Goal: Task Accomplishment & Management: Use online tool/utility

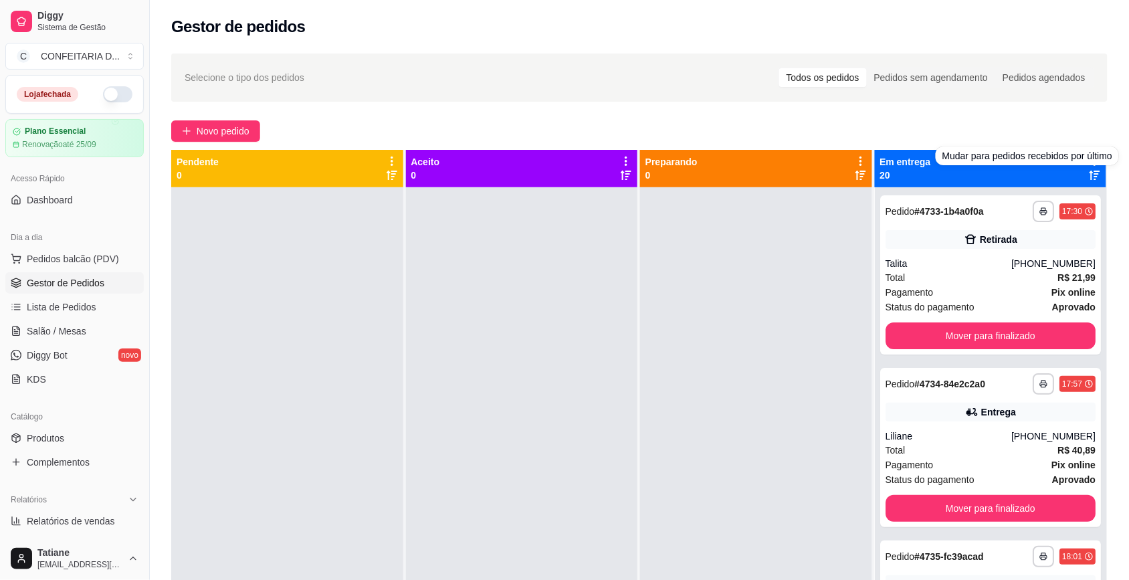
click at [680, 98] on div "Selecione o tipo dos pedidos Todos os pedidos Pedidos sem agendamento Pedidos a…" at bounding box center [639, 77] width 936 height 48
click at [867, 128] on div "Novo pedido" at bounding box center [639, 130] width 936 height 21
click at [1088, 160] on icon at bounding box center [1094, 161] width 12 height 12
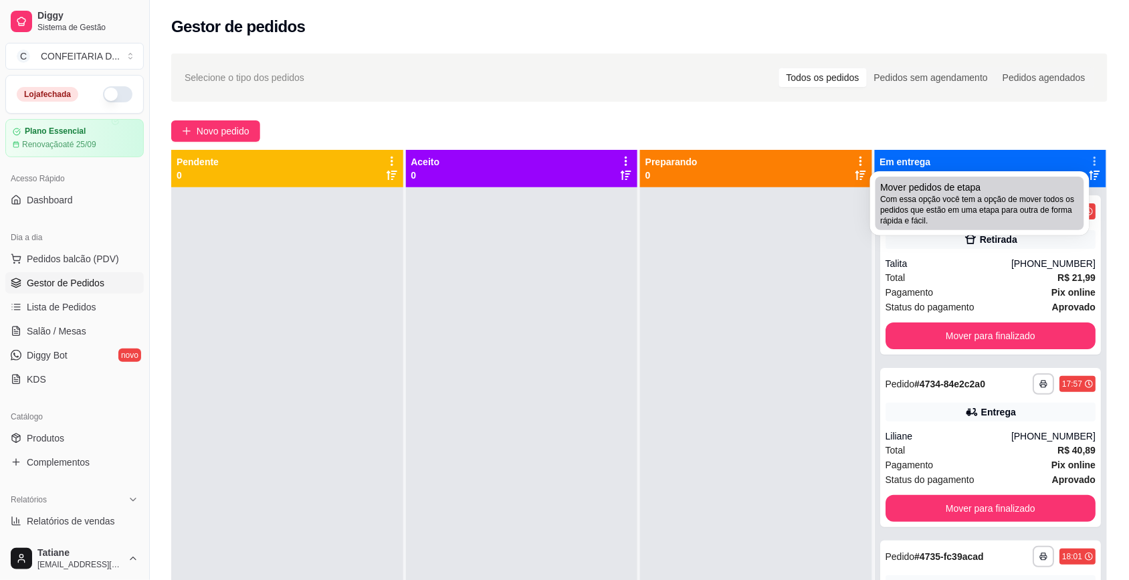
click at [921, 195] on span "Com essa opção você tem a opção de mover todos os pedidos que estão em uma etap…" at bounding box center [980, 210] width 198 height 32
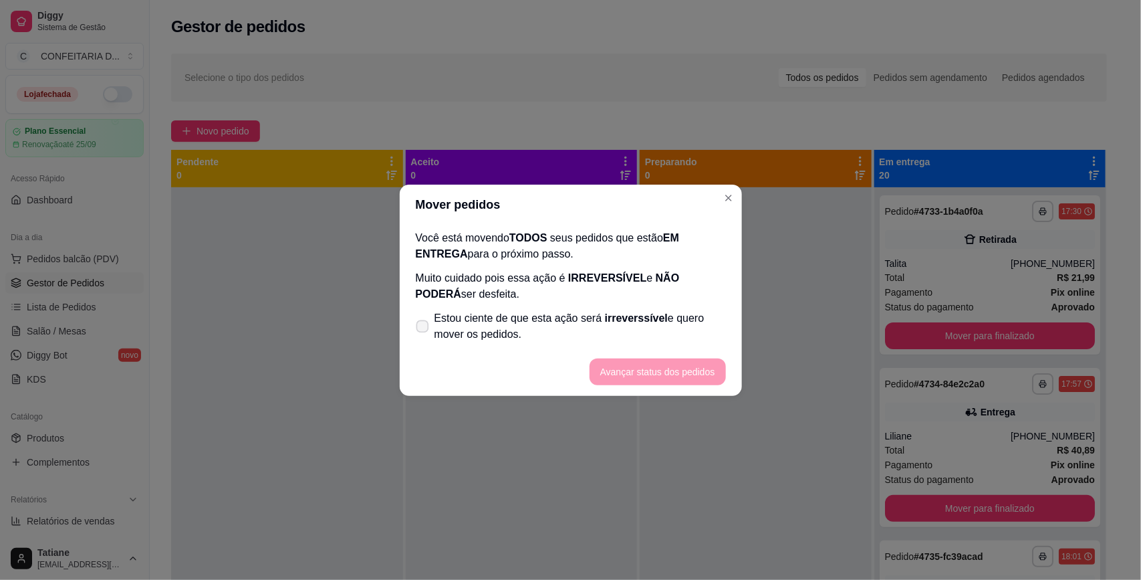
click at [623, 308] on label "Estou ciente de que esta ação será irreverssível e quero mover os pedidos." at bounding box center [571, 326] width 321 height 43
click at [424, 328] on input "Estou ciente de que esta ação será irreverssível e quero mover os pedidos." at bounding box center [419, 332] width 9 height 9
checkbox input "true"
click at [627, 380] on button "Avançar status dos pedidos" at bounding box center [658, 371] width 132 height 26
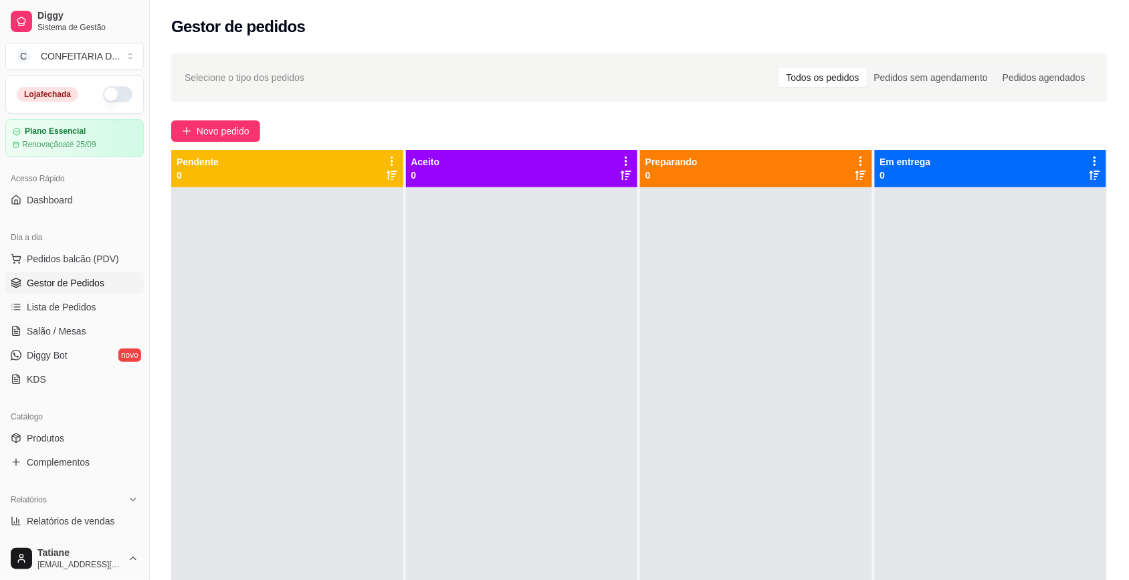
click at [41, 439] on span "Produtos" at bounding box center [45, 437] width 37 height 13
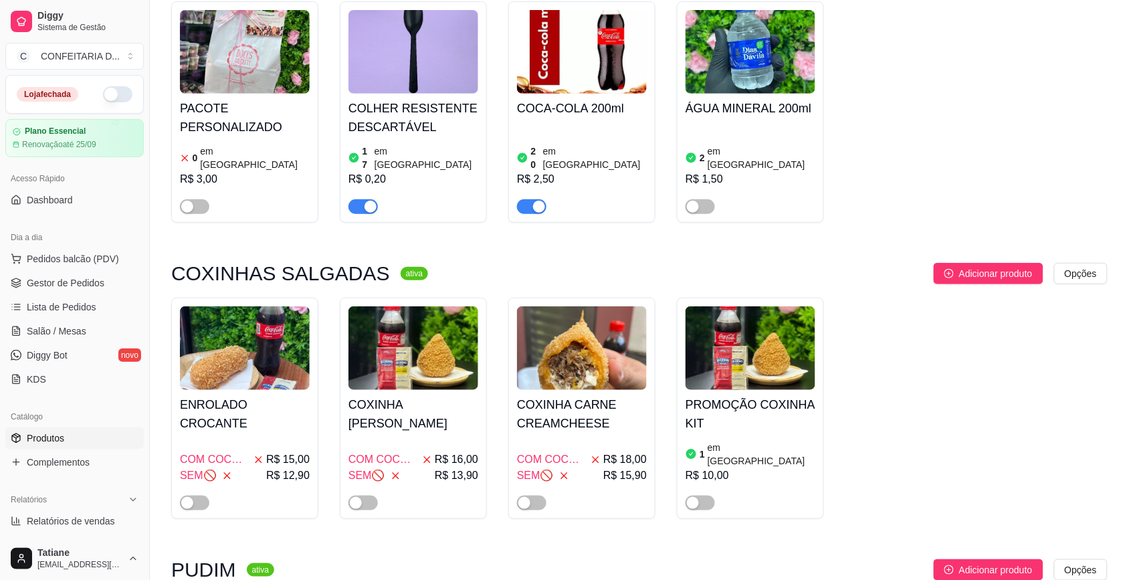
scroll to position [251, 0]
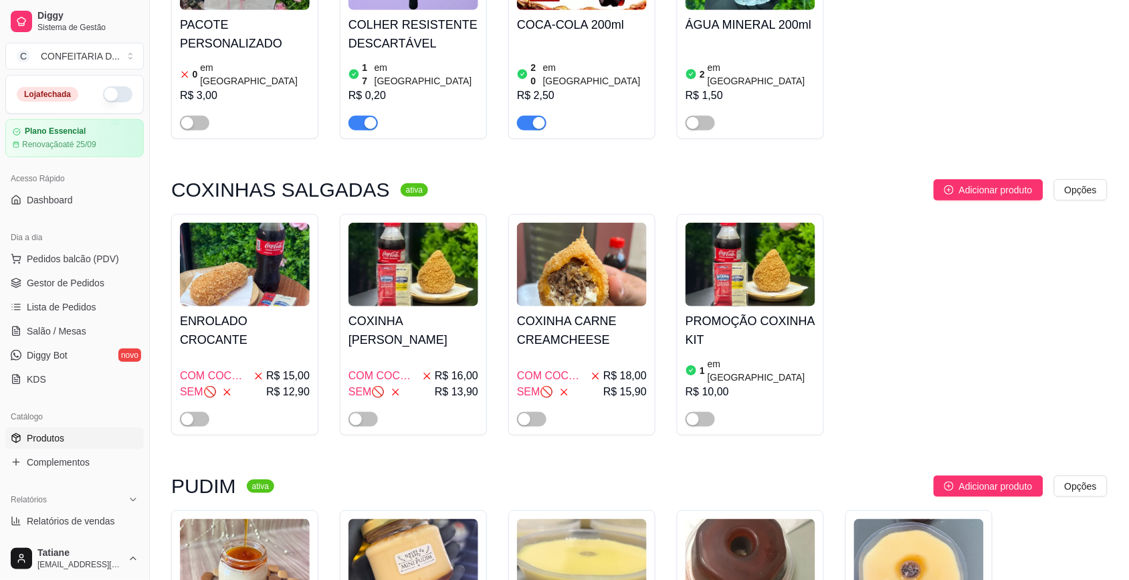
click at [405, 279] on img at bounding box center [413, 265] width 130 height 84
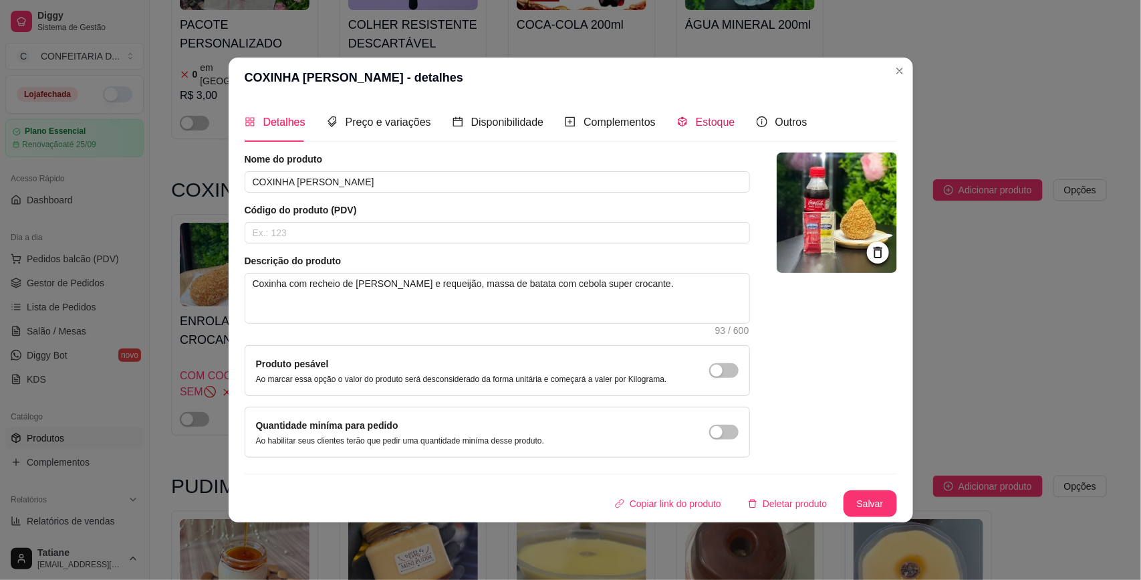
click at [689, 122] on div "Estoque" at bounding box center [706, 122] width 58 height 17
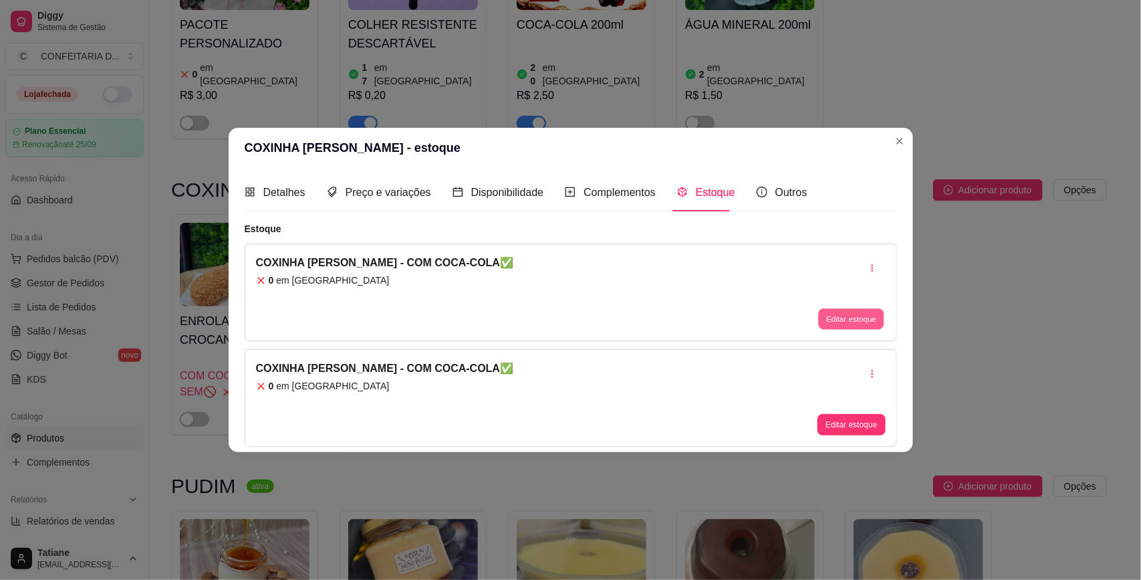
click at [851, 320] on button "Editar estoque" at bounding box center [852, 319] width 66 height 21
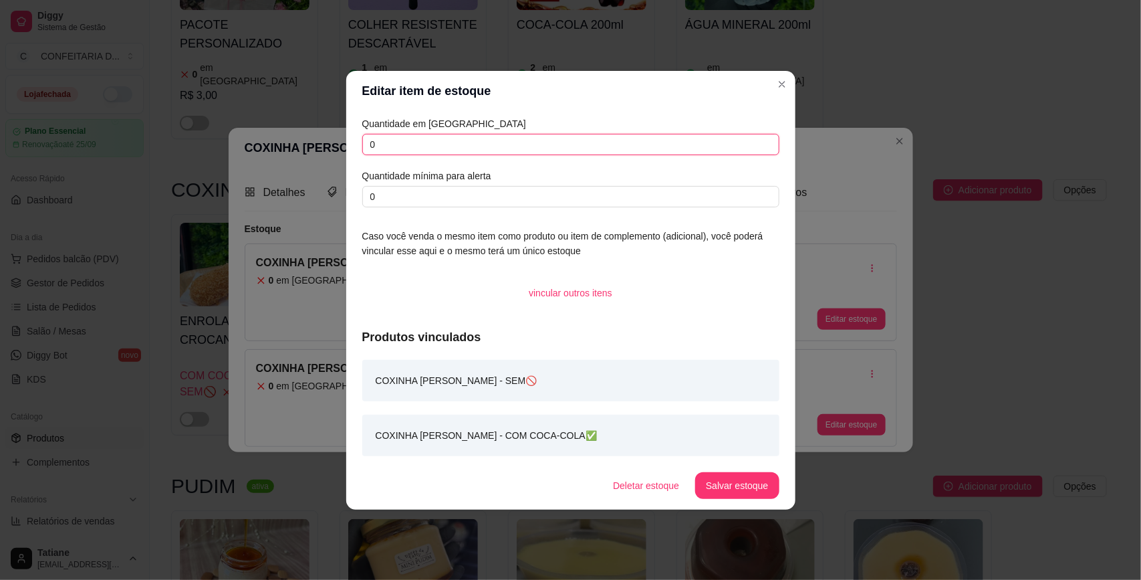
click at [419, 139] on input "0" at bounding box center [570, 144] width 417 height 21
type input "30"
click at [744, 487] on button "Salvar estoque" at bounding box center [737, 485] width 84 height 27
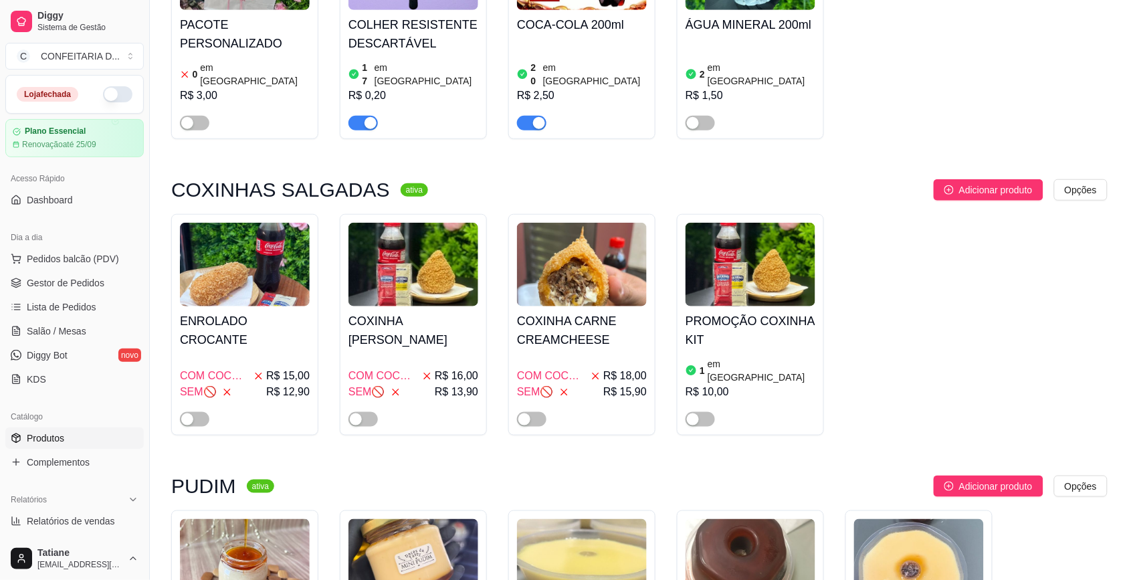
click at [249, 312] on h4 "ENROLADO CROCANTE" at bounding box center [245, 330] width 130 height 37
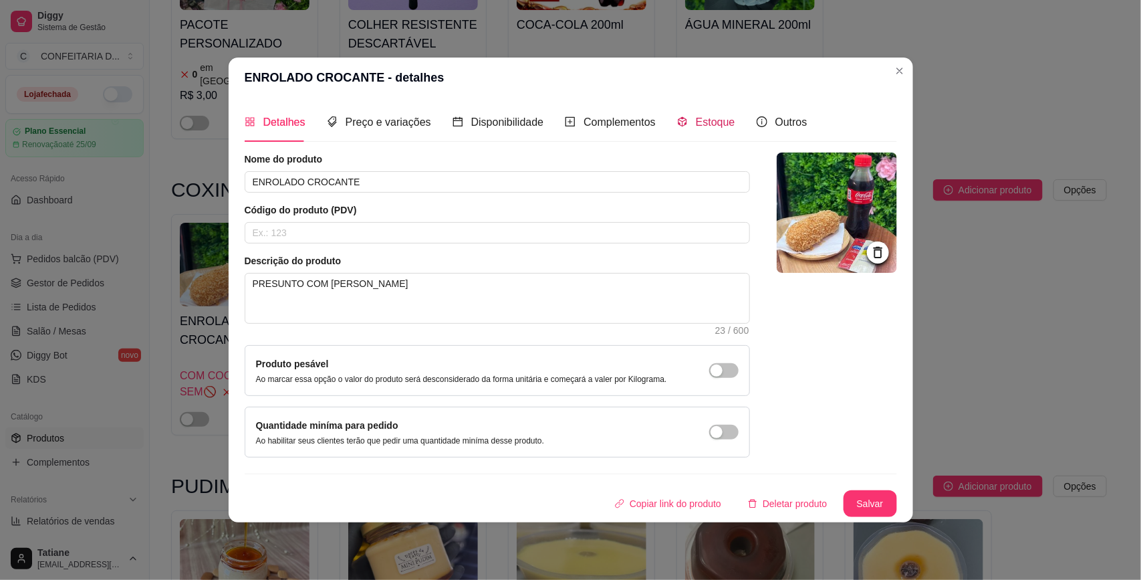
click at [703, 128] on div "Estoque" at bounding box center [706, 122] width 58 height 17
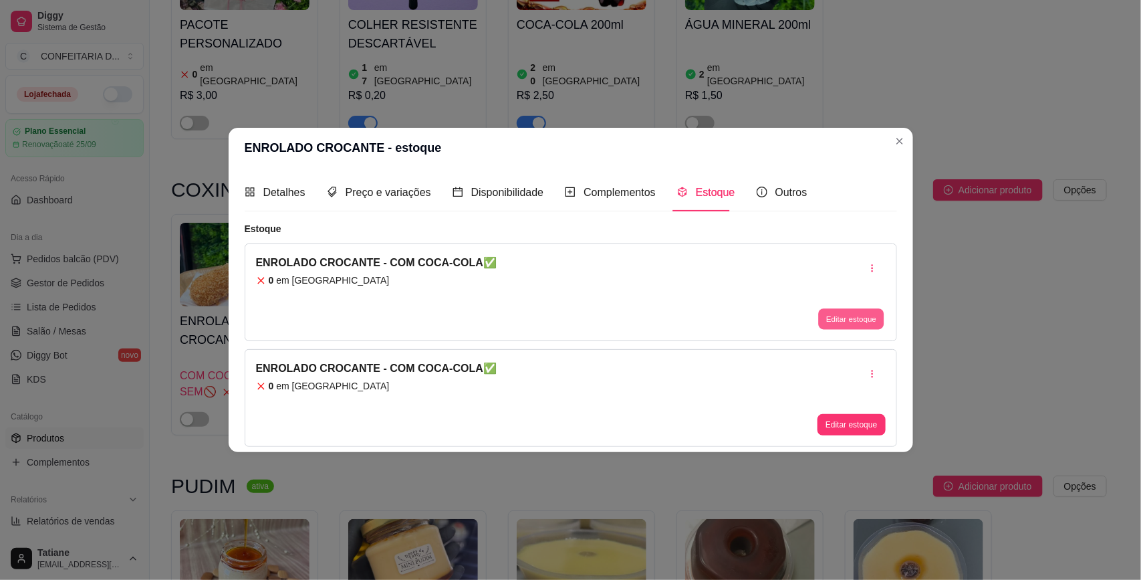
click at [830, 314] on button "Editar estoque" at bounding box center [852, 319] width 66 height 21
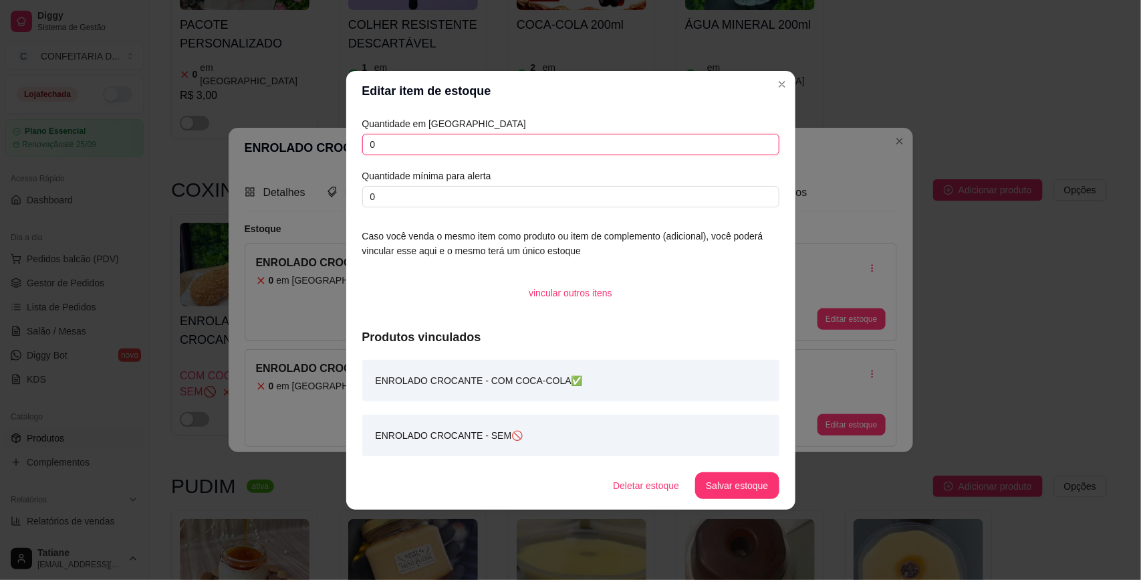
click at [419, 139] on input "0" at bounding box center [570, 144] width 417 height 21
type input "15"
click at [747, 479] on button "Salvar estoque" at bounding box center [737, 485] width 84 height 27
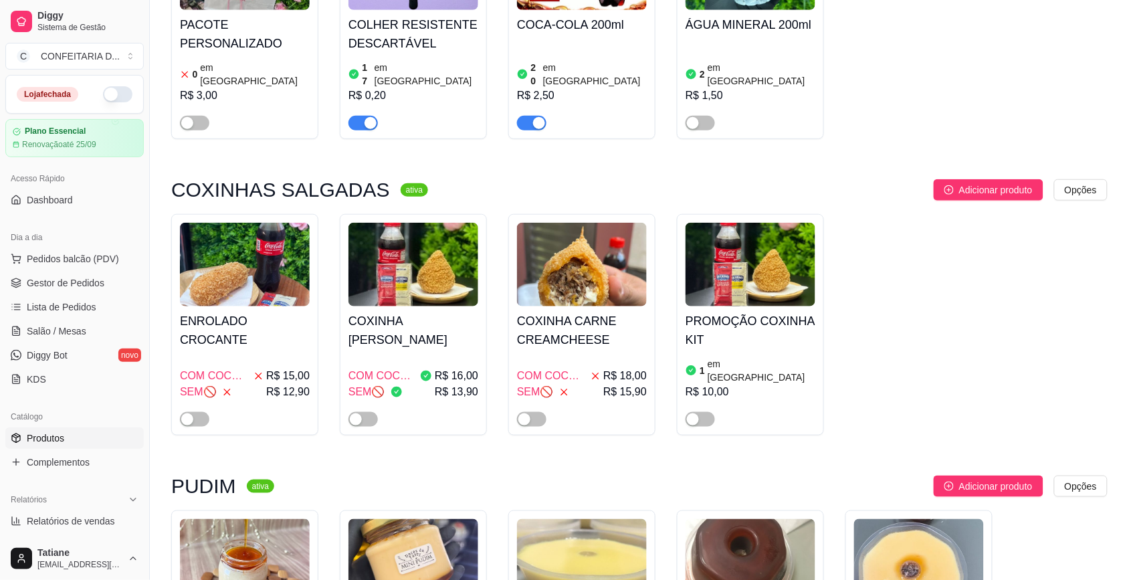
click at [437, 291] on img at bounding box center [413, 265] width 130 height 84
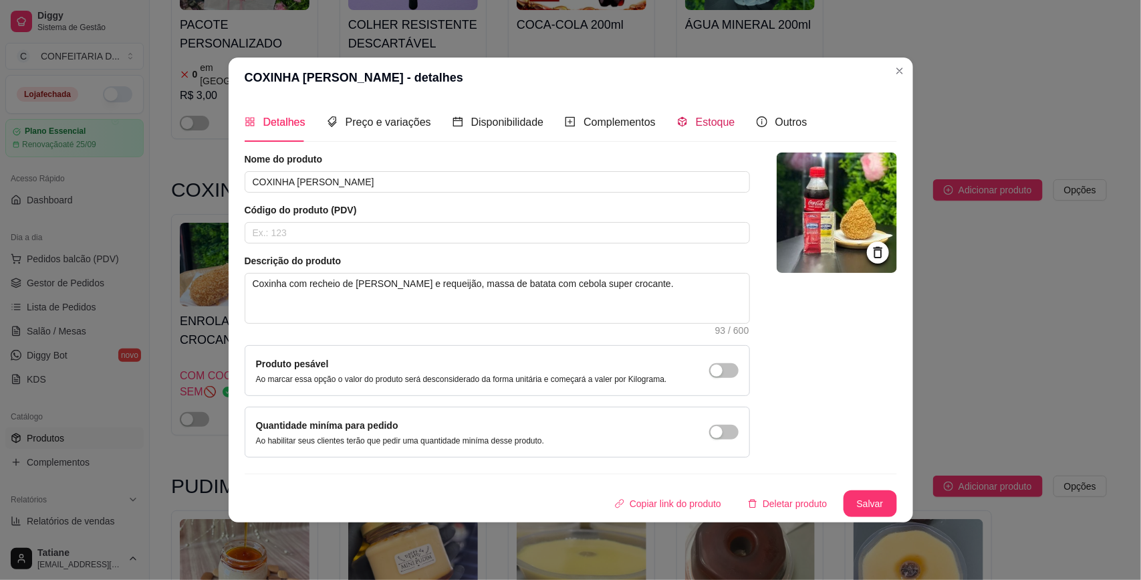
click at [703, 128] on div "Estoque" at bounding box center [706, 122] width 58 height 17
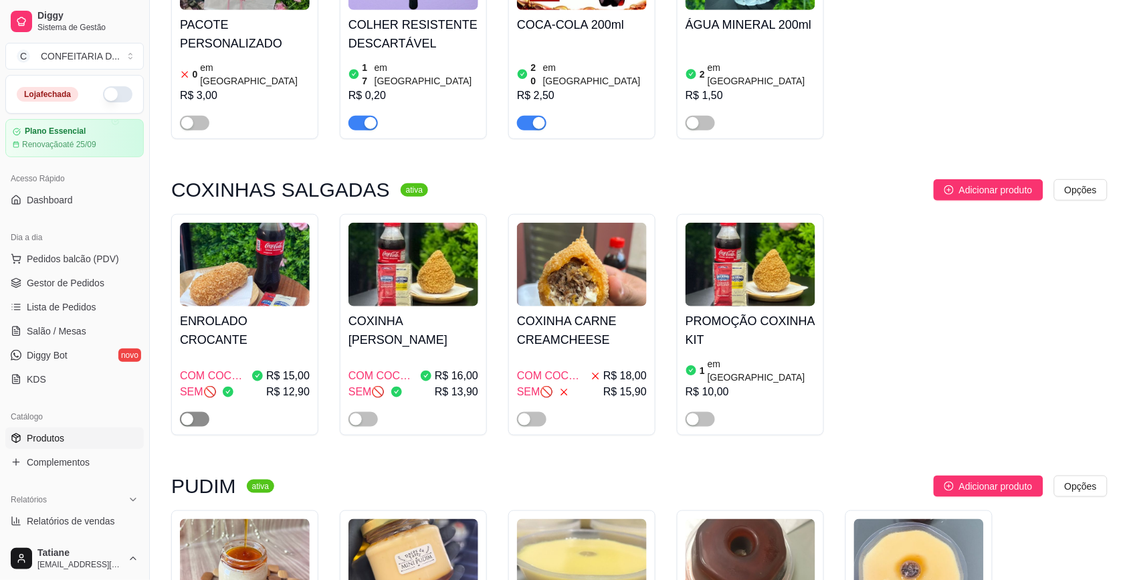
click at [191, 413] on div "button" at bounding box center [187, 419] width 12 height 12
click at [356, 413] on div "button" at bounding box center [356, 419] width 12 height 12
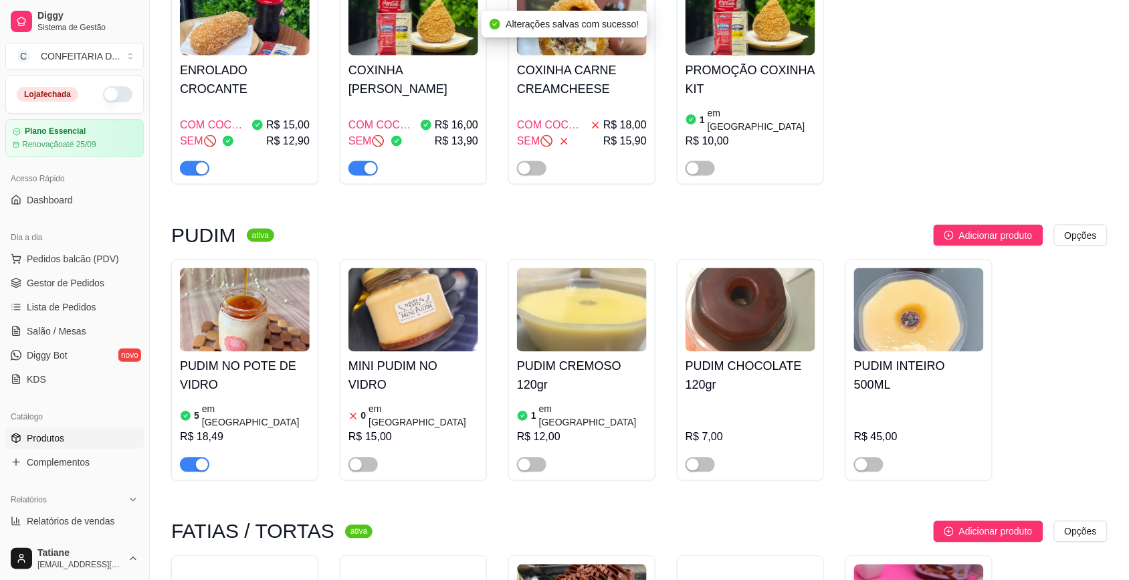
scroll to position [585, 0]
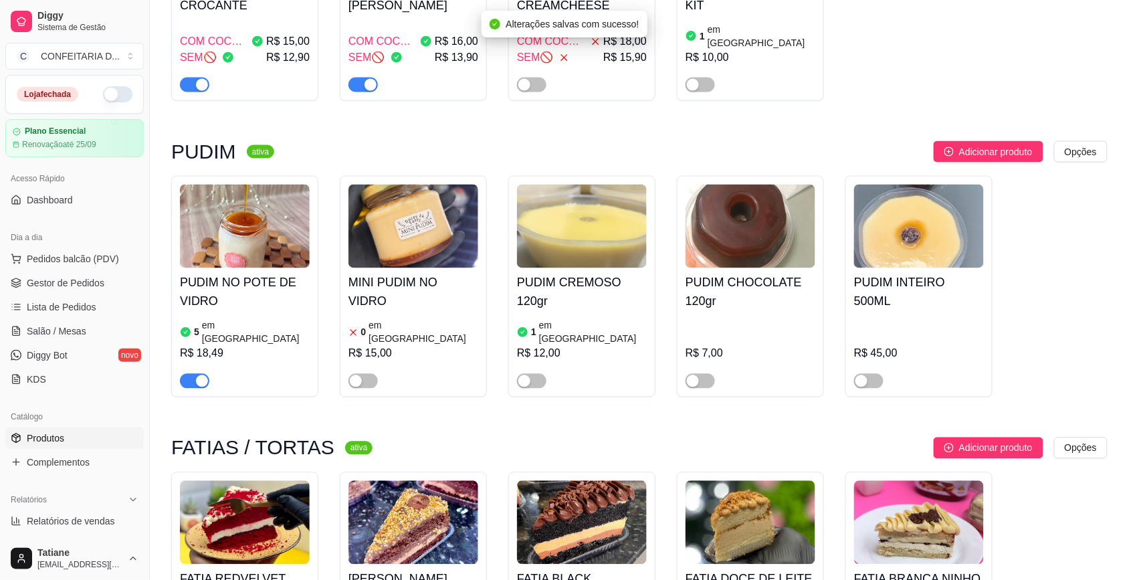
click at [232, 273] on h4 "PUDIM NO POTE DE VIDRO" at bounding box center [245, 291] width 130 height 37
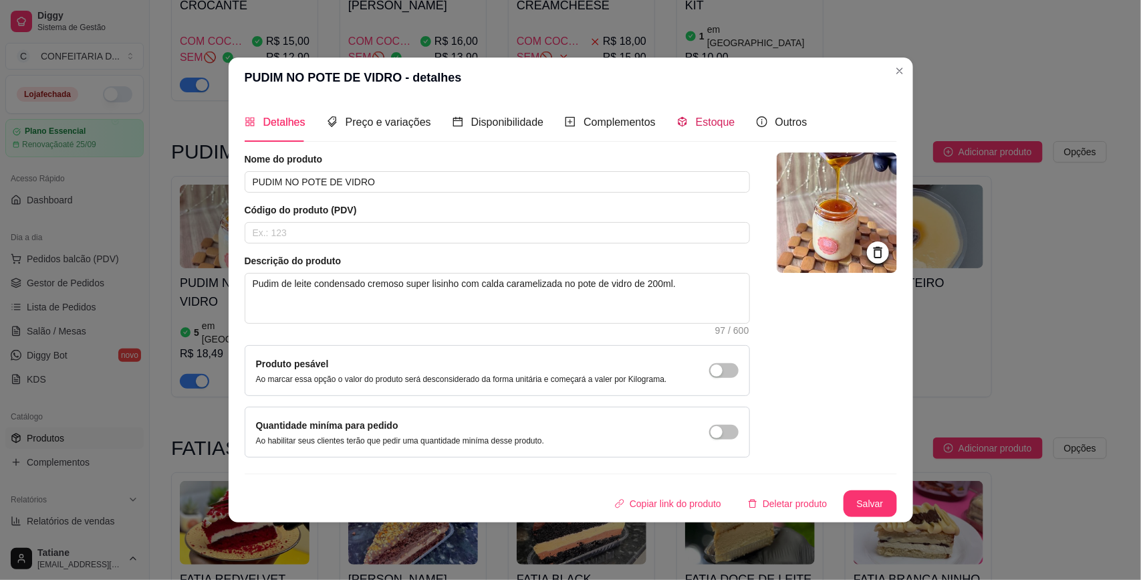
click at [696, 124] on span "Estoque" at bounding box center [715, 121] width 39 height 11
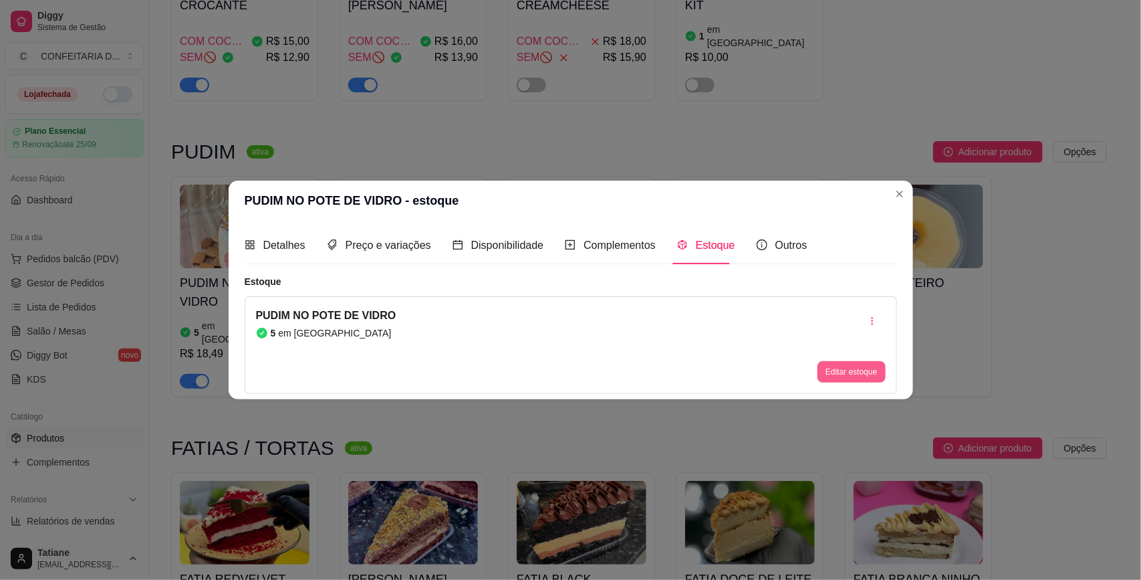
click at [839, 372] on button "Editar estoque" at bounding box center [852, 371] width 68 height 21
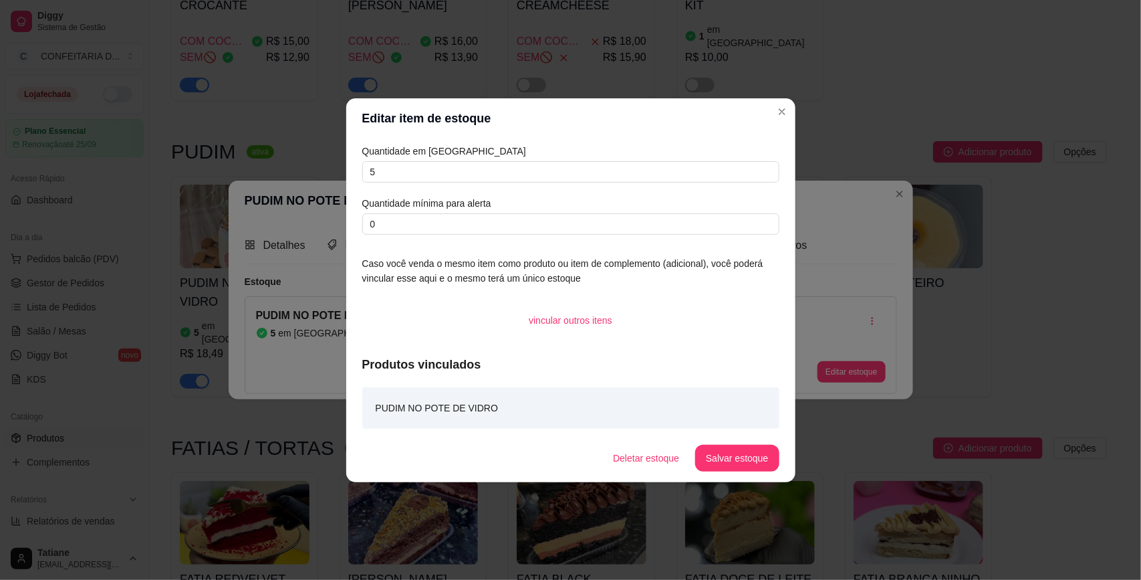
click at [440, 157] on article "Quantidade em [GEOGRAPHIC_DATA]" at bounding box center [570, 151] width 417 height 15
click at [432, 168] on input "5" at bounding box center [570, 171] width 417 height 21
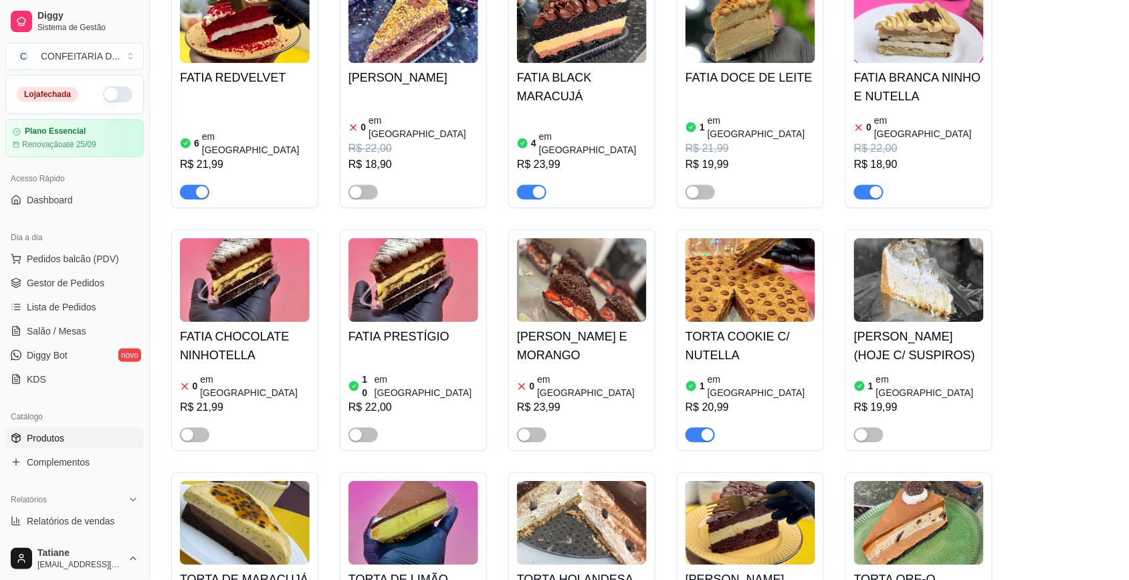
scroll to position [1170, 0]
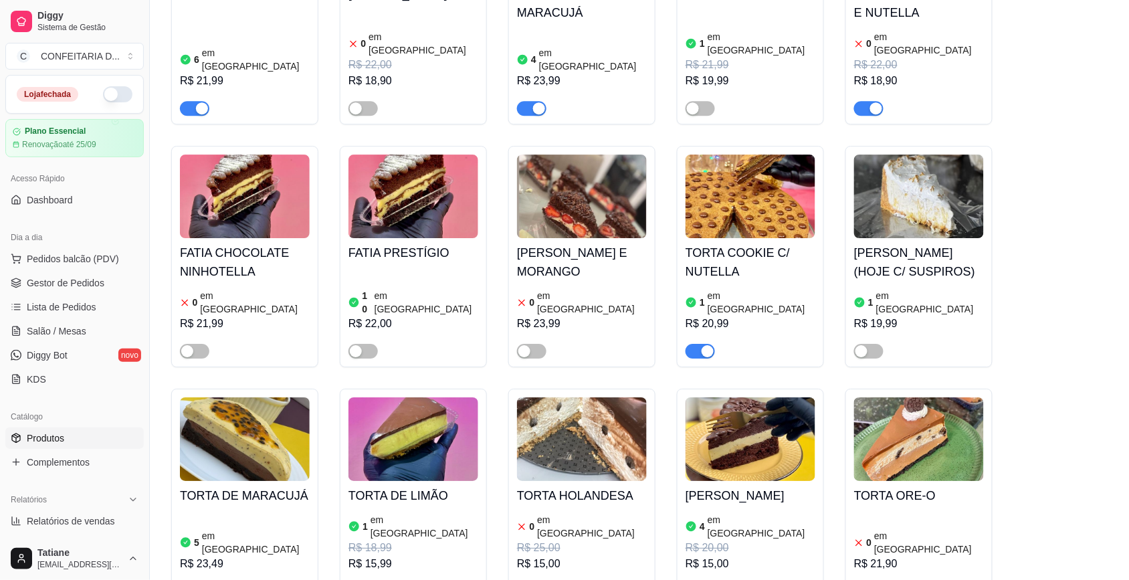
click at [254, 397] on img at bounding box center [245, 439] width 130 height 84
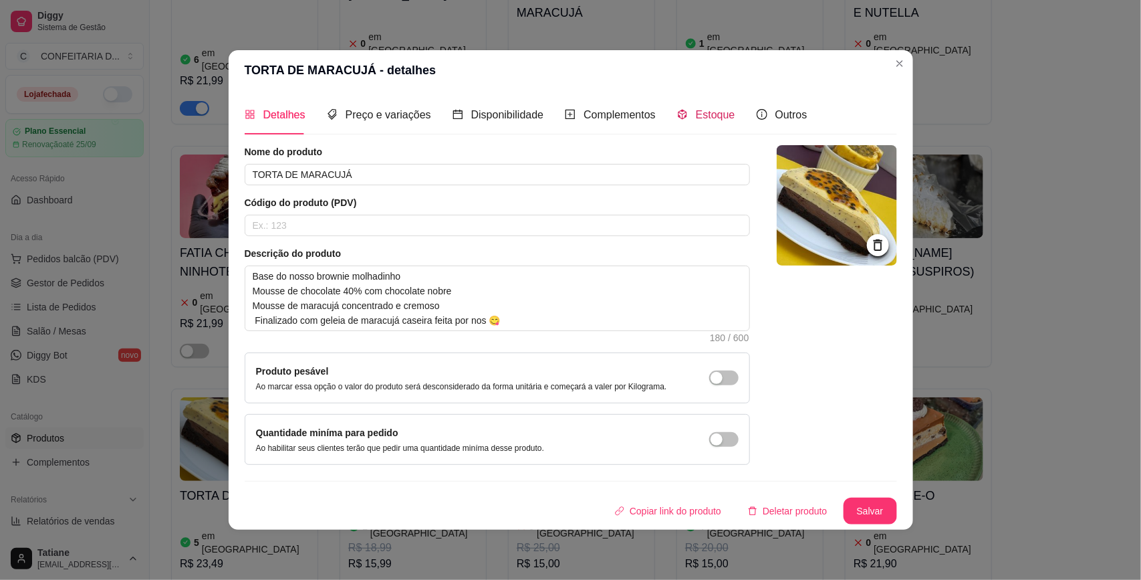
click at [717, 106] on div "Estoque" at bounding box center [706, 114] width 58 height 17
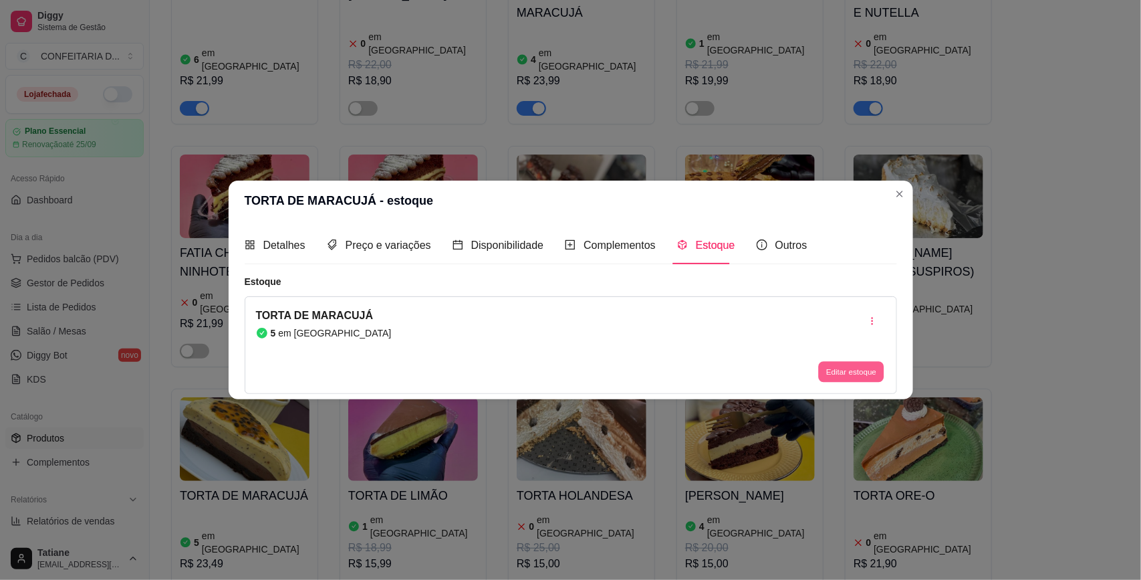
click at [857, 375] on button "Editar estoque" at bounding box center [852, 372] width 66 height 21
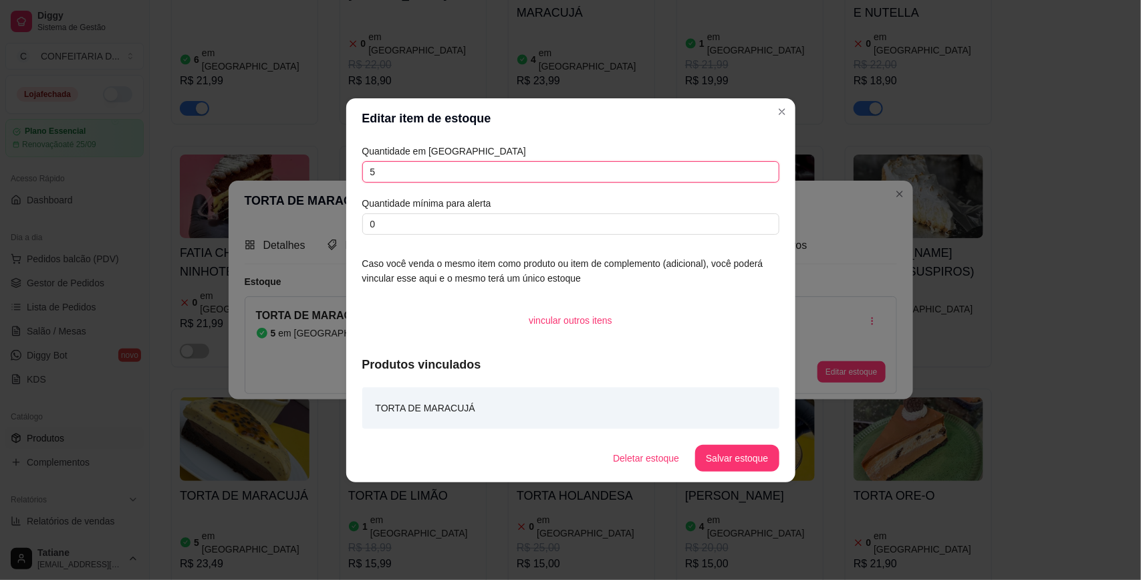
click at [413, 171] on input "5" at bounding box center [570, 171] width 417 height 21
type input "3"
click at [741, 463] on button "Salvar estoque" at bounding box center [737, 458] width 84 height 27
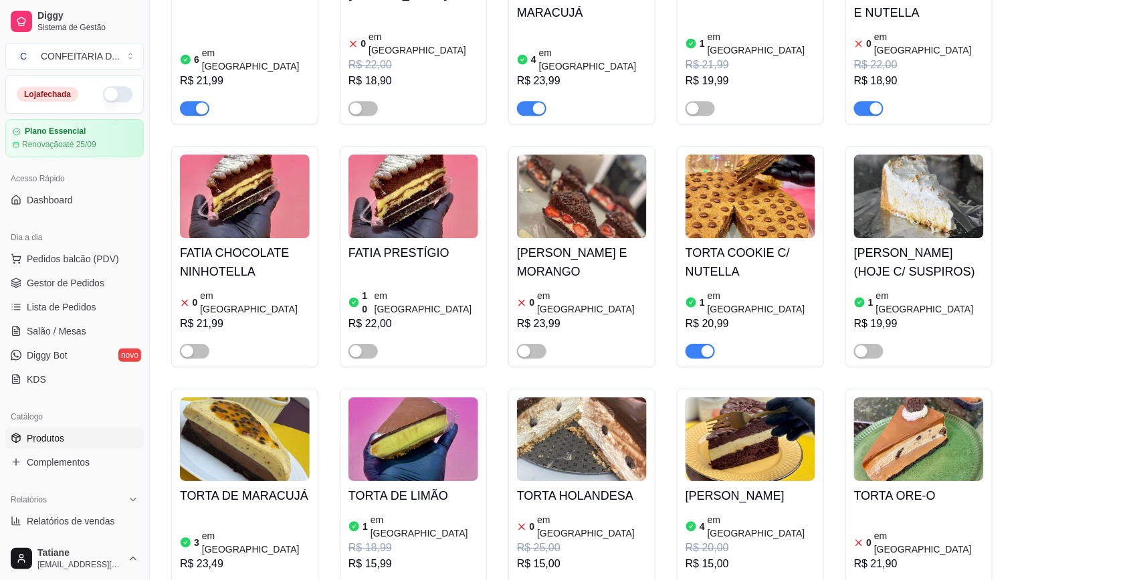
click at [281, 408] on img at bounding box center [245, 439] width 130 height 84
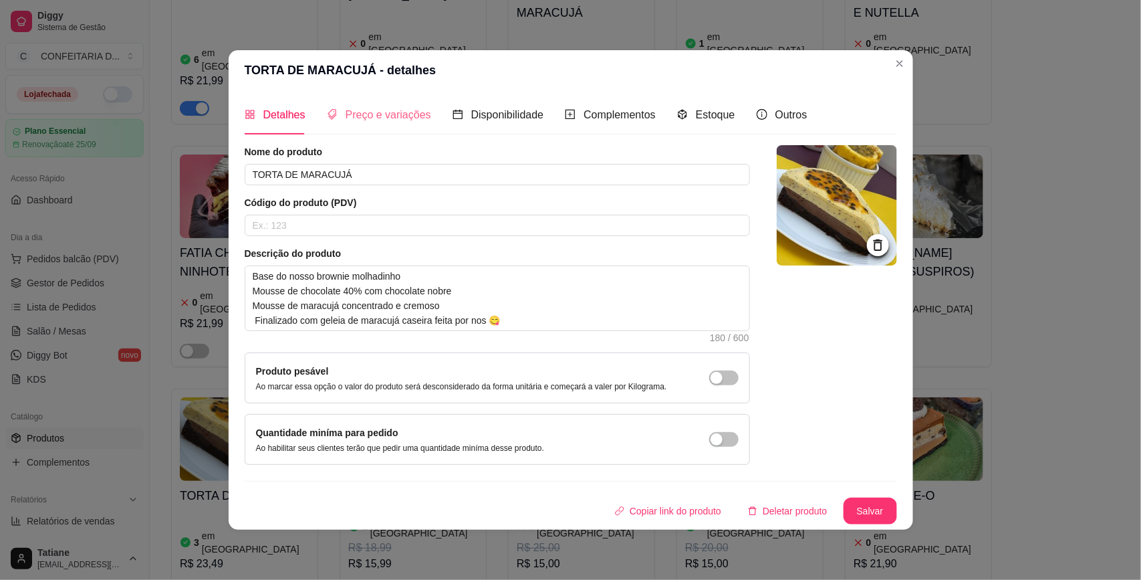
click at [356, 104] on div "Preço e variações" at bounding box center [379, 115] width 104 height 38
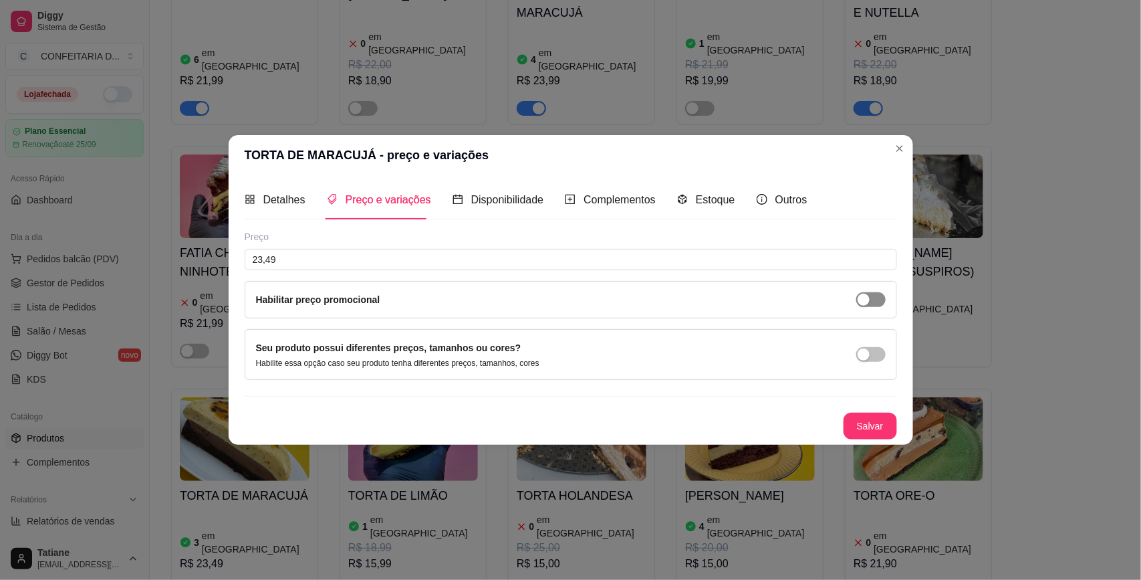
click at [876, 298] on span "button" at bounding box center [870, 299] width 29 height 15
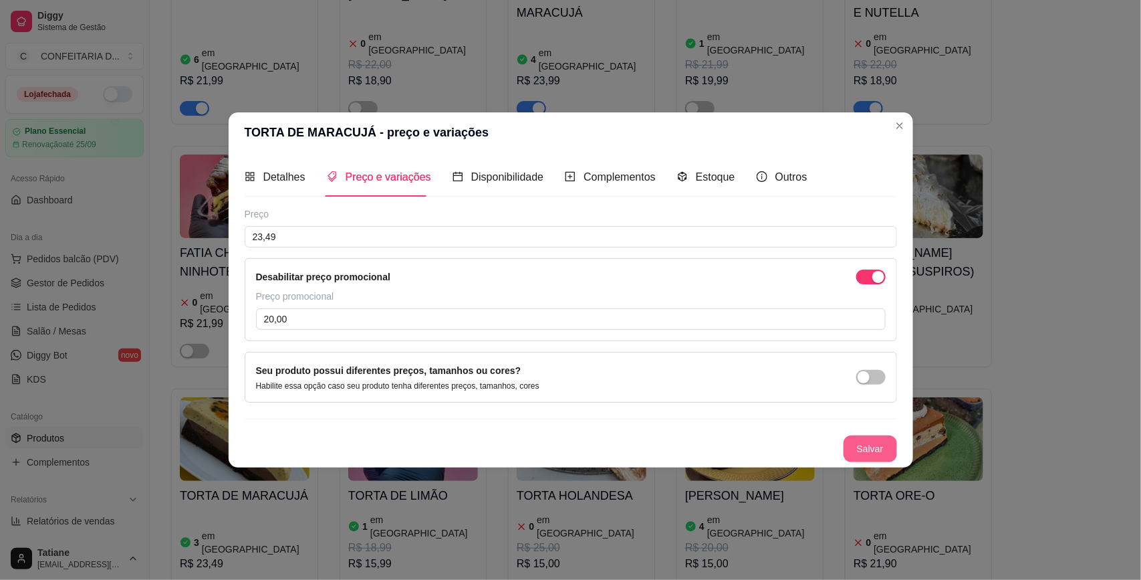
click at [881, 446] on button "Salvar" at bounding box center [870, 448] width 53 height 27
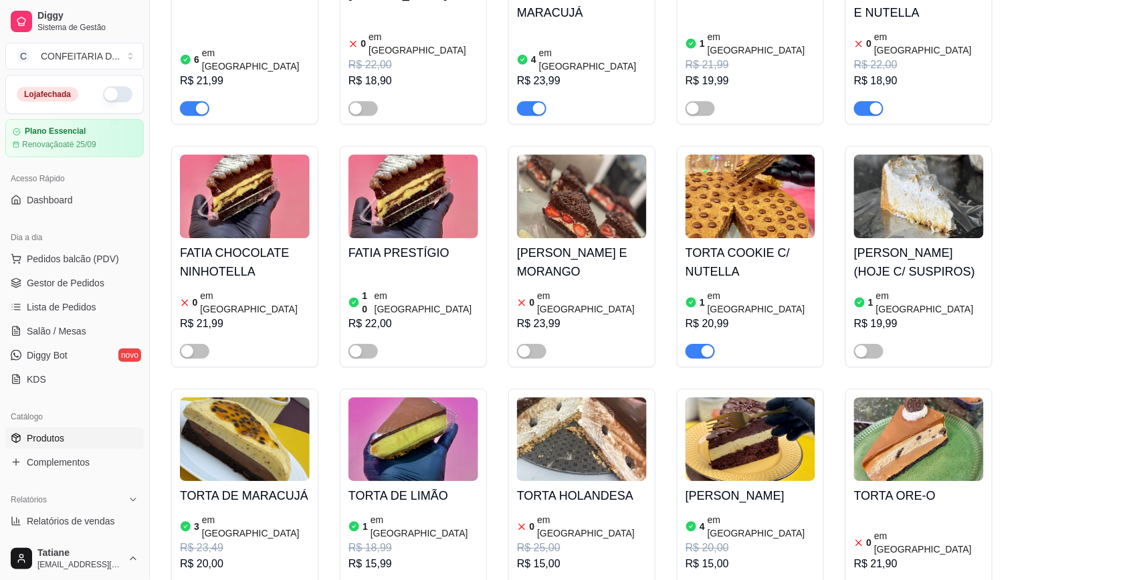
click at [1072, 401] on div "FATIA REDVELVET 6 em estoque R$ 21,99 FATIA FERRERO ROCHER 0 em estoque R$ 22,0…" at bounding box center [639, 481] width 936 height 1189
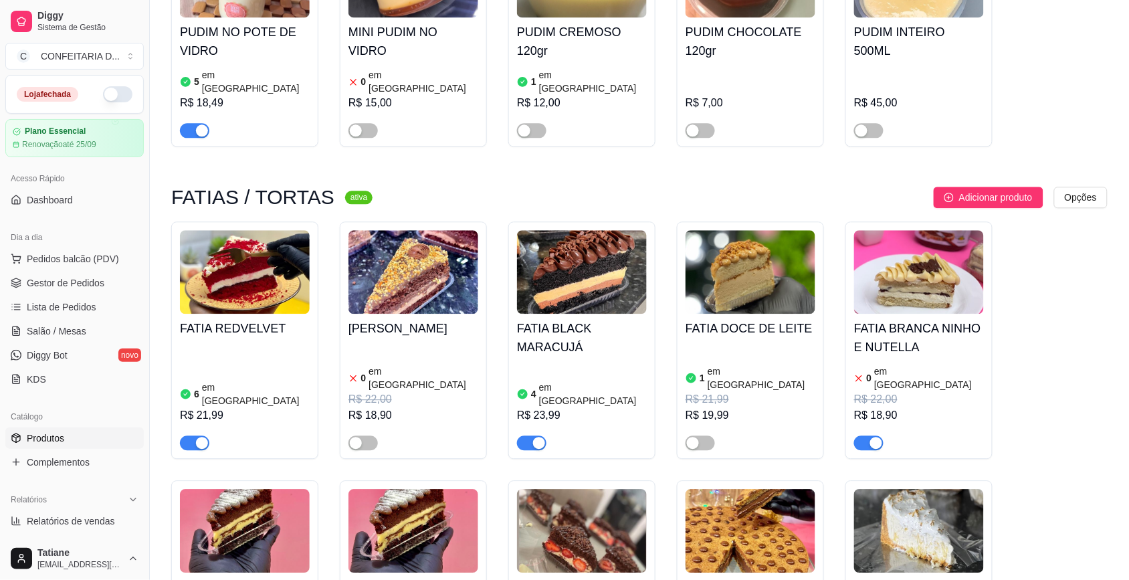
scroll to position [919, 0]
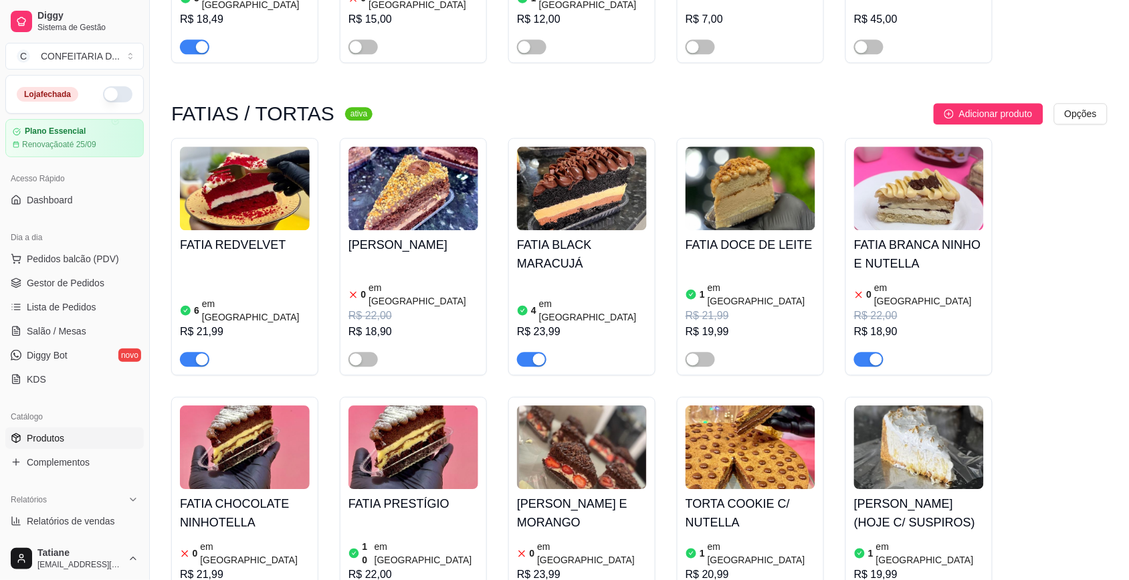
click at [864, 352] on span "button" at bounding box center [868, 359] width 29 height 15
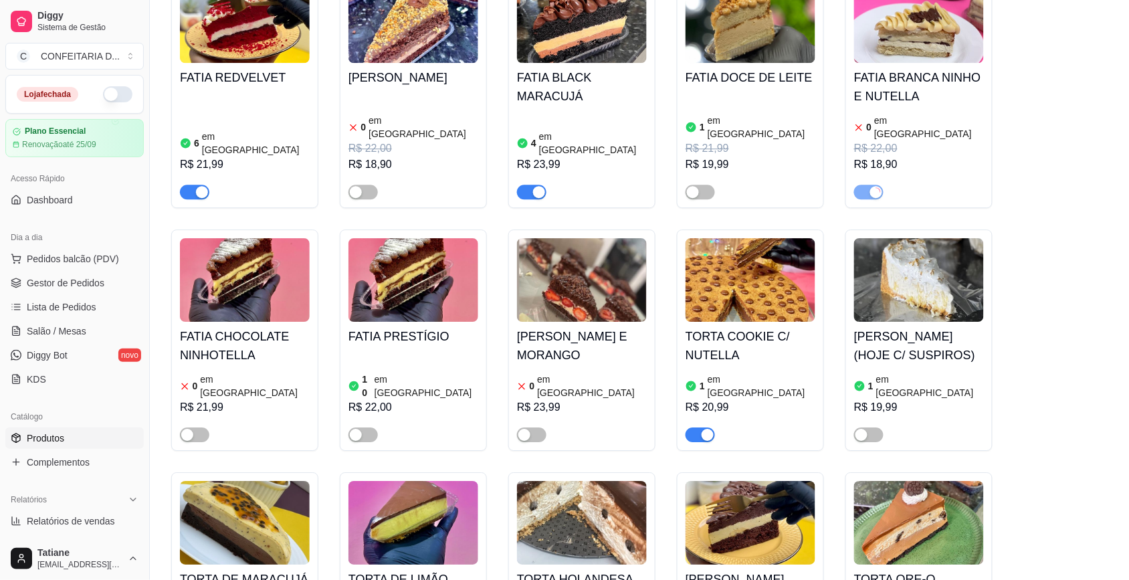
click at [744, 322] on div "TORTA COOKIE C/ NUTELLA 1 em estoque R$ 20,99" at bounding box center [750, 382] width 130 height 120
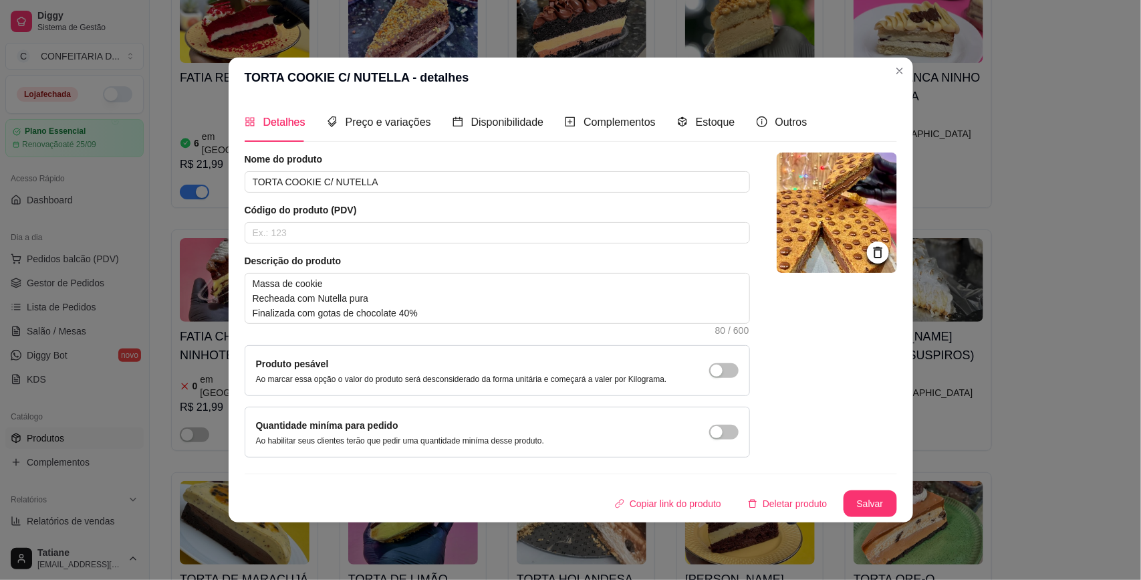
drag, startPoint x: 702, startPoint y: 131, endPoint x: 711, endPoint y: 132, distance: 8.8
click at [703, 131] on div "Estoque" at bounding box center [706, 122] width 58 height 38
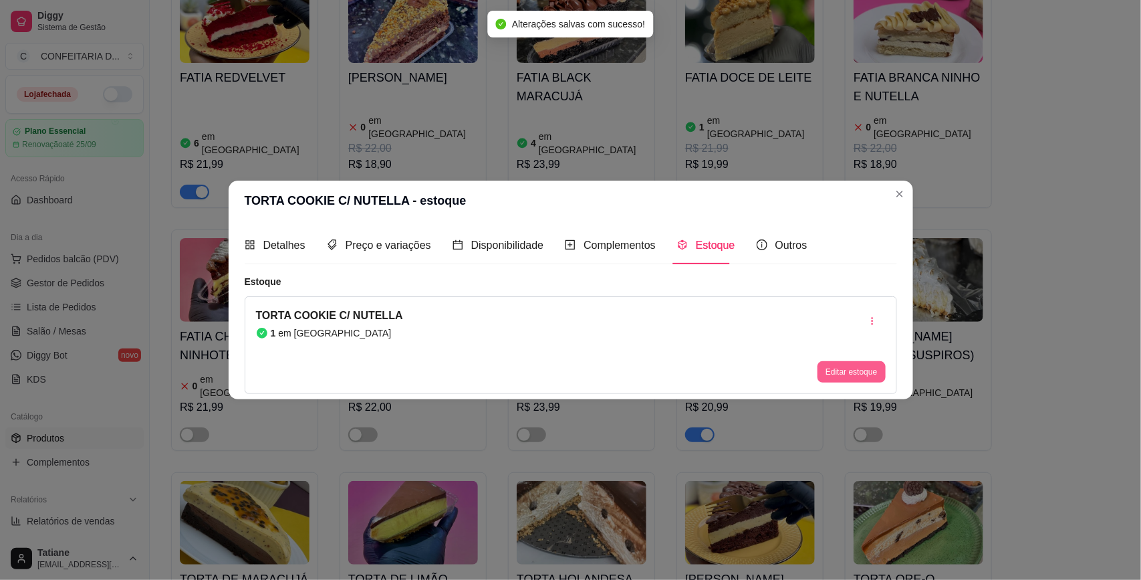
click at [843, 369] on button "Editar estoque" at bounding box center [852, 371] width 68 height 21
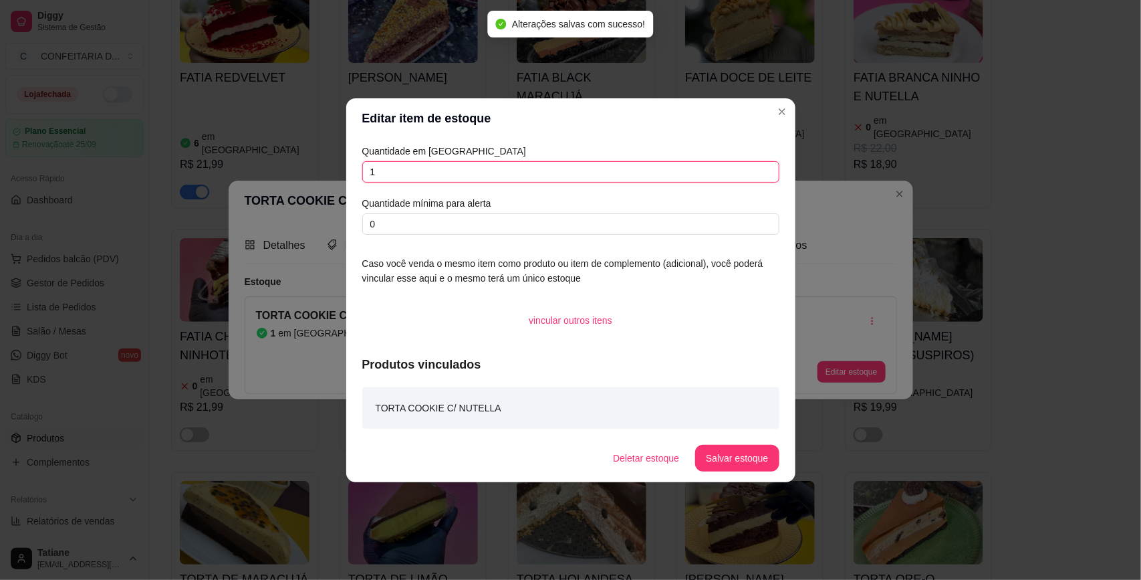
click at [375, 174] on input "1" at bounding box center [570, 171] width 417 height 21
click at [733, 447] on button "Salvar estoque" at bounding box center [737, 458] width 84 height 27
click at [441, 168] on input "16" at bounding box center [570, 171] width 417 height 21
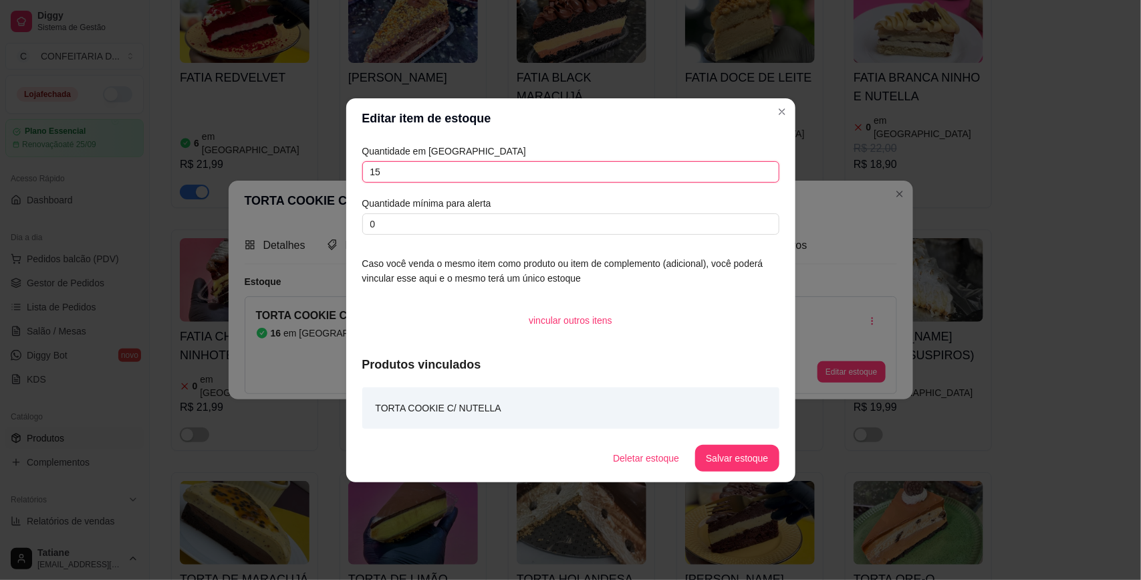
type input "15"
click at [709, 467] on button "Salvar estoque" at bounding box center [738, 458] width 82 height 26
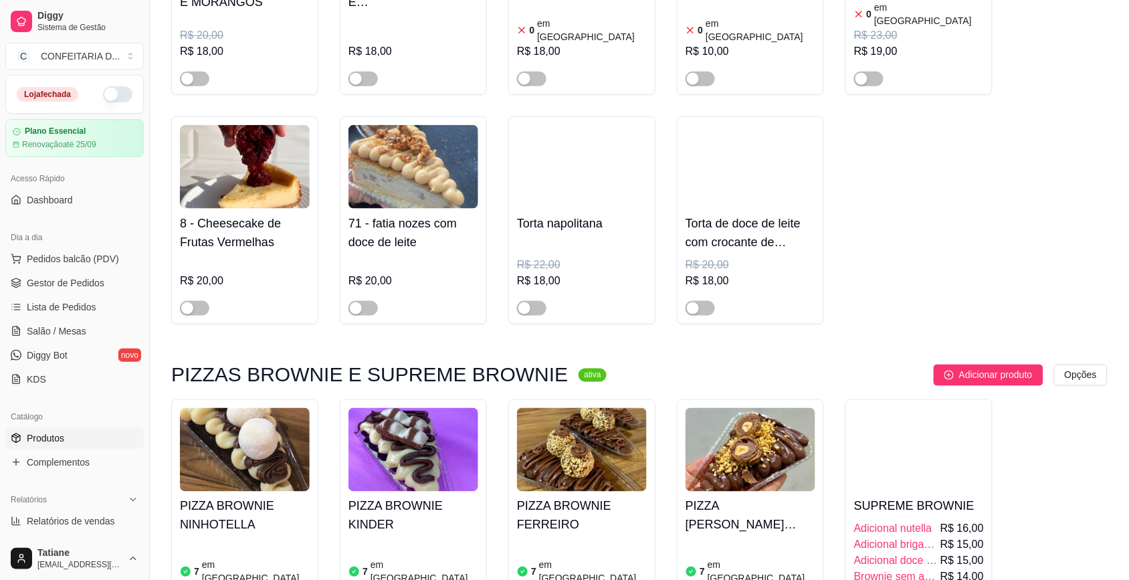
scroll to position [2173, 0]
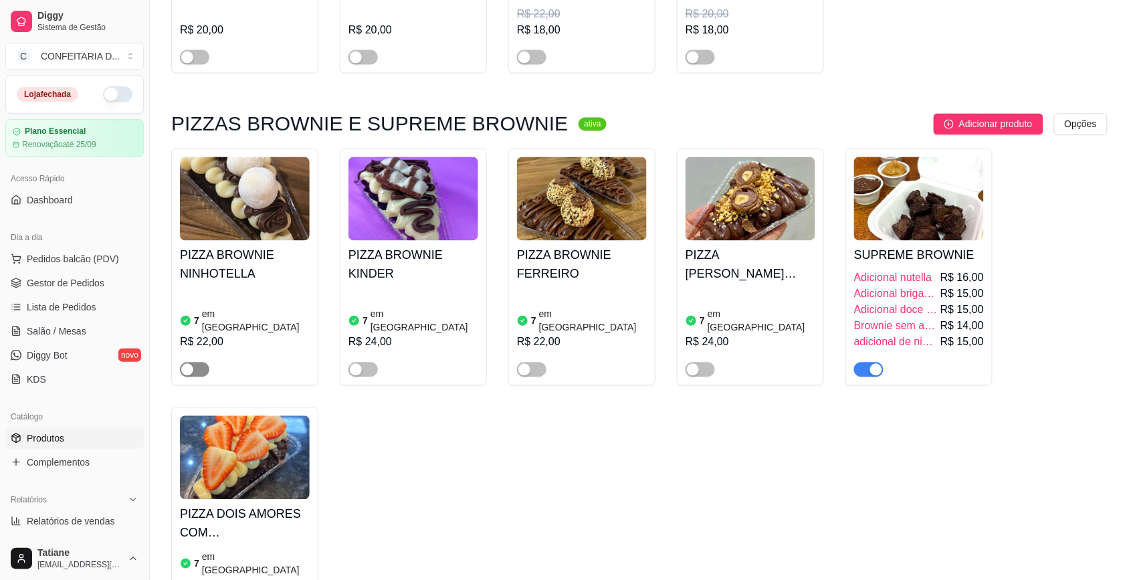
click at [199, 362] on span "button" at bounding box center [194, 369] width 29 height 15
click at [354, 364] on div "button" at bounding box center [356, 370] width 12 height 12
click at [542, 362] on span "button" at bounding box center [531, 369] width 29 height 15
click at [714, 350] on div at bounding box center [750, 363] width 130 height 27
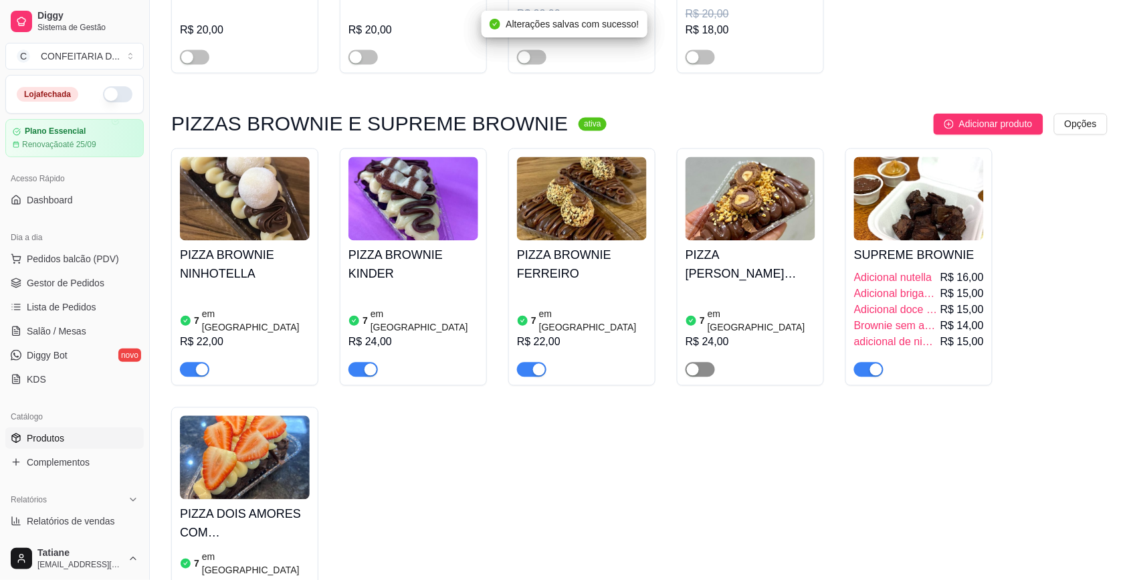
click at [703, 362] on span "button" at bounding box center [699, 369] width 29 height 15
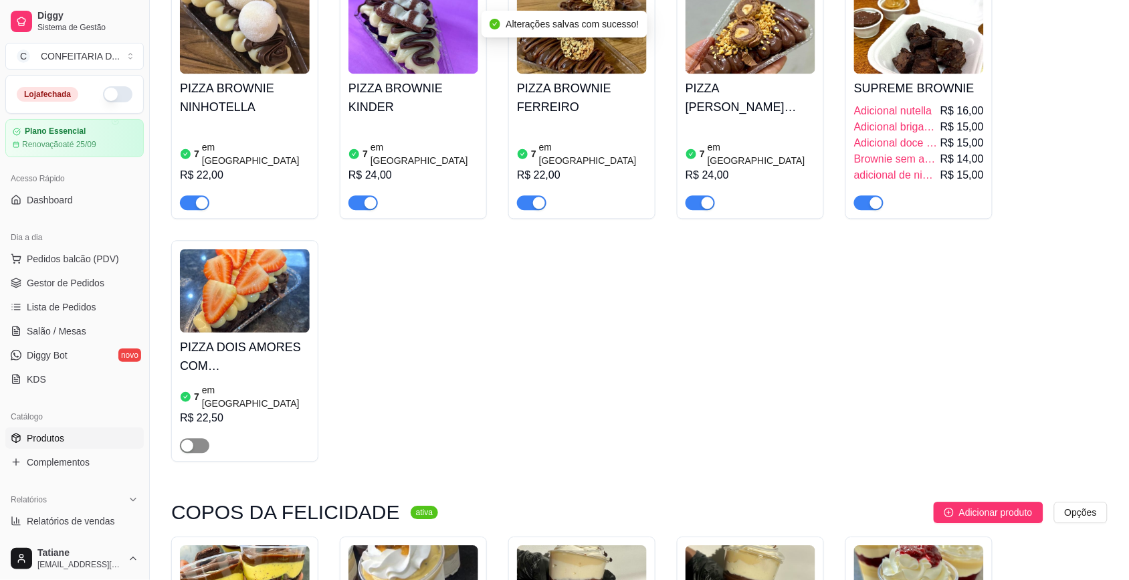
click at [198, 438] on span "button" at bounding box center [194, 445] width 29 height 15
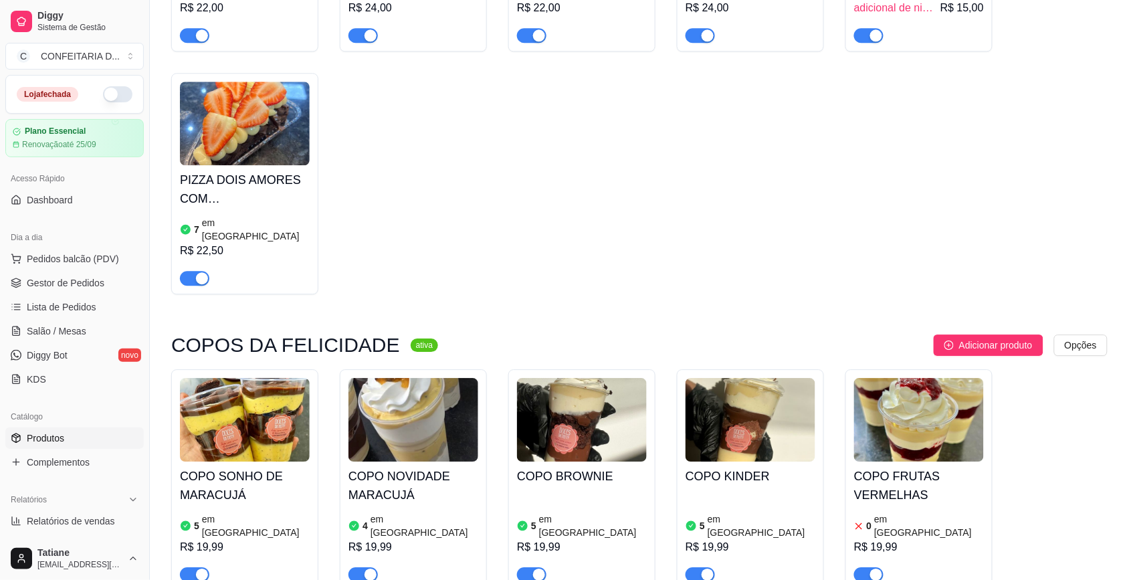
scroll to position [2674, 0]
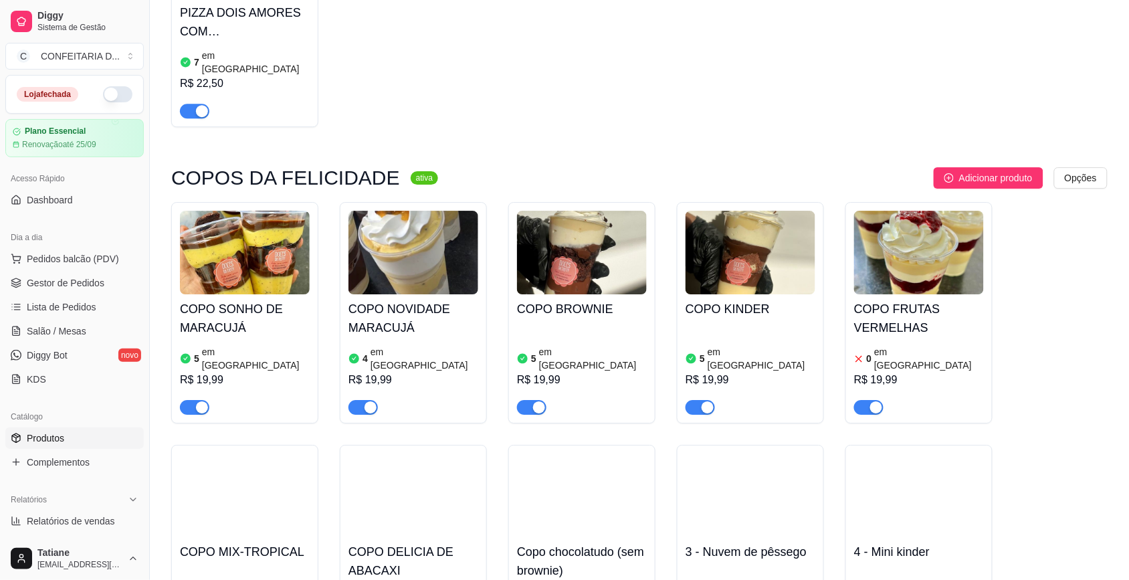
click at [402, 219] on img at bounding box center [413, 253] width 130 height 84
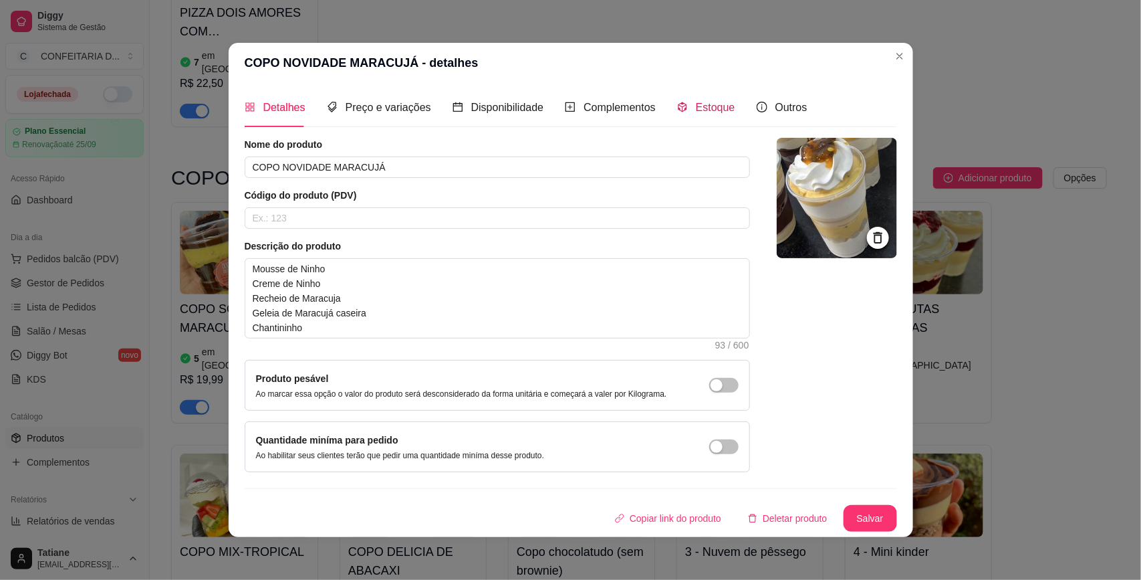
click at [699, 102] on span "Estoque" at bounding box center [715, 107] width 39 height 11
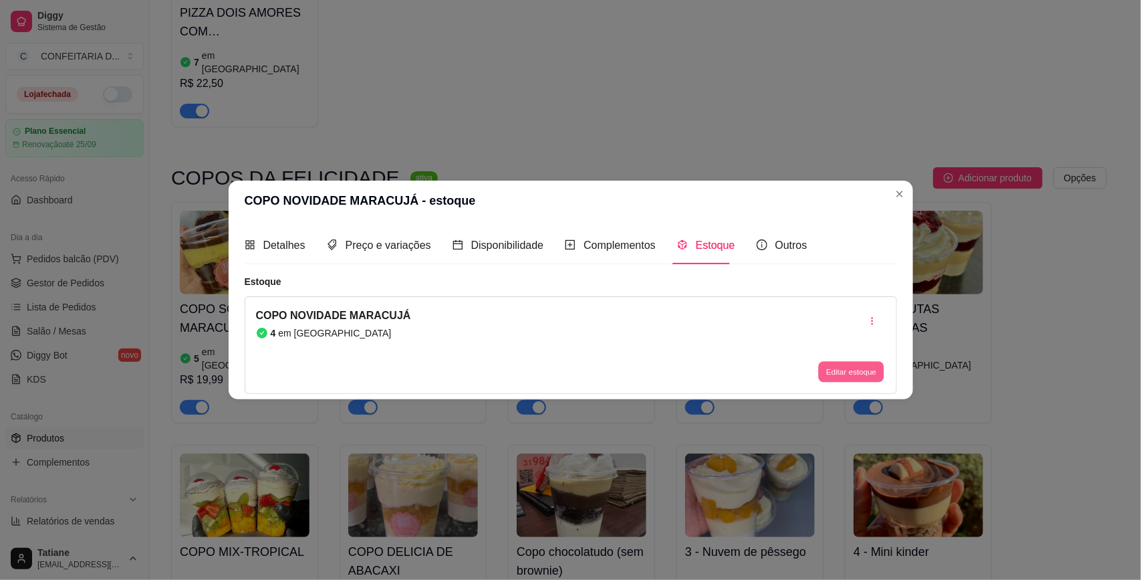
click at [863, 371] on button "Editar estoque" at bounding box center [852, 372] width 66 height 21
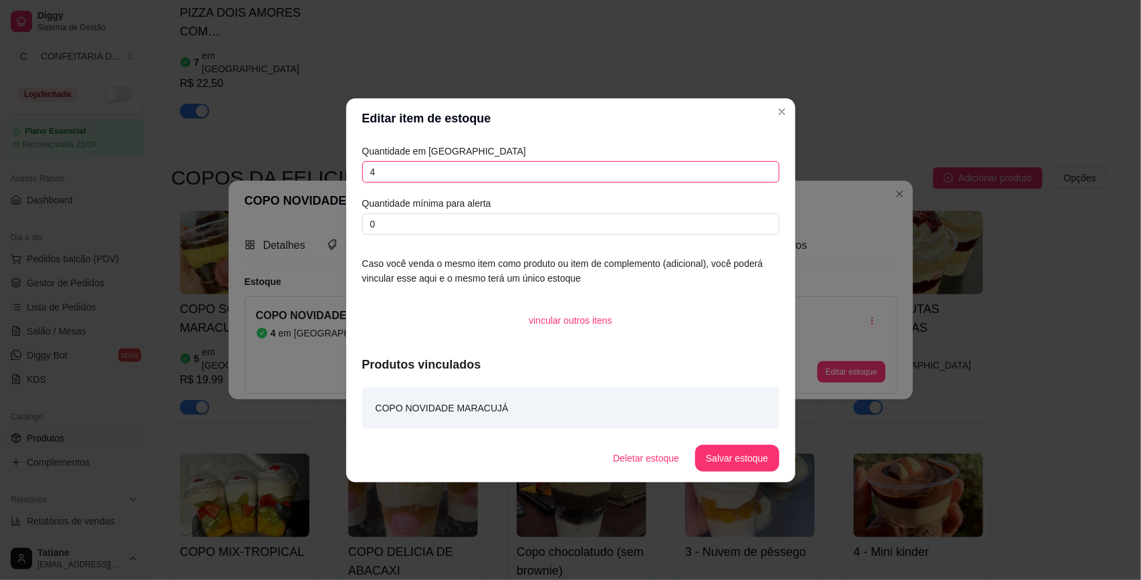
click at [505, 171] on input "4" at bounding box center [570, 171] width 417 height 21
type input "3"
click at [749, 453] on button "Salvar estoque" at bounding box center [738, 458] width 82 height 26
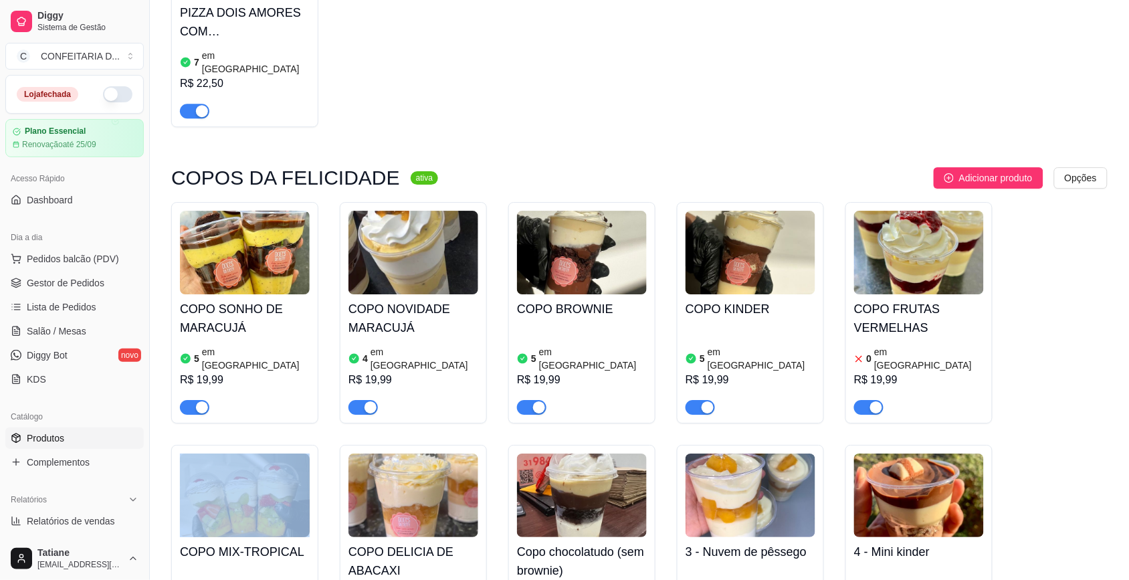
click at [1058, 322] on div "COPO SONHO DE MARACUJÁ 5 em estoque R$ 19,99 COPO NOVIDADE MARACUJÁ 4 em estoqu…" at bounding box center [639, 554] width 936 height 704
click at [871, 401] on div "button" at bounding box center [876, 407] width 12 height 12
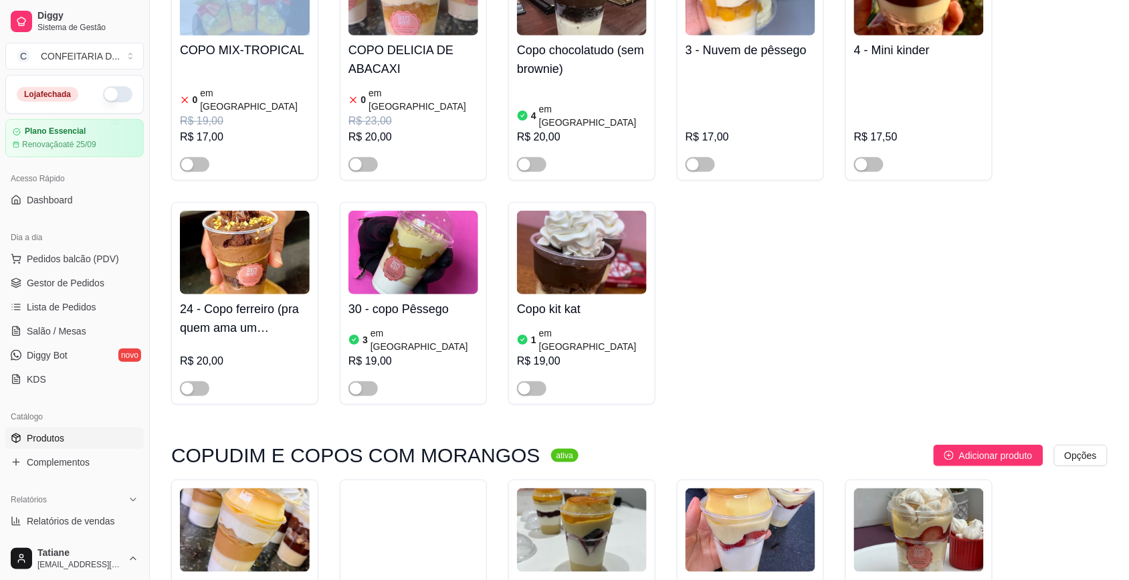
scroll to position [3426, 0]
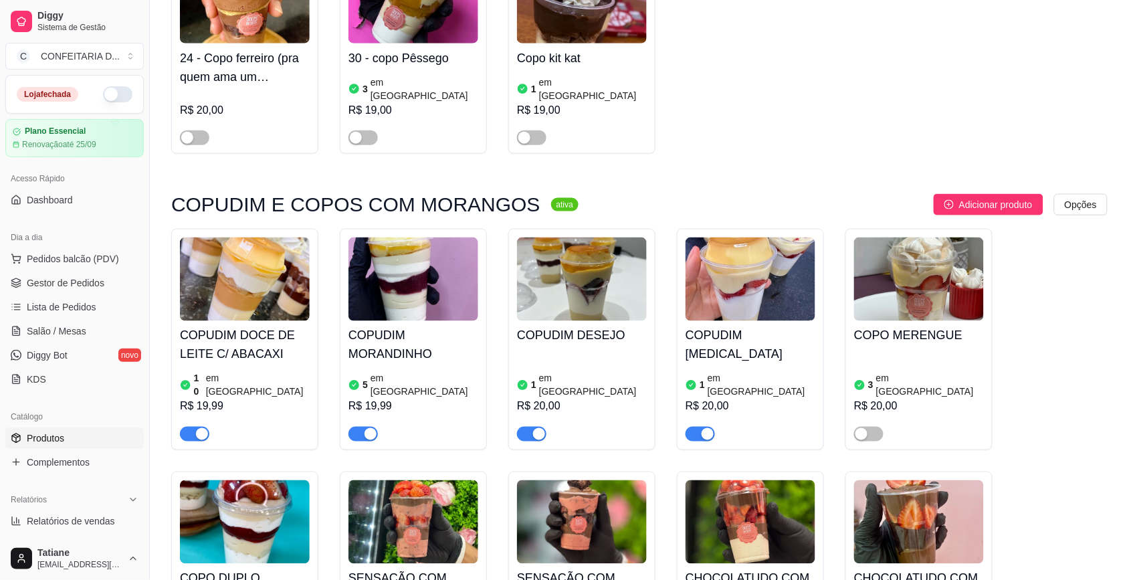
click at [622, 350] on div "1 em estoque R$ 20,00" at bounding box center [582, 395] width 130 height 91
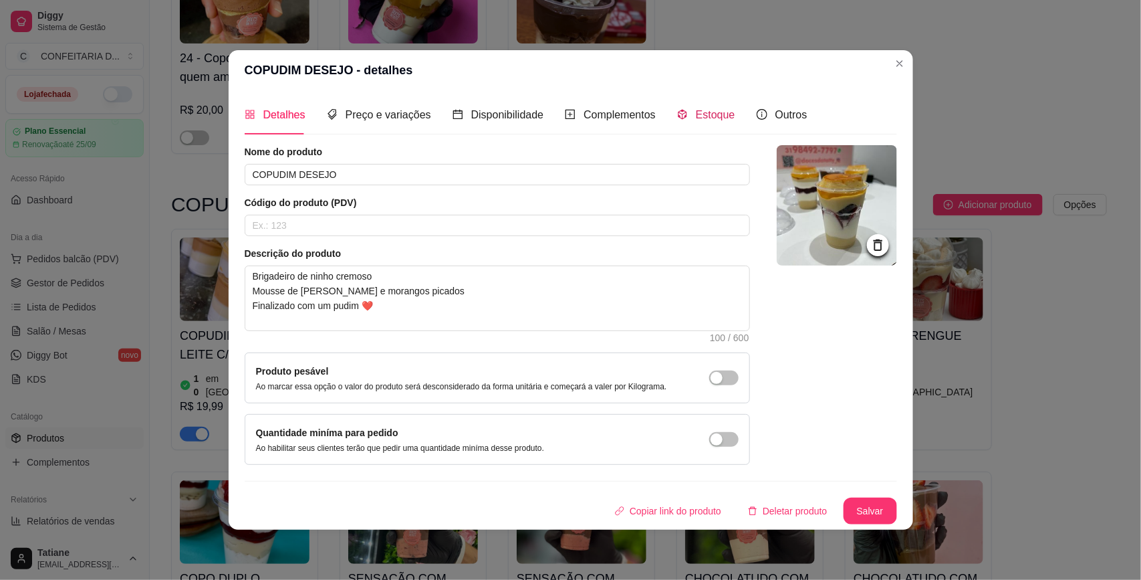
click at [709, 118] on span "Estoque" at bounding box center [715, 114] width 39 height 11
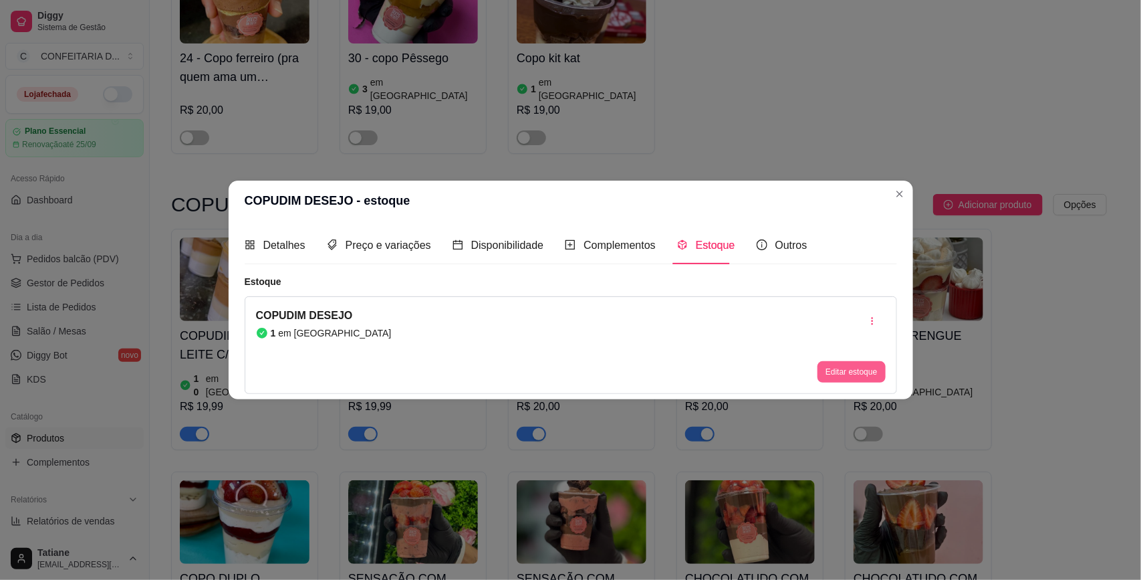
click at [850, 374] on button "Editar estoque" at bounding box center [852, 371] width 68 height 21
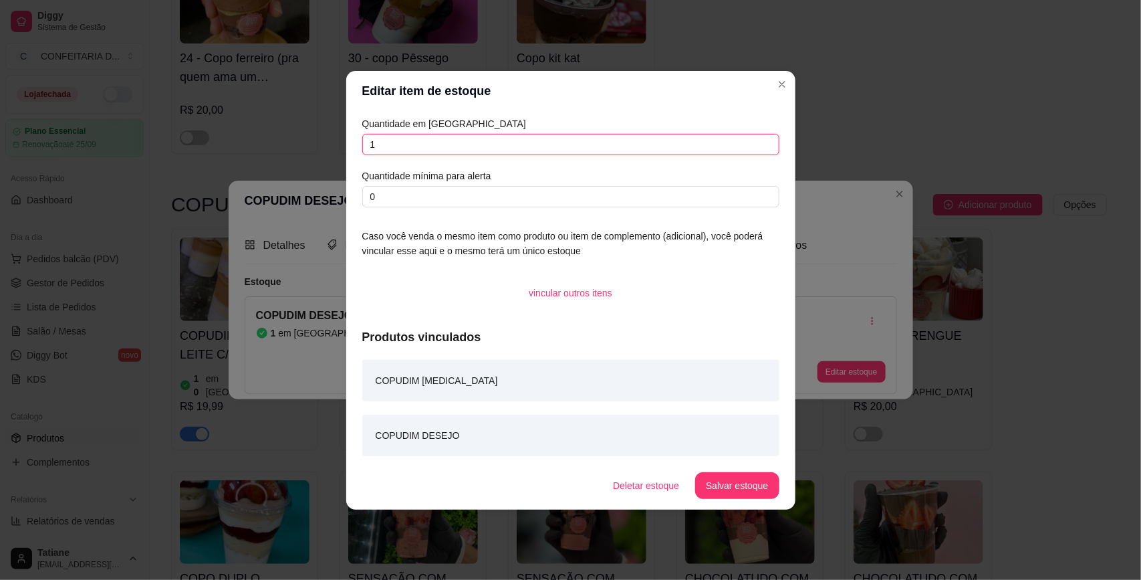
click at [447, 138] on input "1" at bounding box center [570, 144] width 417 height 21
type input "10"
click at [743, 483] on button "Salvar estoque" at bounding box center [737, 485] width 84 height 27
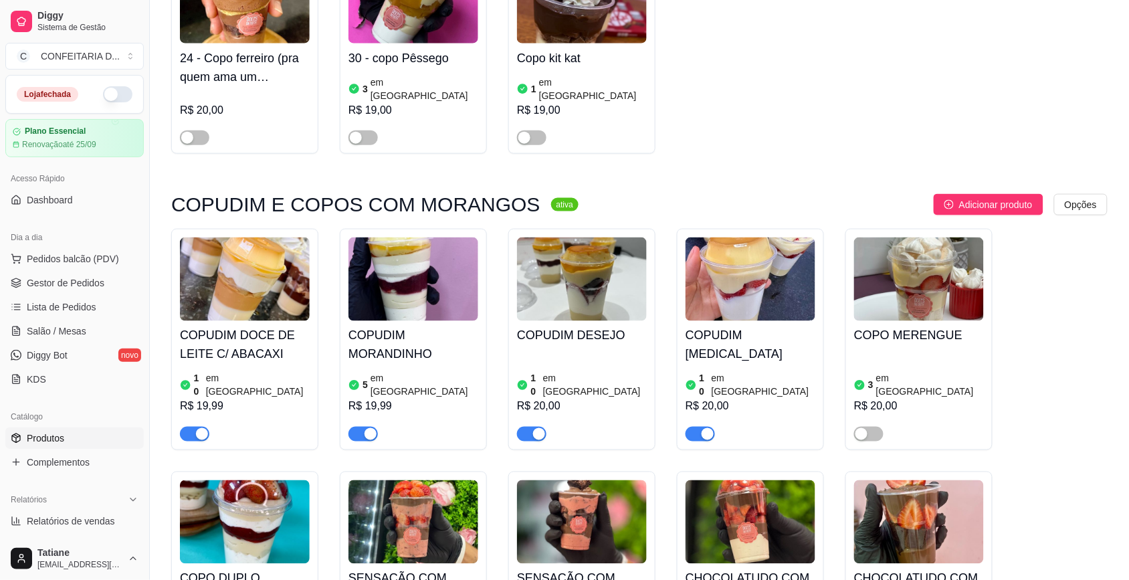
scroll to position [3510, 0]
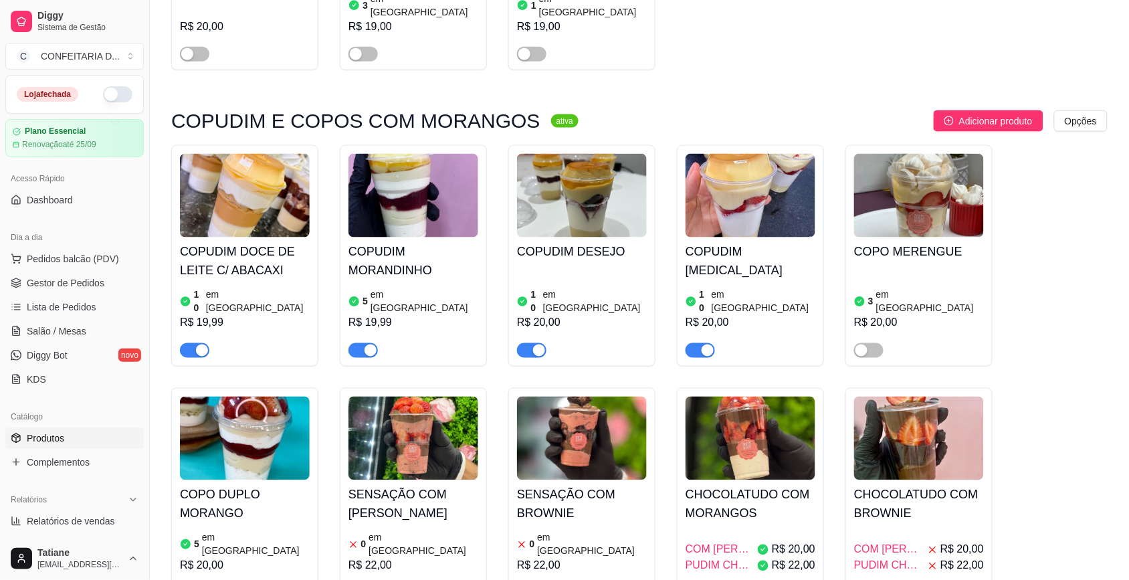
click at [717, 485] on h4 "CHOCOLATUDO COM MORANGOS" at bounding box center [750, 503] width 130 height 37
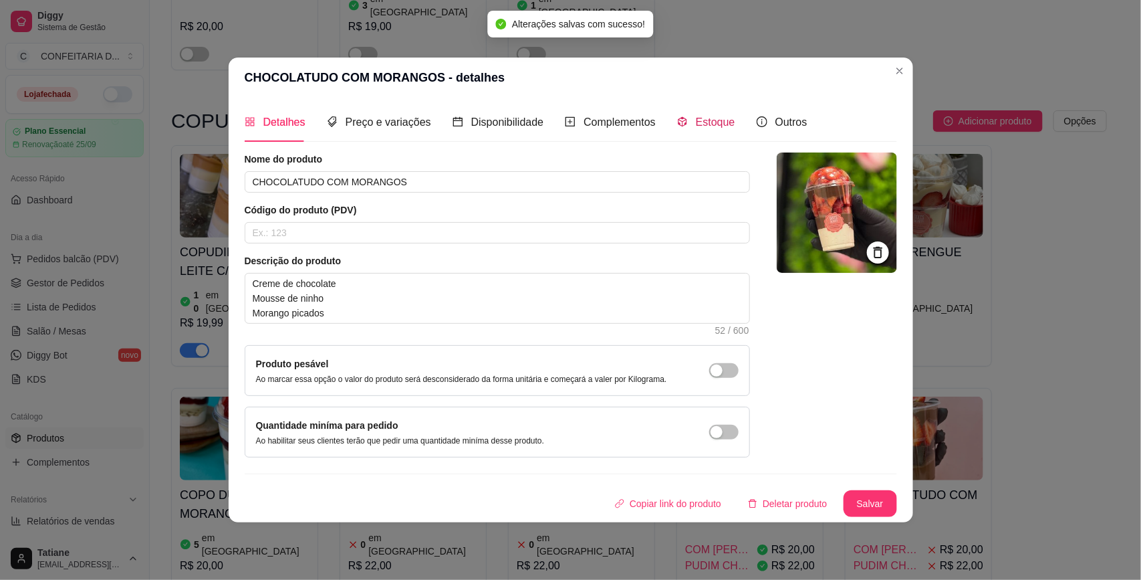
click at [721, 116] on span "Estoque" at bounding box center [715, 121] width 39 height 11
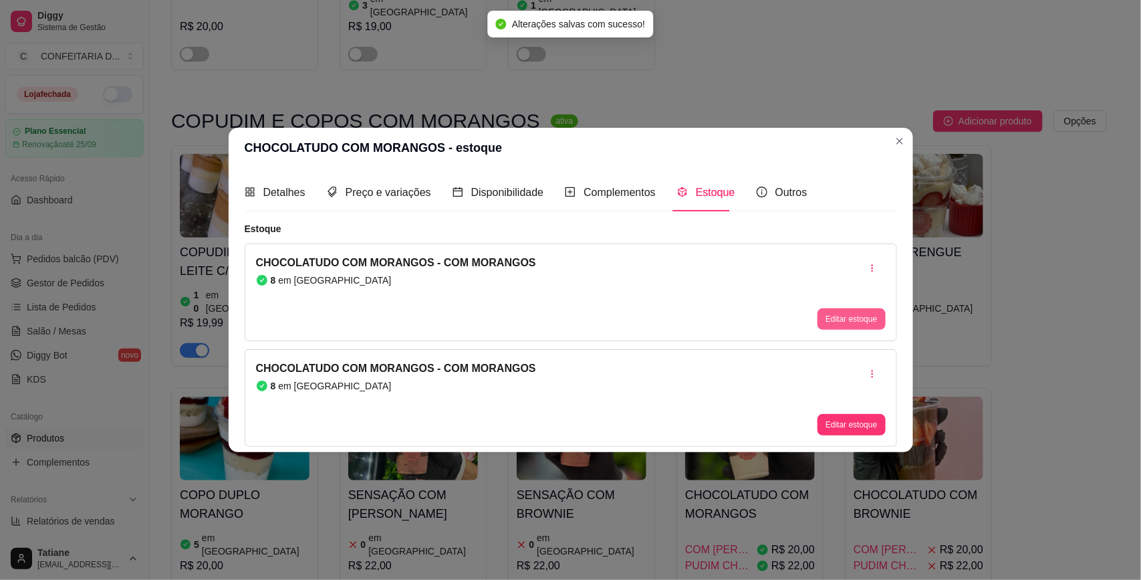
click at [829, 313] on button "Editar estoque" at bounding box center [852, 318] width 68 height 21
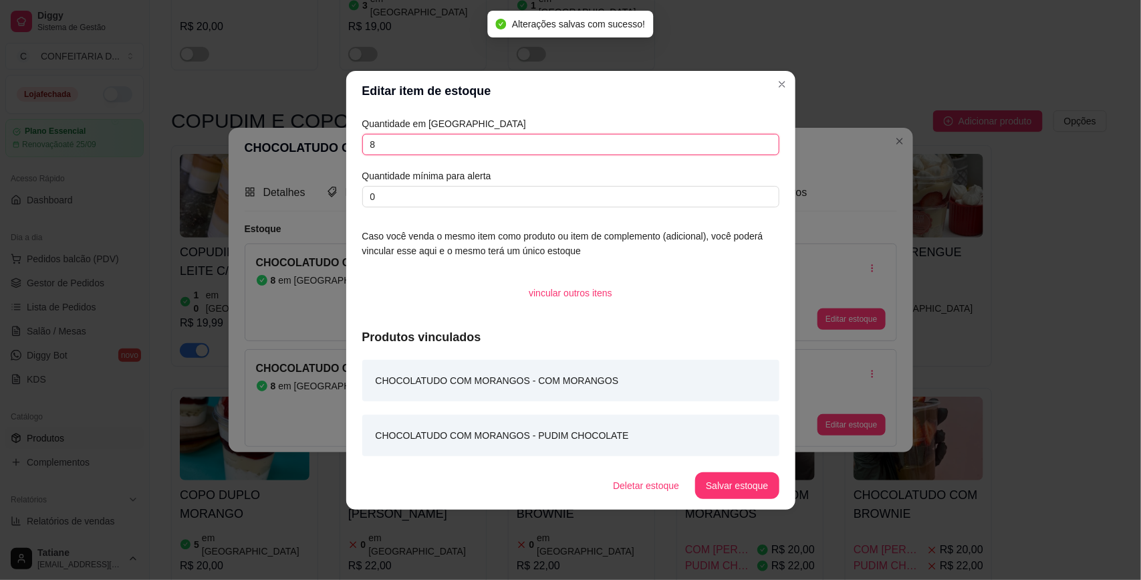
click at [467, 145] on input "8" at bounding box center [570, 144] width 417 height 21
type input "7"
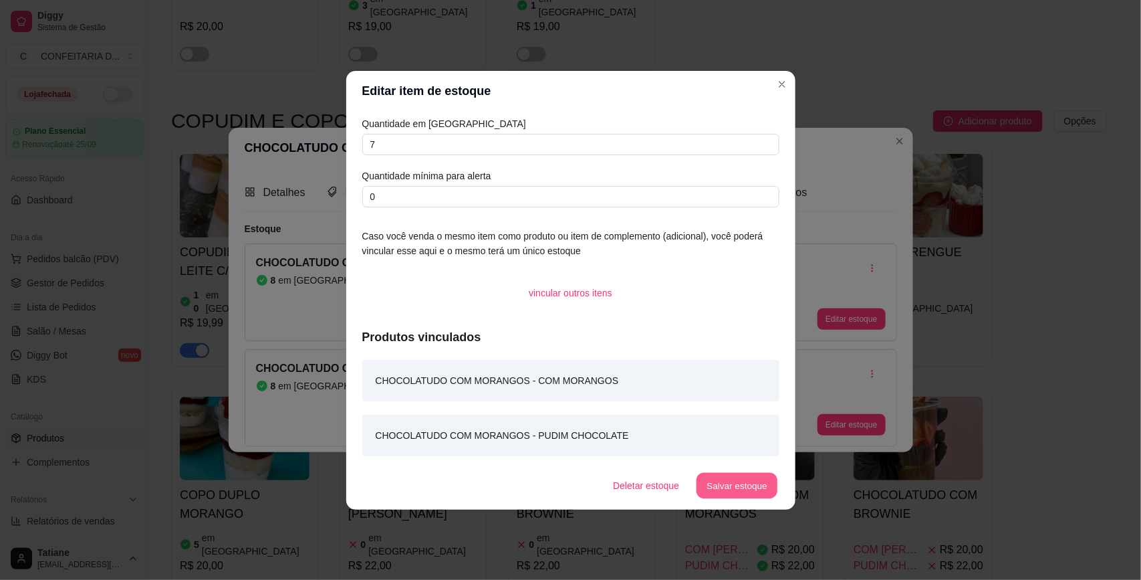
click at [727, 483] on button "Salvar estoque" at bounding box center [738, 485] width 82 height 26
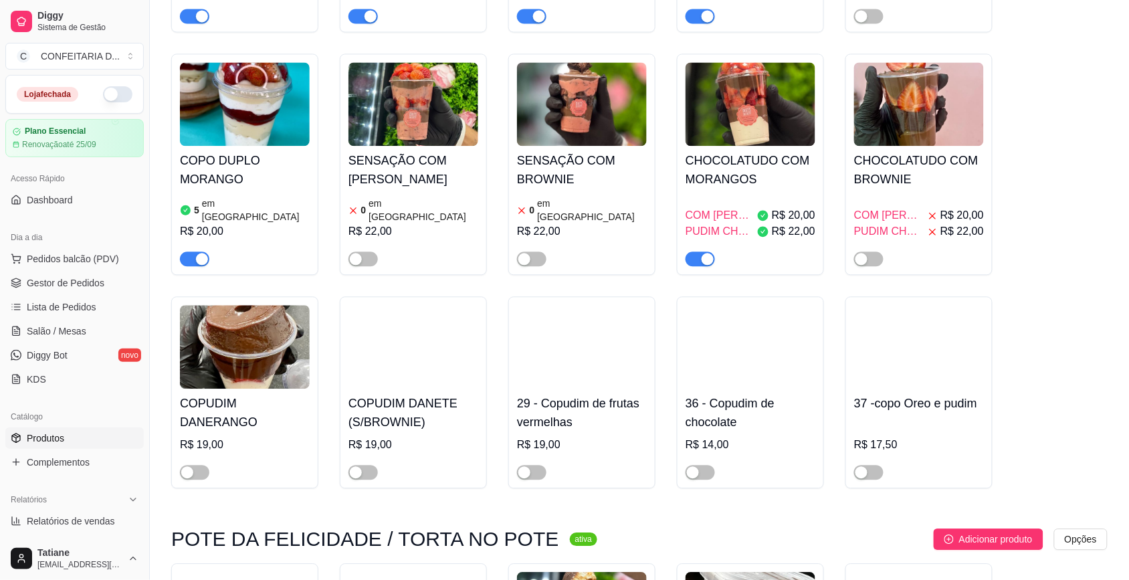
scroll to position [4179, 0]
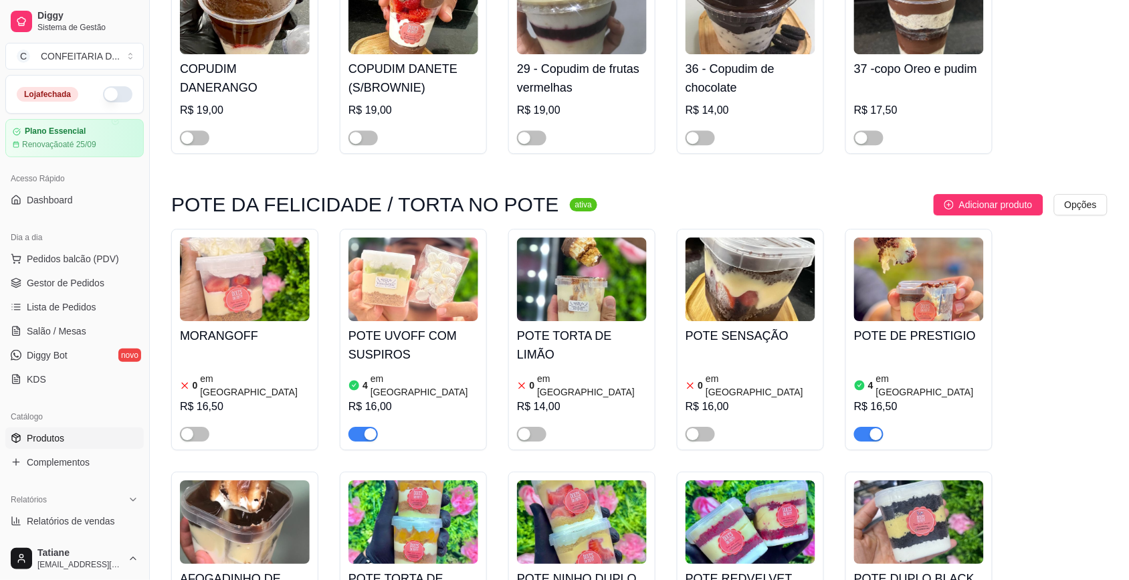
click at [608, 480] on img at bounding box center [582, 522] width 130 height 84
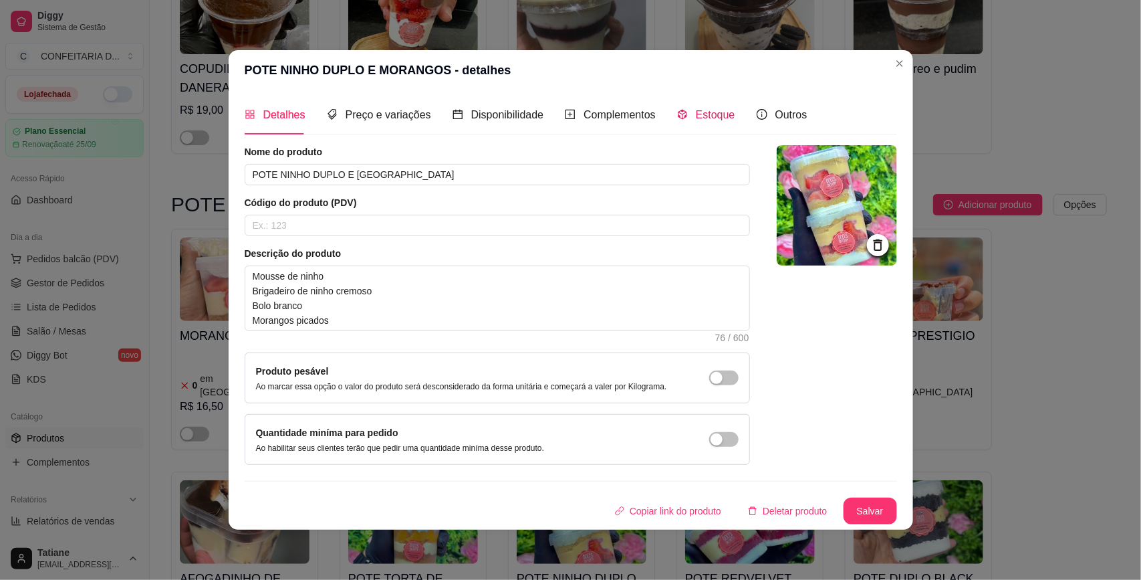
click at [697, 120] on span "Estoque" at bounding box center [715, 114] width 39 height 11
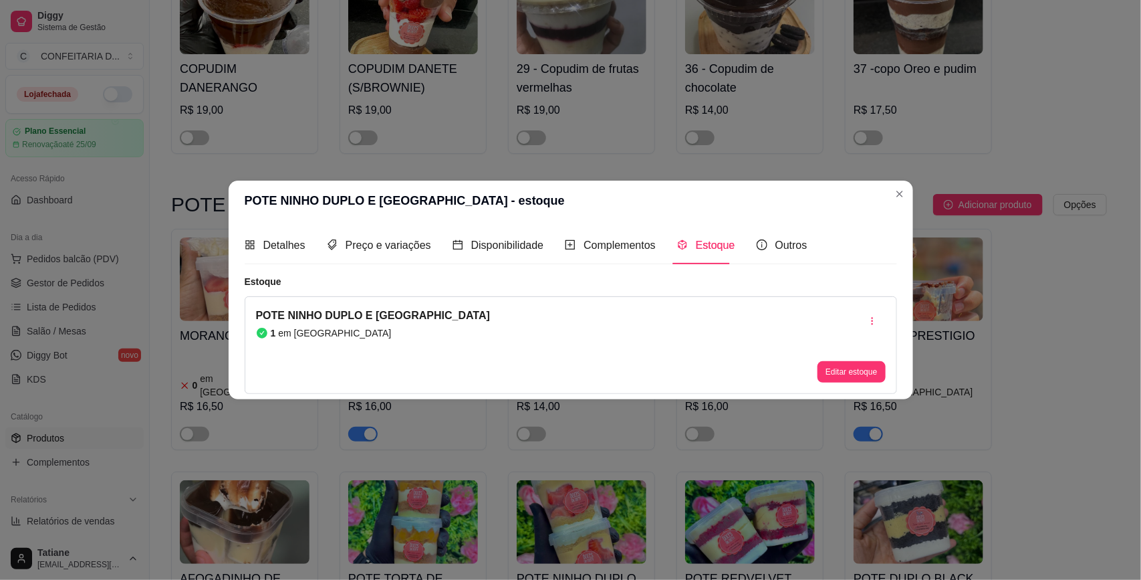
drag, startPoint x: 849, startPoint y: 383, endPoint x: 782, endPoint y: 335, distance: 82.4
click at [842, 381] on div "POTE NINHO DUPLO E MORANGOS 1 em estoque Editar estoque" at bounding box center [571, 345] width 653 height 98
click at [846, 380] on button "Editar estoque" at bounding box center [852, 371] width 68 height 21
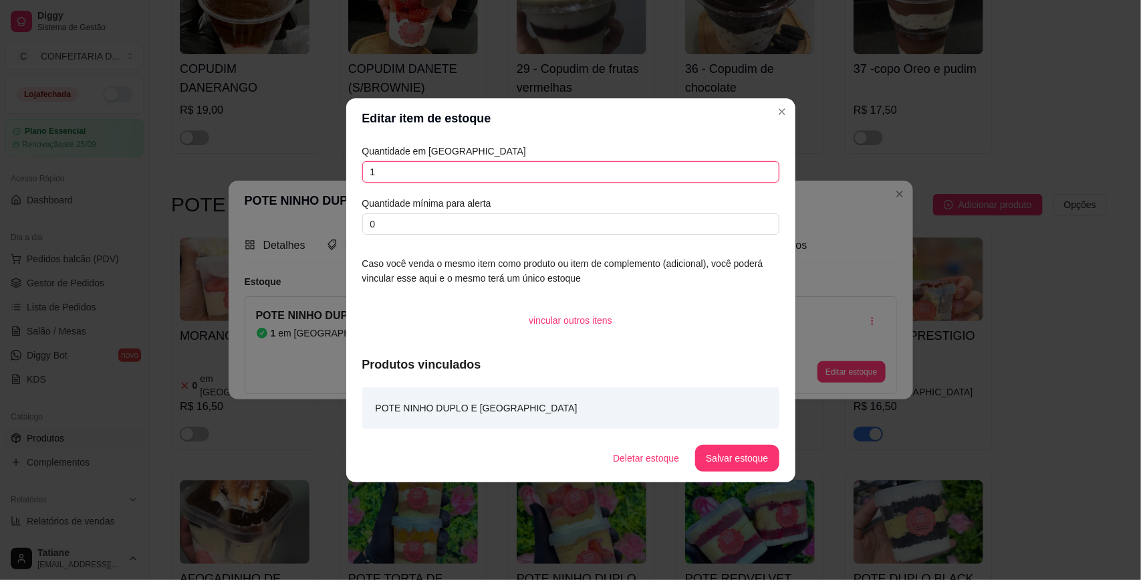
click at [415, 171] on input "1" at bounding box center [570, 171] width 417 height 21
type input "6"
click at [724, 456] on button "Salvar estoque" at bounding box center [737, 458] width 84 height 27
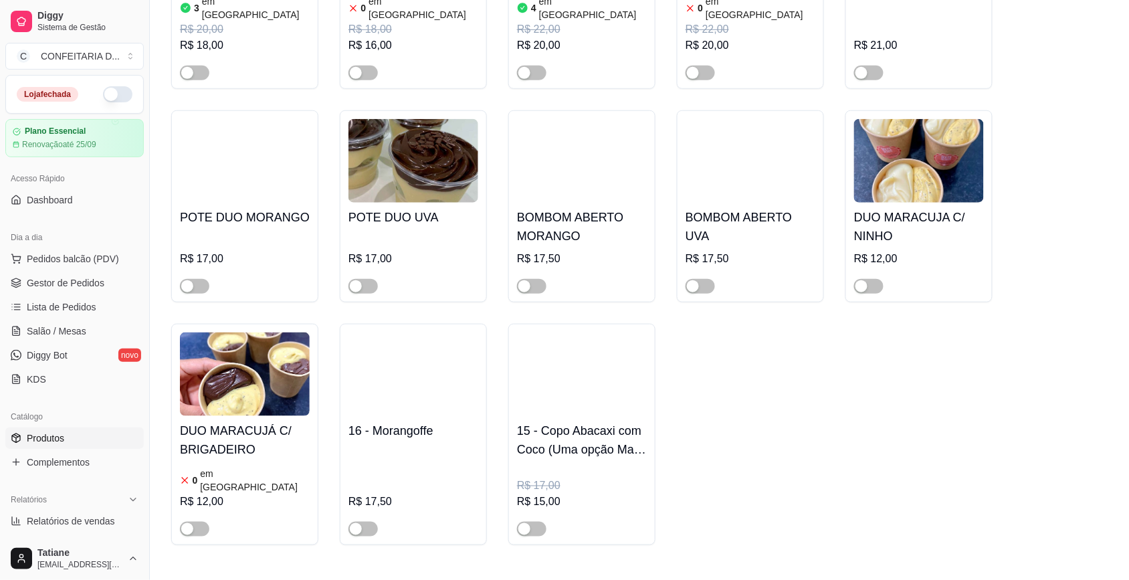
scroll to position [6519, 0]
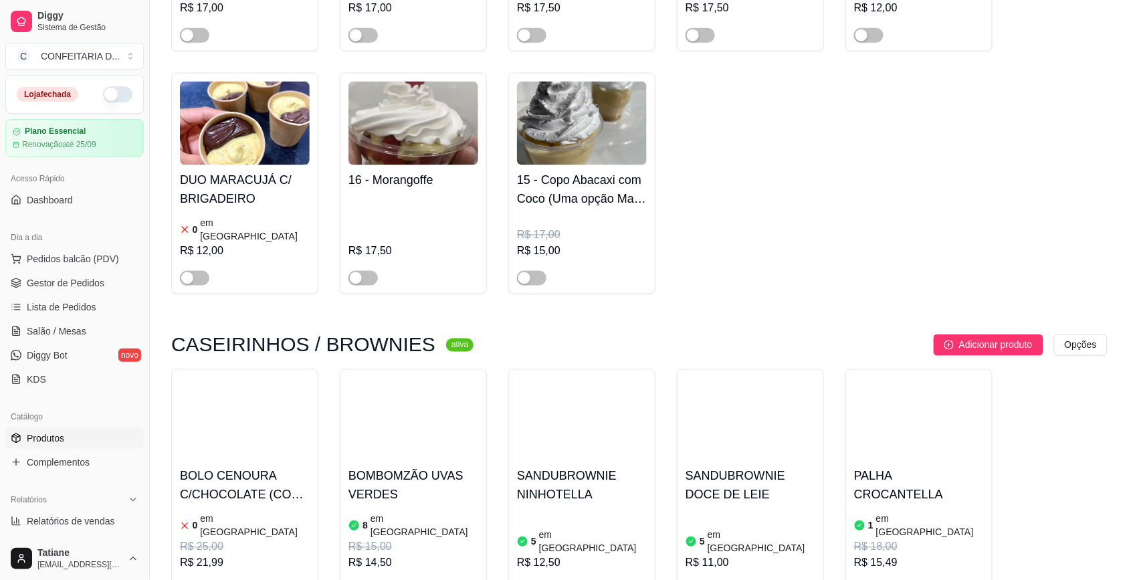
click at [204, 461] on div "BOLO CENOURA C/CHOCOLATE (COM BRIGADEIROS ENROLADOS) 0 em estoque R$ 25,00 R$ 2…" at bounding box center [245, 529] width 130 height 136
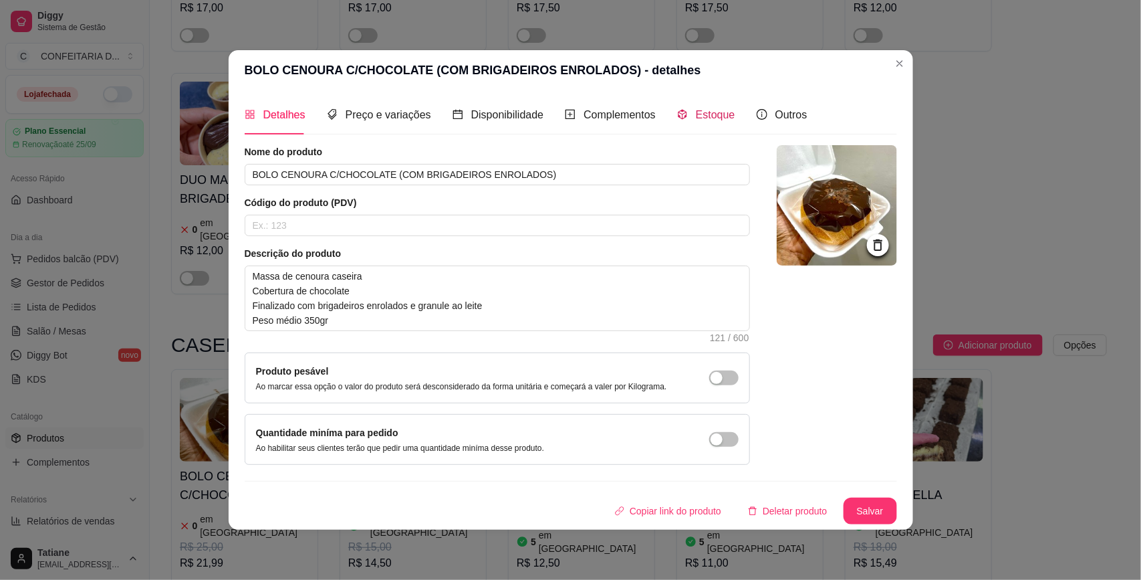
click at [699, 118] on span "Estoque" at bounding box center [715, 114] width 39 height 11
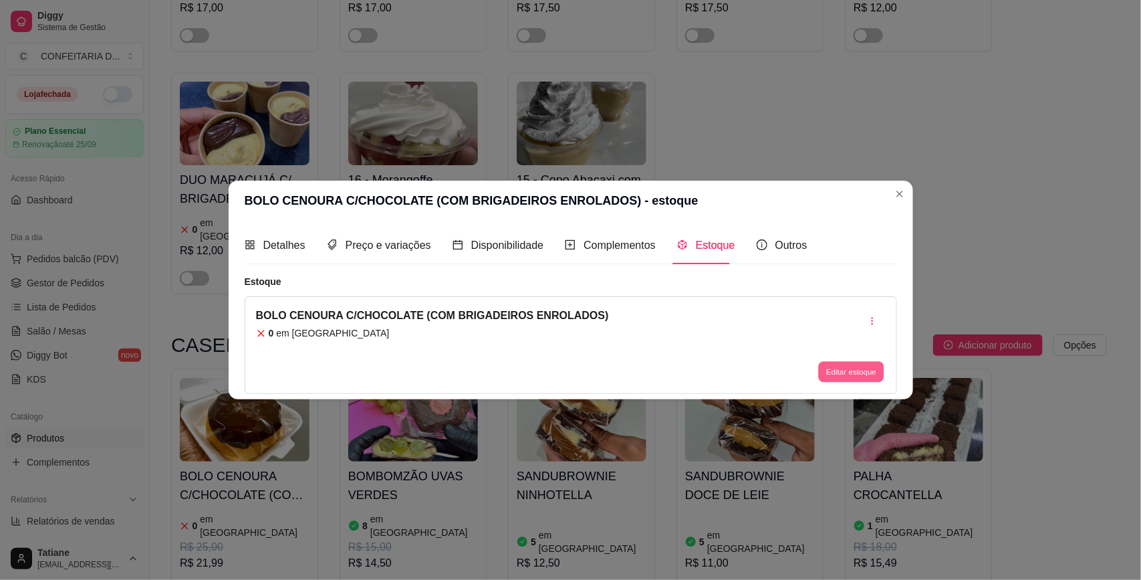
click at [831, 366] on button "Editar estoque" at bounding box center [852, 372] width 66 height 21
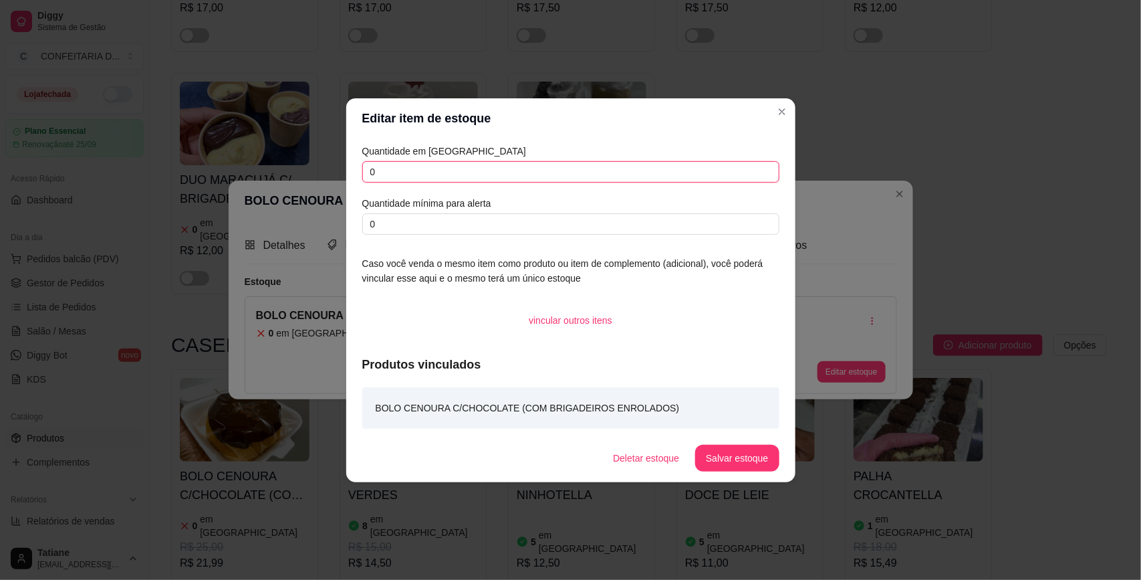
click at [391, 162] on input "0" at bounding box center [570, 171] width 417 height 21
type input "5"
click at [745, 455] on button "Salvar estoque" at bounding box center [738, 458] width 82 height 26
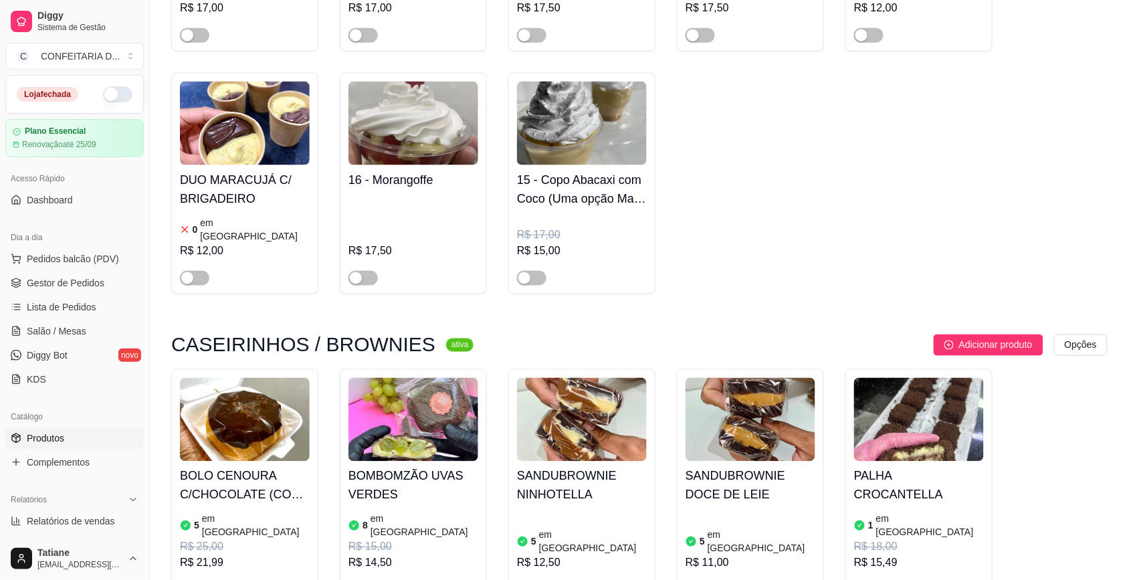
click at [974, 378] on img at bounding box center [919, 420] width 130 height 84
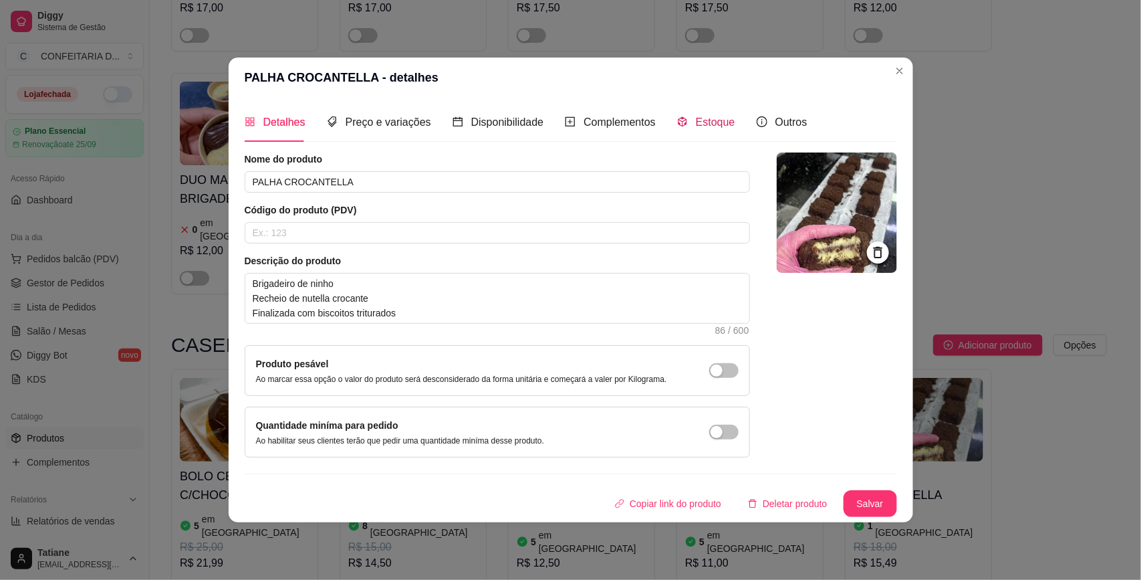
click at [697, 124] on span "Estoque" at bounding box center [715, 121] width 39 height 11
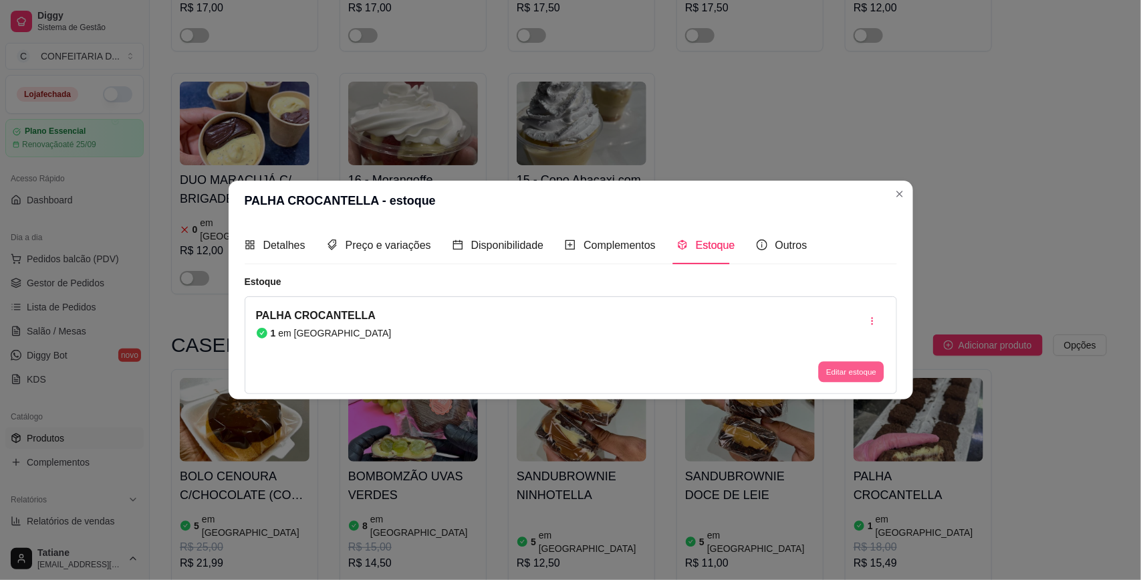
click at [841, 366] on button "Editar estoque" at bounding box center [852, 372] width 66 height 21
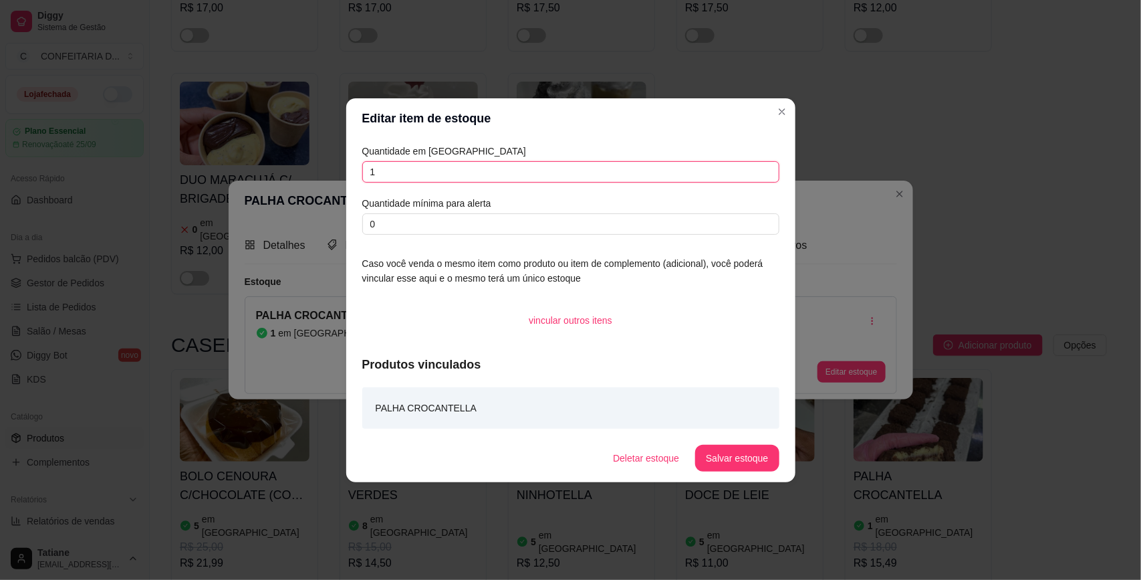
click at [406, 167] on input "1" at bounding box center [570, 171] width 417 height 21
type input "17"
click at [724, 458] on button "Salvar estoque" at bounding box center [738, 458] width 82 height 26
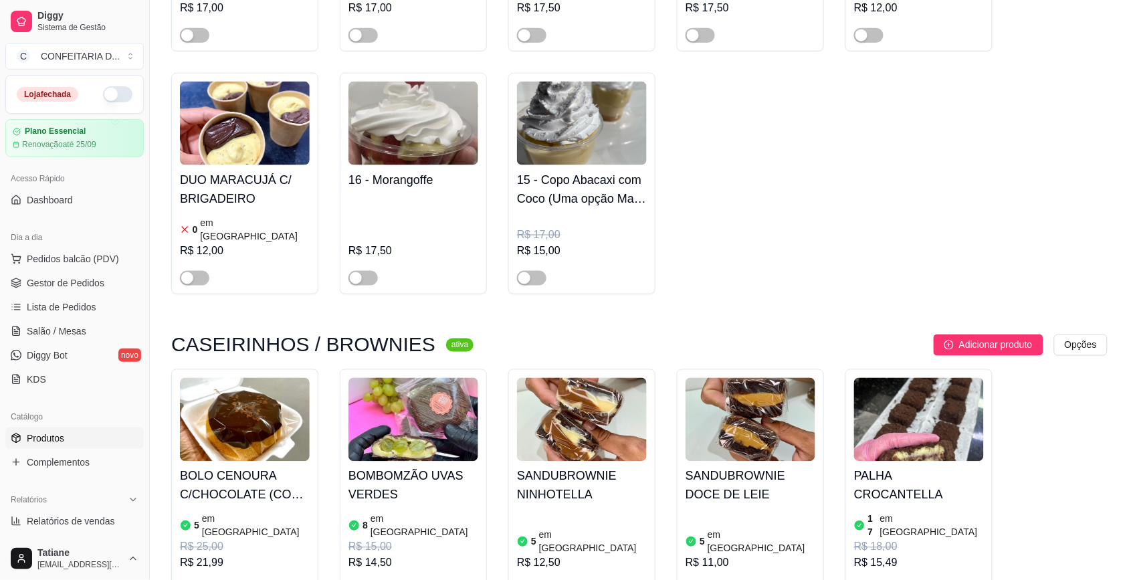
click at [592, 378] on img at bounding box center [582, 420] width 130 height 84
click at [589, 378] on img at bounding box center [582, 420] width 130 height 84
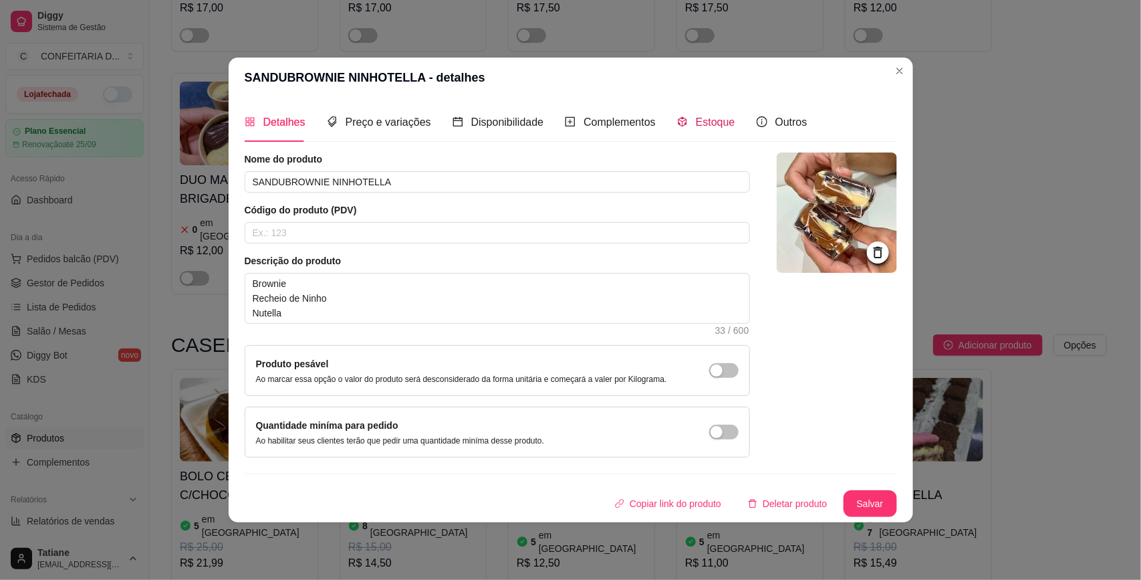
click at [685, 129] on div "Estoque" at bounding box center [706, 122] width 58 height 17
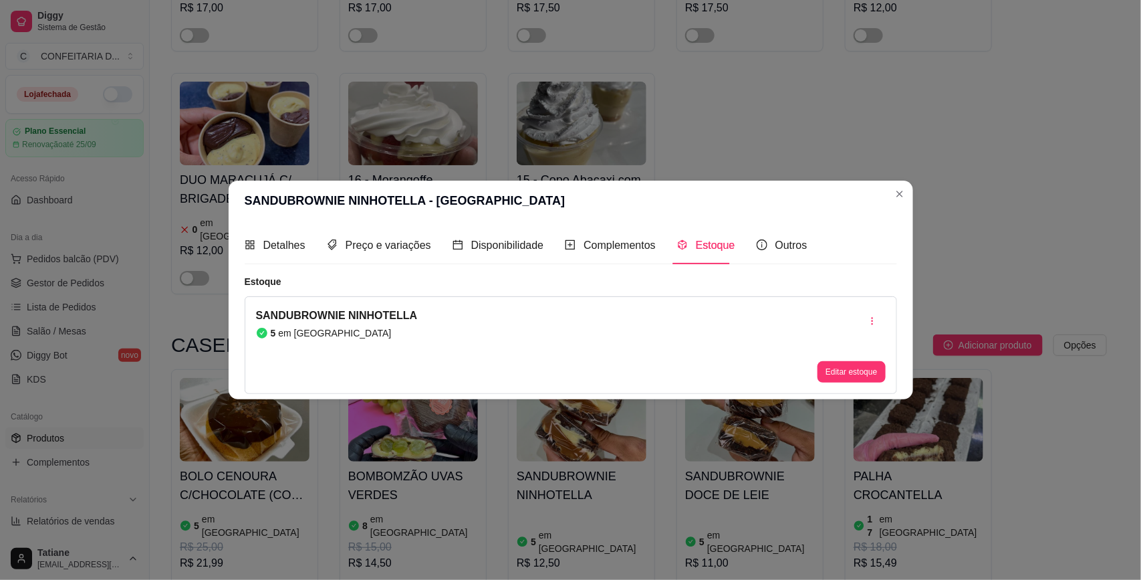
click at [874, 394] on div "SANDUBROWNIE NINHOTELLA - estoque Detalhes Preço e variações Disponibilidade Co…" at bounding box center [570, 290] width 1141 height 580
click at [860, 366] on button "Editar estoque" at bounding box center [852, 372] width 66 height 21
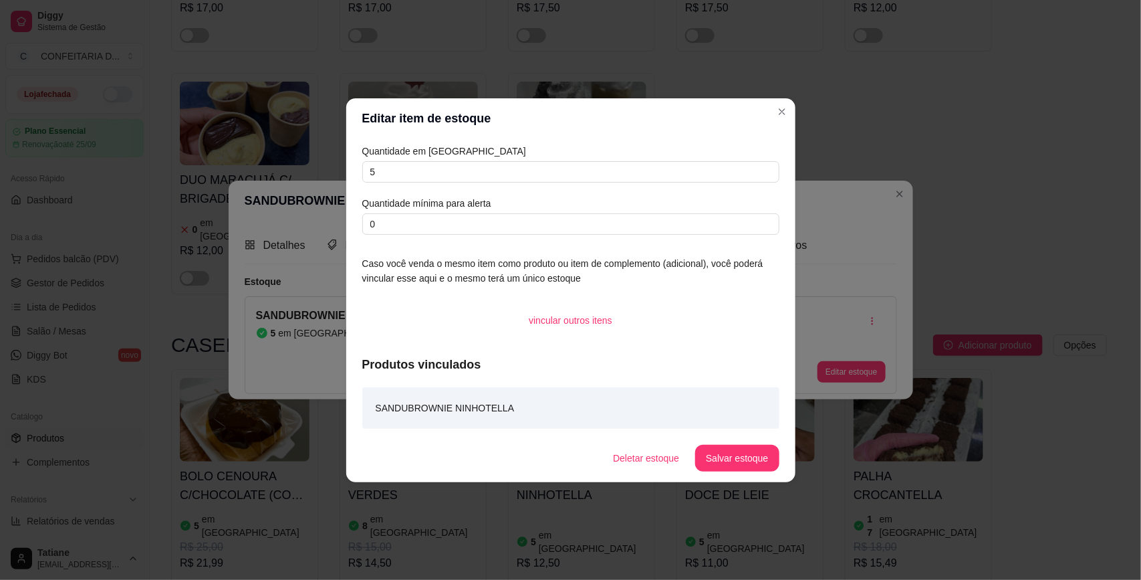
click at [435, 186] on div "Quantidade em estoque 5 Quantidade mínima para alerta 0" at bounding box center [570, 189] width 417 height 91
click at [438, 162] on input "5" at bounding box center [570, 171] width 417 height 21
type input "4"
click at [732, 457] on button "Salvar estoque" at bounding box center [737, 458] width 84 height 27
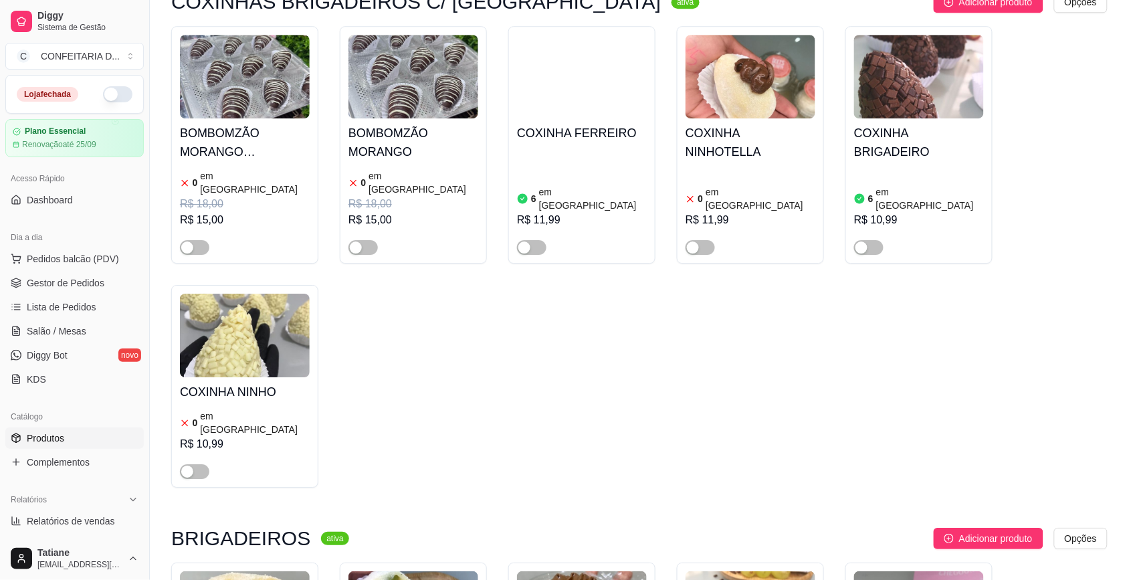
scroll to position [8775, 0]
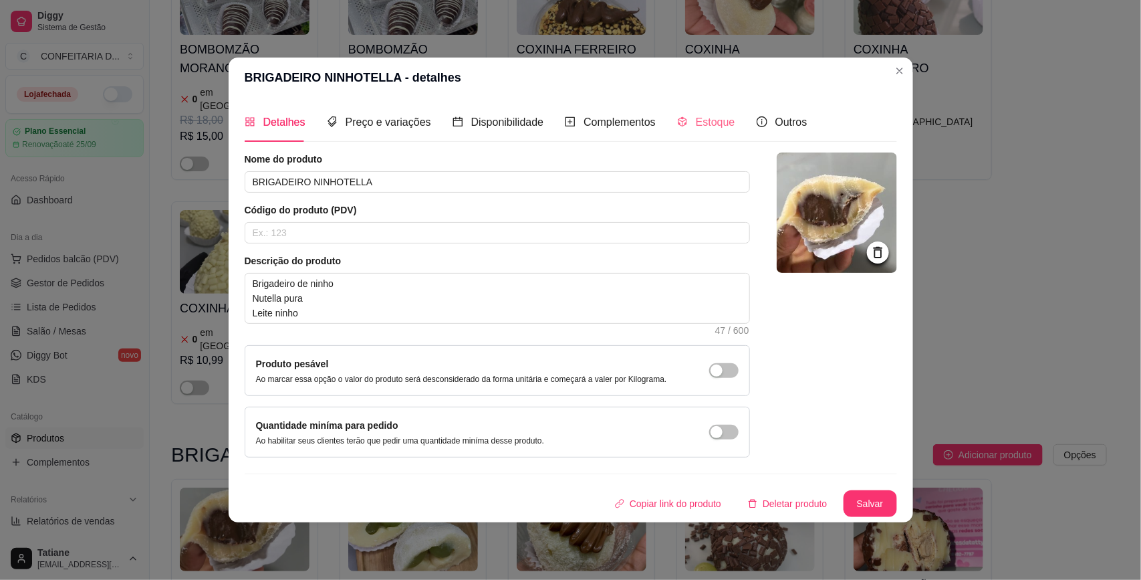
click at [697, 106] on div "Estoque" at bounding box center [706, 122] width 58 height 38
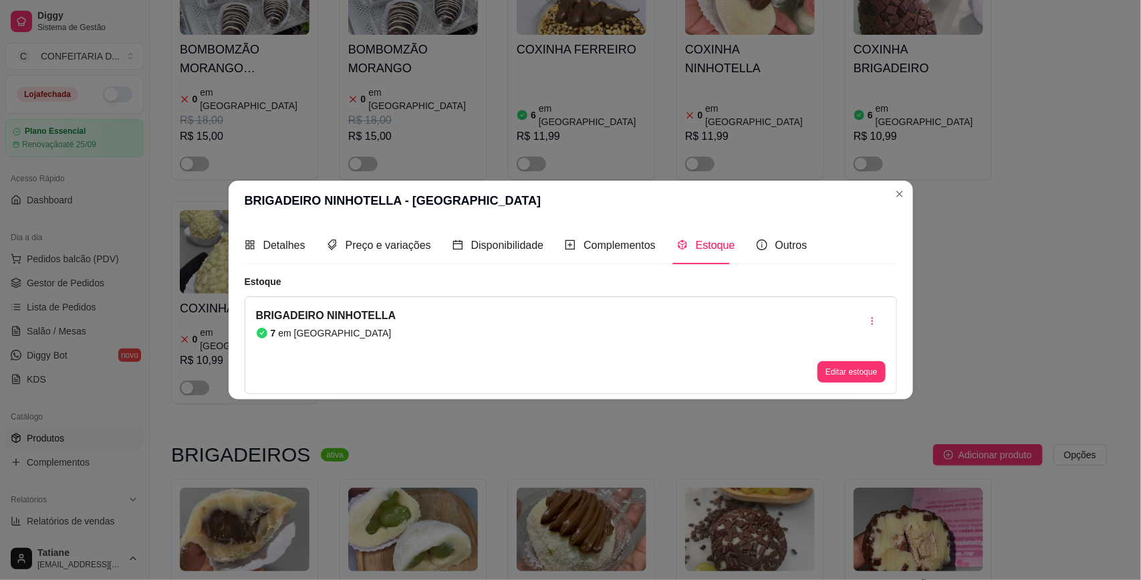
click at [838, 352] on div "Editar estoque" at bounding box center [852, 345] width 68 height 75
click at [838, 372] on button "Editar estoque" at bounding box center [852, 372] width 66 height 21
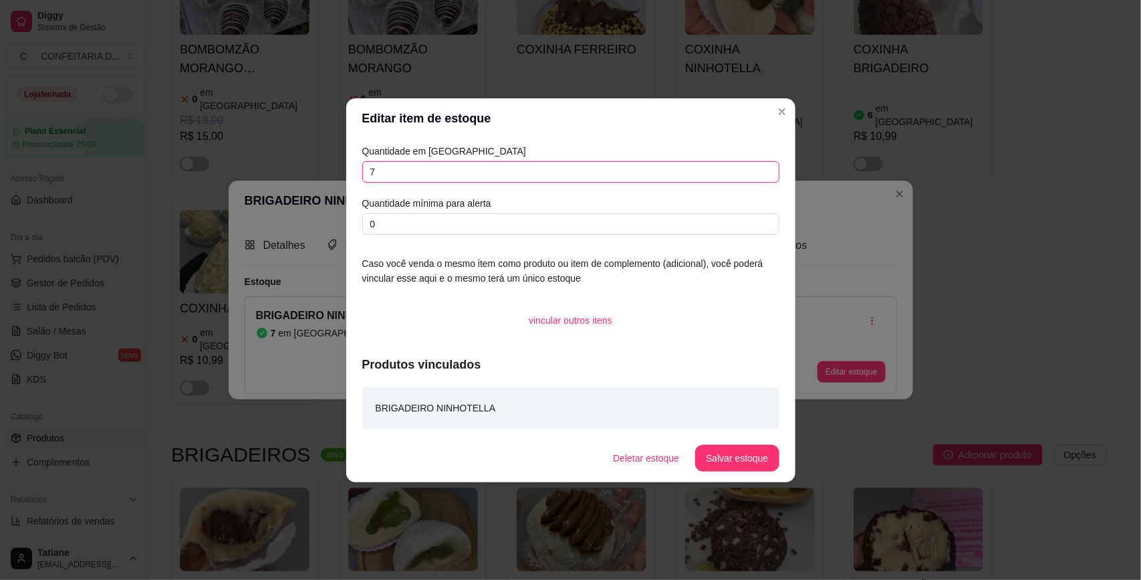
click at [509, 161] on input "7" at bounding box center [570, 171] width 417 height 21
type input "6"
click at [733, 459] on button "Salvar estoque" at bounding box center [737, 458] width 84 height 27
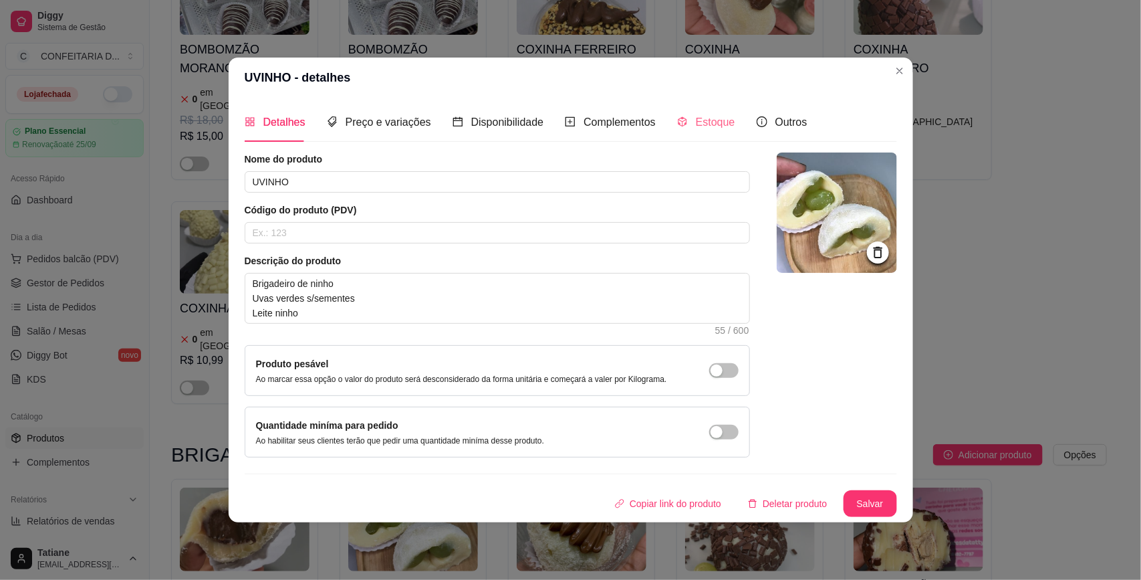
click at [711, 108] on div "Estoque" at bounding box center [706, 122] width 58 height 38
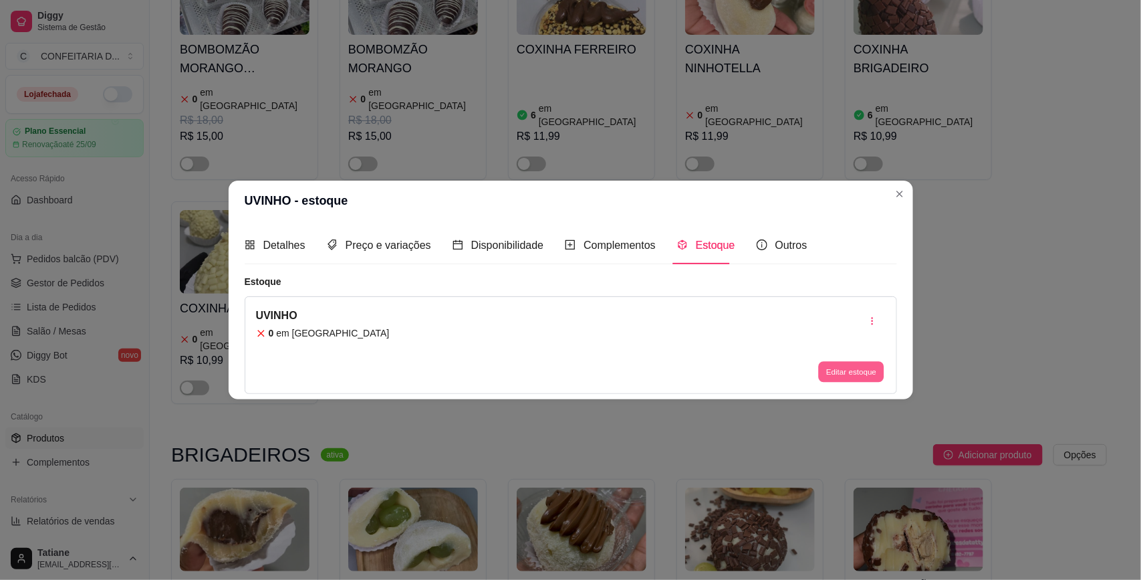
click at [851, 365] on button "Editar estoque" at bounding box center [852, 372] width 66 height 21
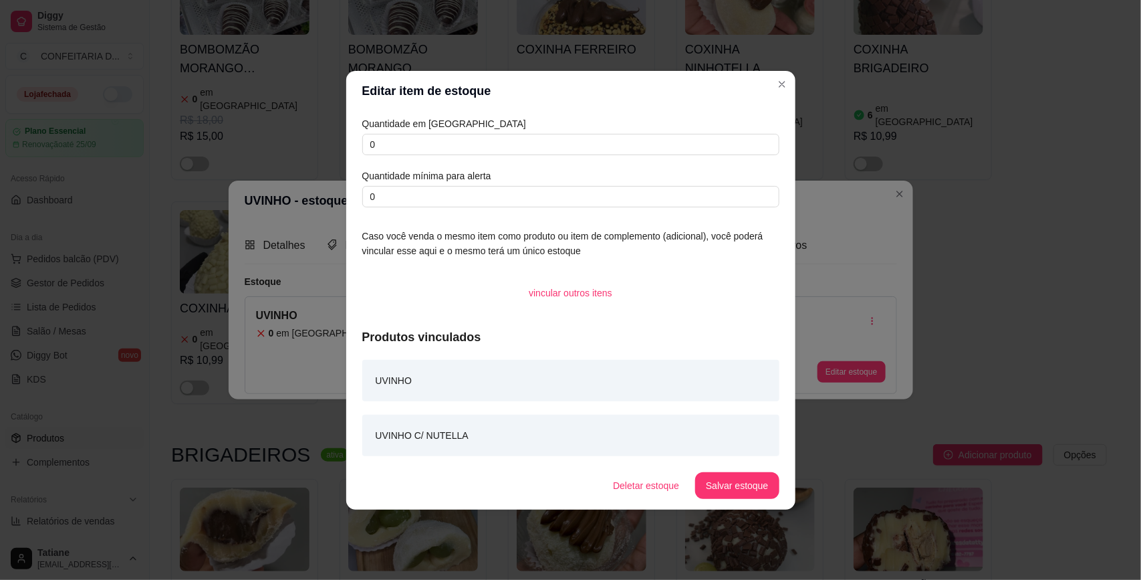
click at [382, 122] on article "Quantidade em [GEOGRAPHIC_DATA]" at bounding box center [570, 123] width 417 height 15
click at [391, 145] on input "0" at bounding box center [570, 144] width 417 height 21
type input "10"
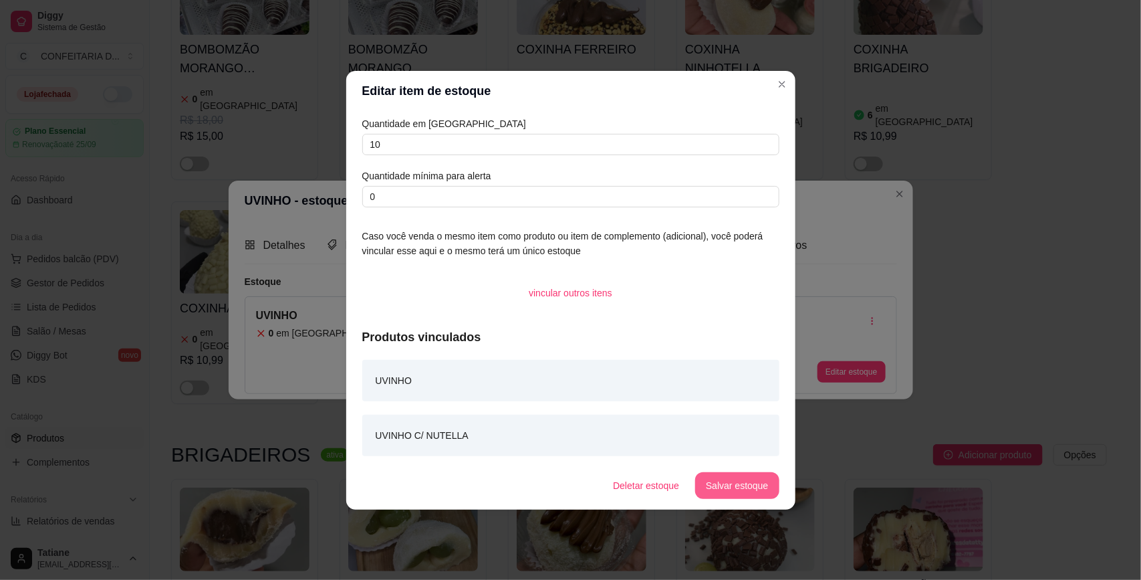
click at [732, 485] on button "Salvar estoque" at bounding box center [737, 485] width 84 height 27
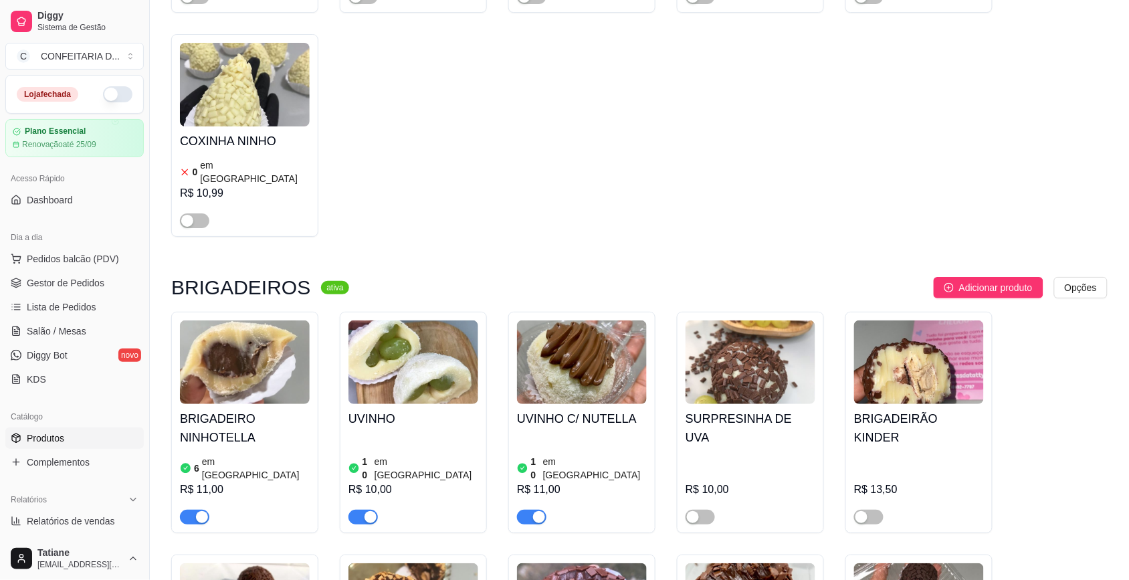
scroll to position [9026, 0]
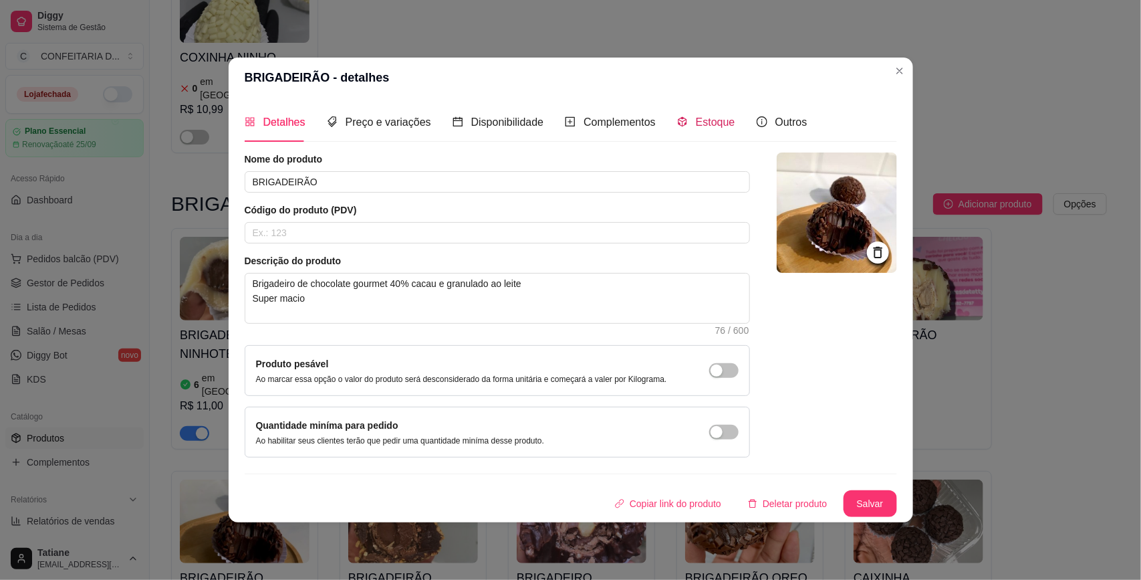
click at [699, 125] on span "Estoque" at bounding box center [715, 121] width 39 height 11
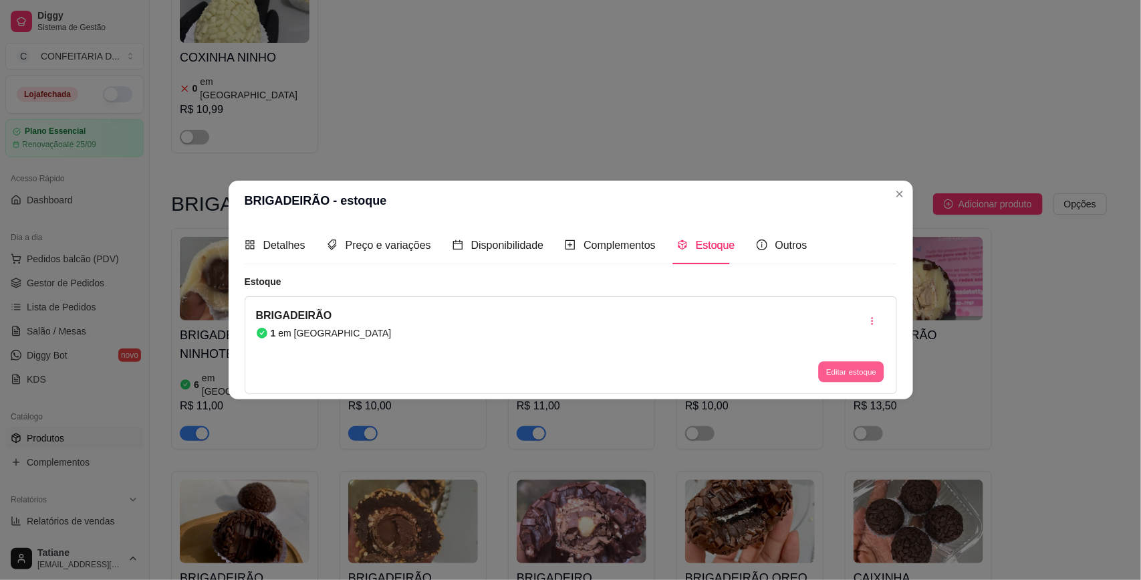
click at [864, 374] on button "Editar estoque" at bounding box center [852, 372] width 66 height 21
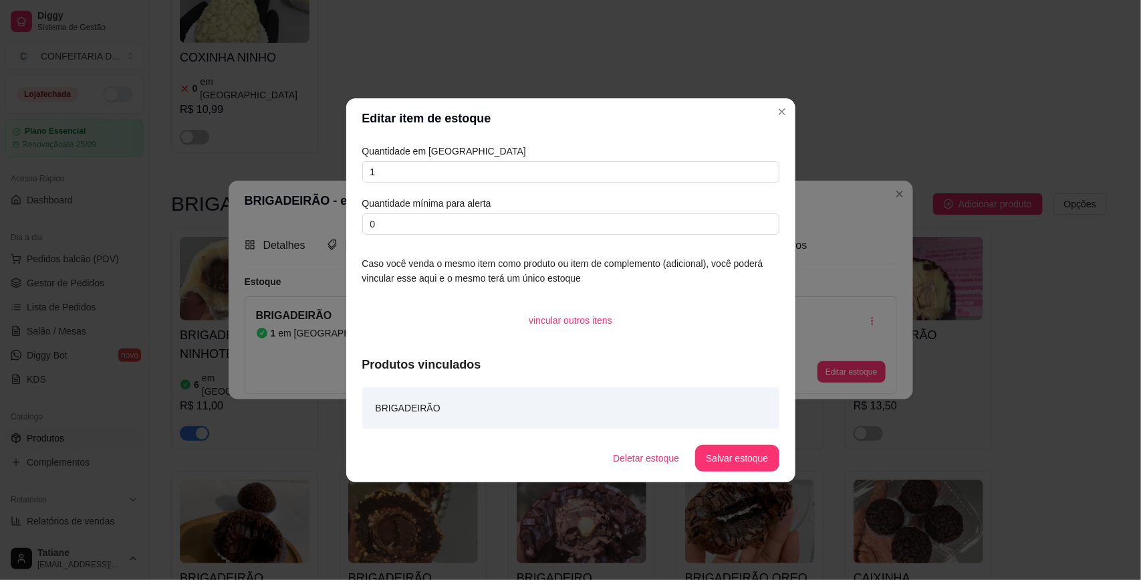
click at [419, 185] on div "Quantidade em estoque 1 Quantidade mínima para alerta 0" at bounding box center [570, 189] width 417 height 91
click at [419, 169] on input "1" at bounding box center [570, 171] width 417 height 21
type input "6"
click at [755, 451] on button "Salvar estoque" at bounding box center [738, 458] width 82 height 26
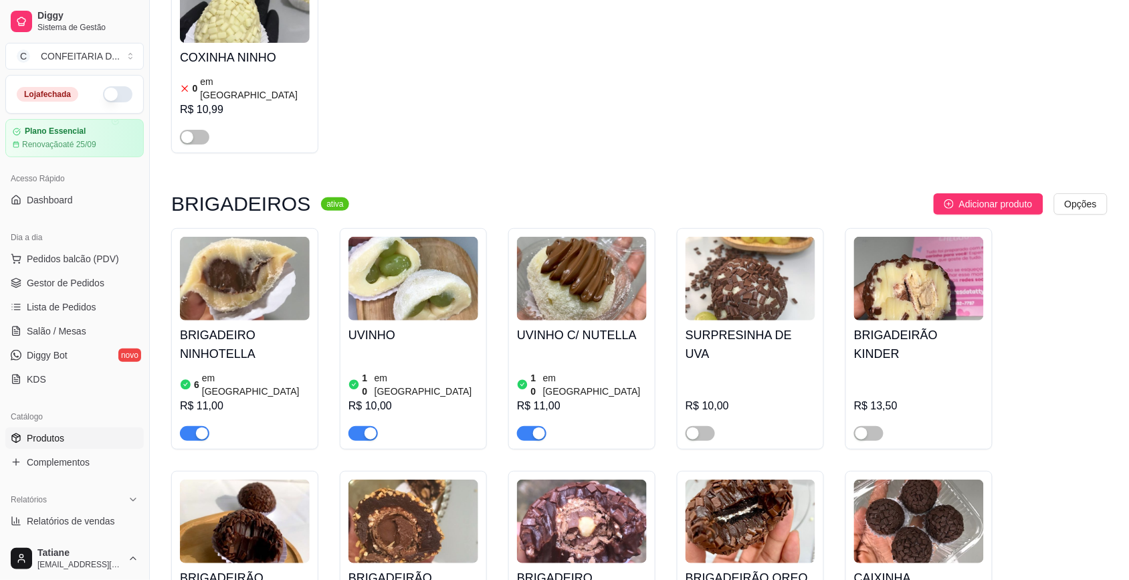
click at [435, 568] on h4 "BRIGADEIRÃO FERRERO ROCHER" at bounding box center [413, 586] width 130 height 37
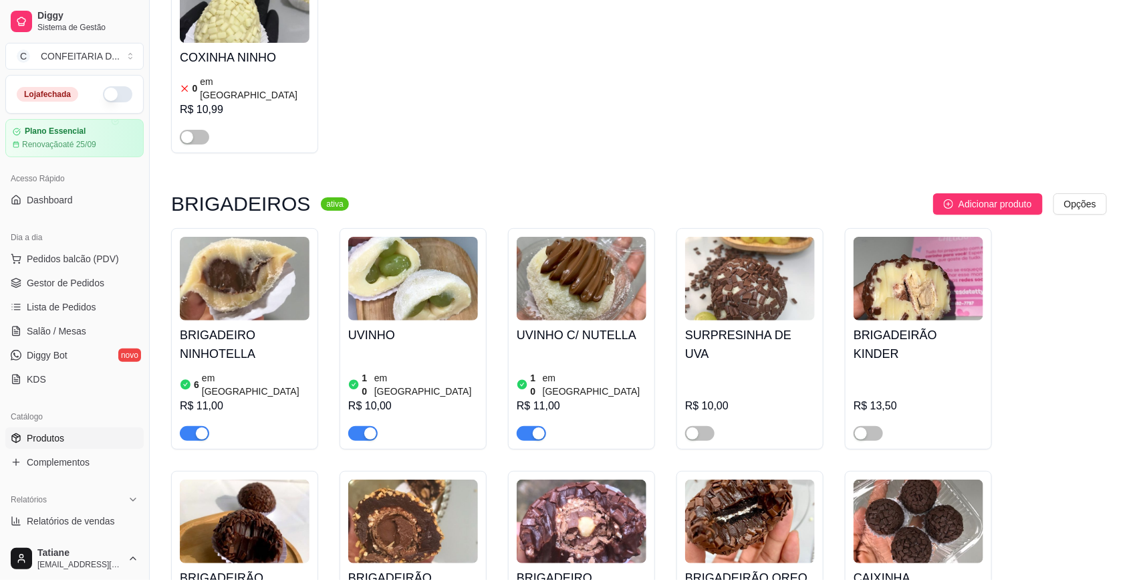
click at [670, 129] on div "Detalhes Preço e variações Disponibilidade Complementos Estoque Outros" at bounding box center [525, 122] width 563 height 38
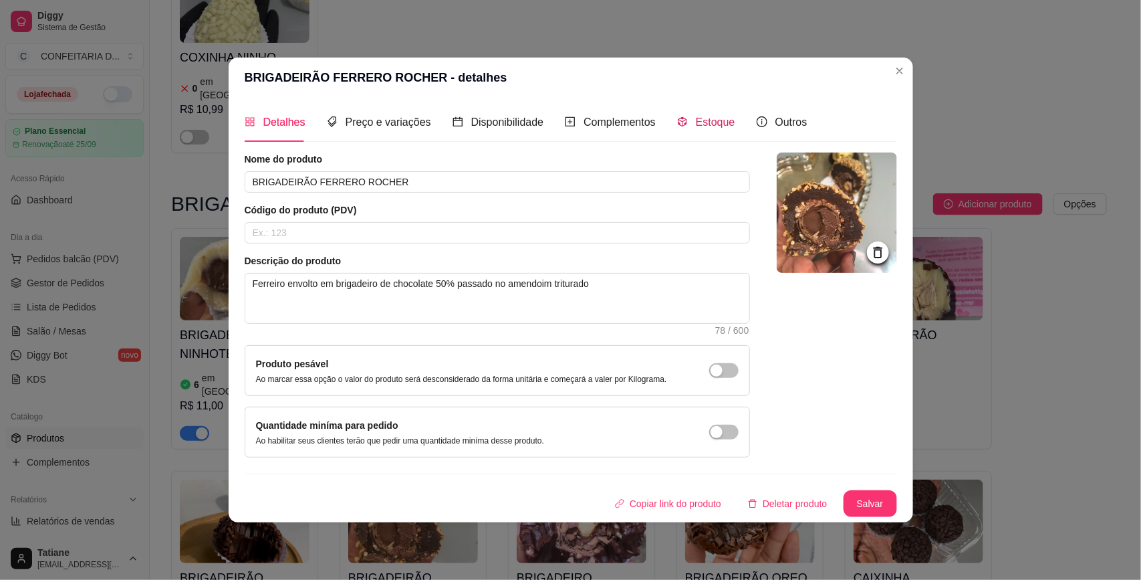
drag, startPoint x: 687, startPoint y: 120, endPoint x: 693, endPoint y: 138, distance: 18.4
click at [687, 122] on div "Estoque" at bounding box center [706, 122] width 58 height 17
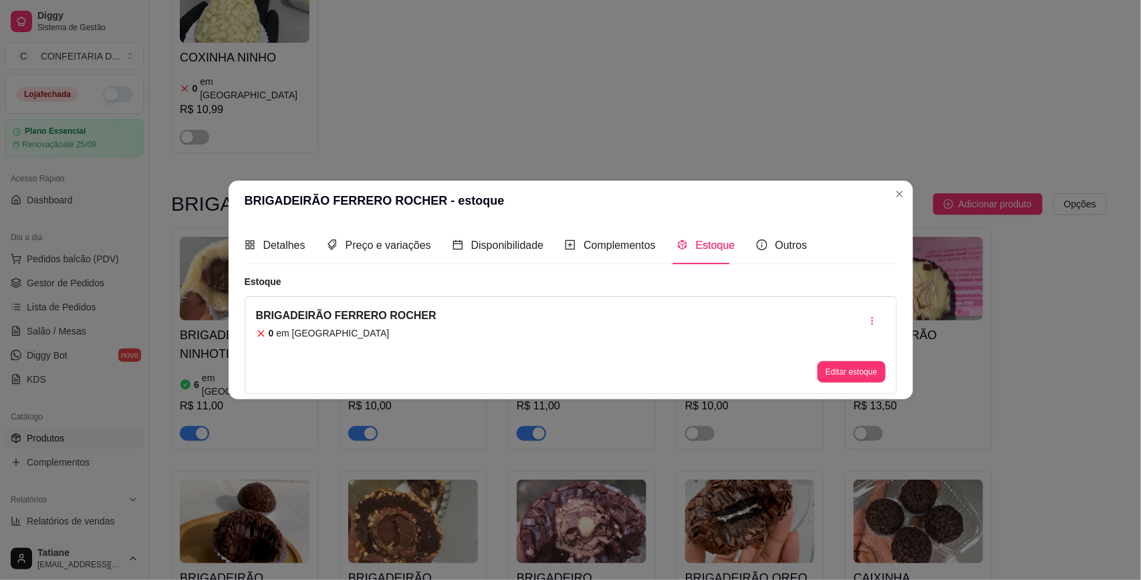
click at [850, 361] on button "Editar estoque" at bounding box center [852, 371] width 68 height 21
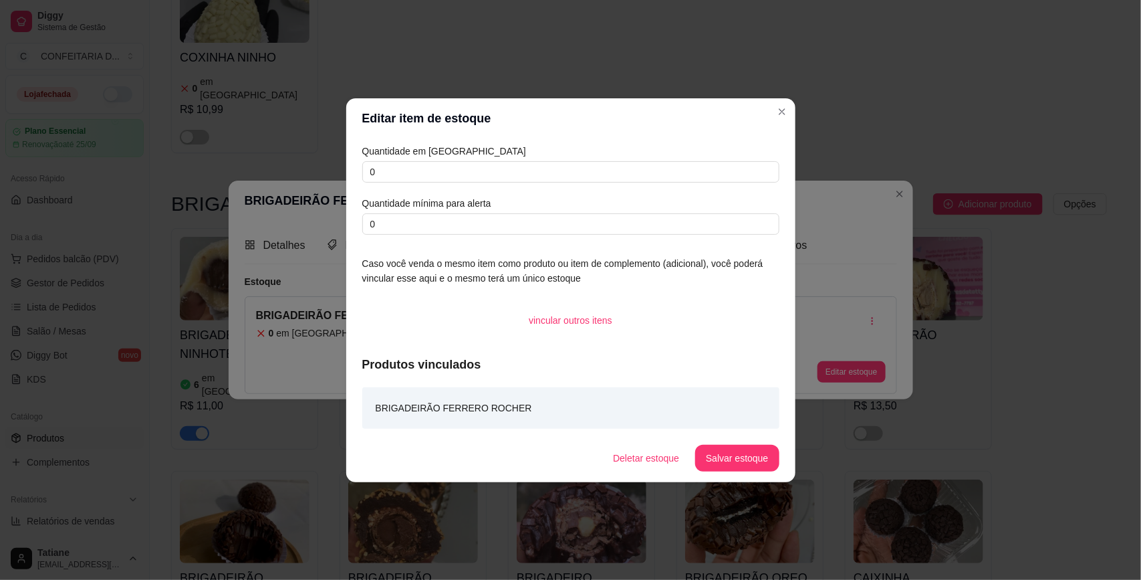
click at [469, 157] on article "Quantidade em [GEOGRAPHIC_DATA]" at bounding box center [570, 151] width 417 height 15
click at [468, 168] on input "0" at bounding box center [570, 171] width 417 height 21
type input "3"
click at [719, 459] on button "Salvar estoque" at bounding box center [737, 458] width 84 height 27
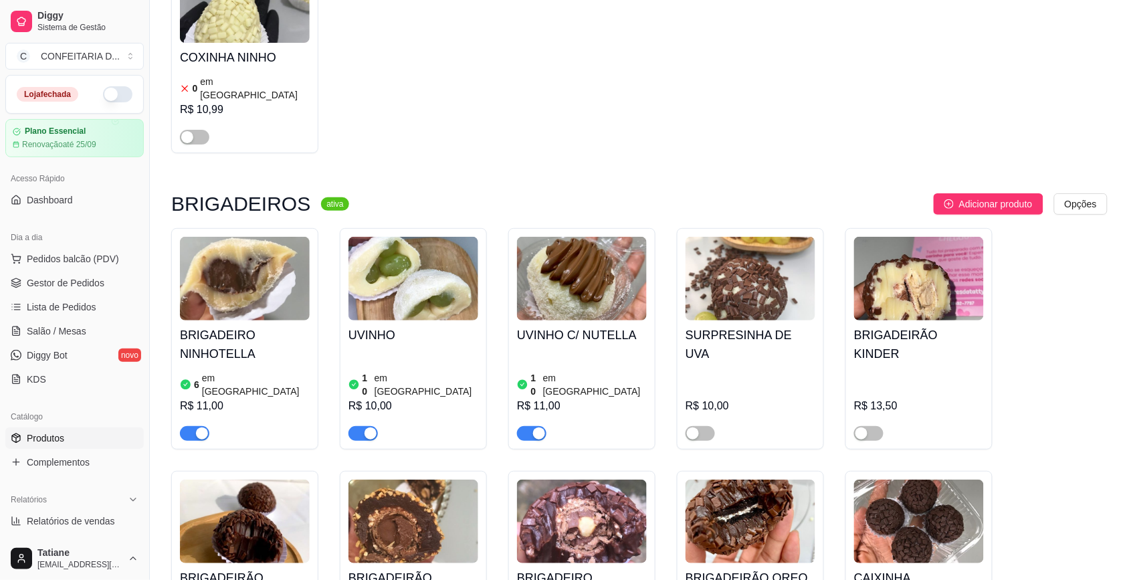
scroll to position [8775, 0]
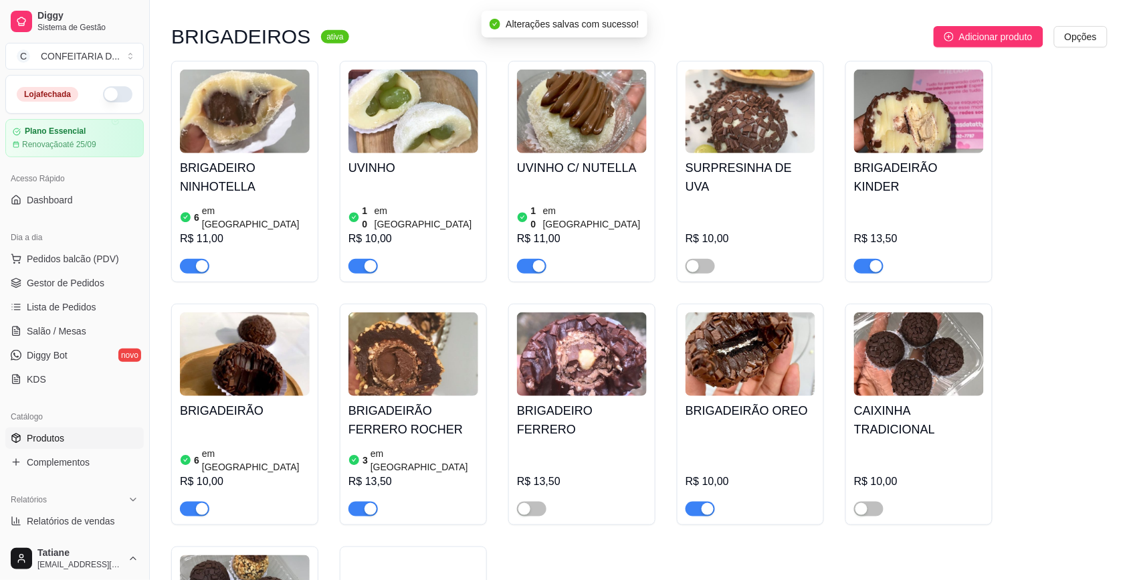
scroll to position [9444, 0]
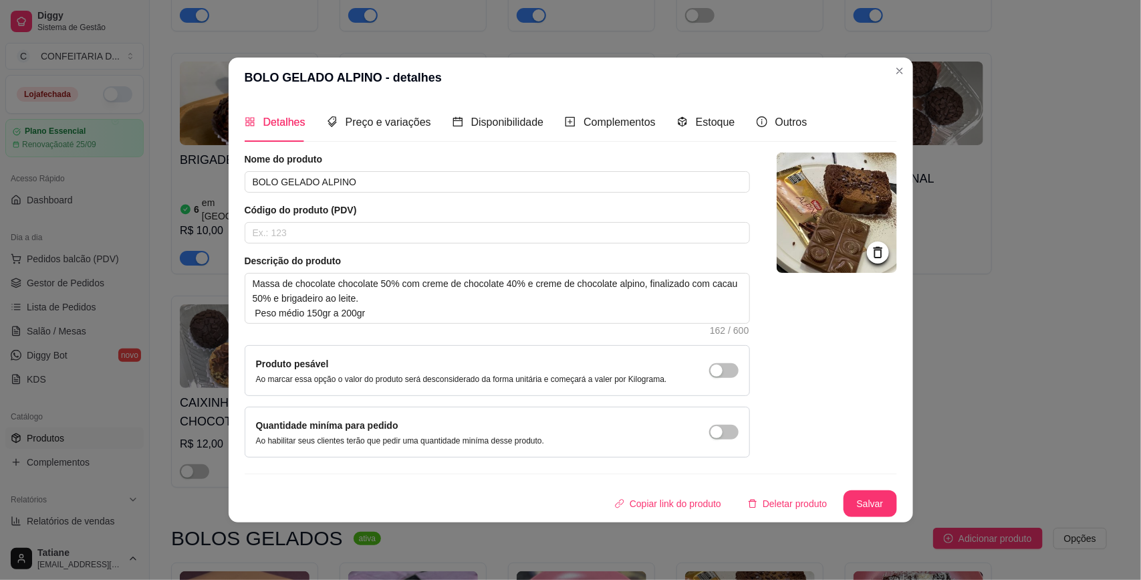
click at [717, 109] on div "Estoque" at bounding box center [706, 122] width 58 height 38
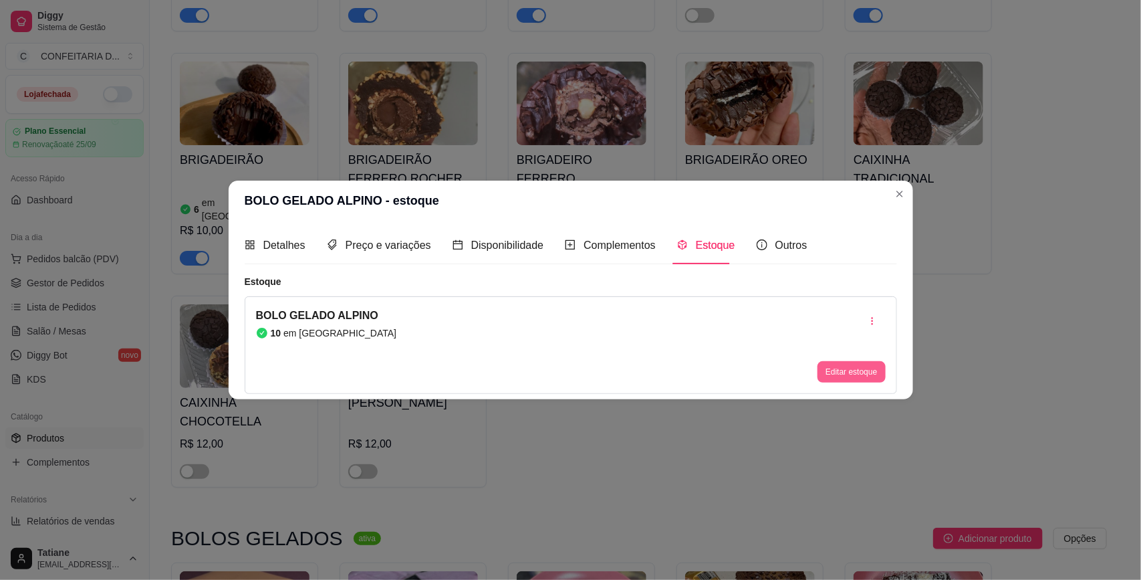
click at [844, 365] on button "Editar estoque" at bounding box center [852, 371] width 68 height 21
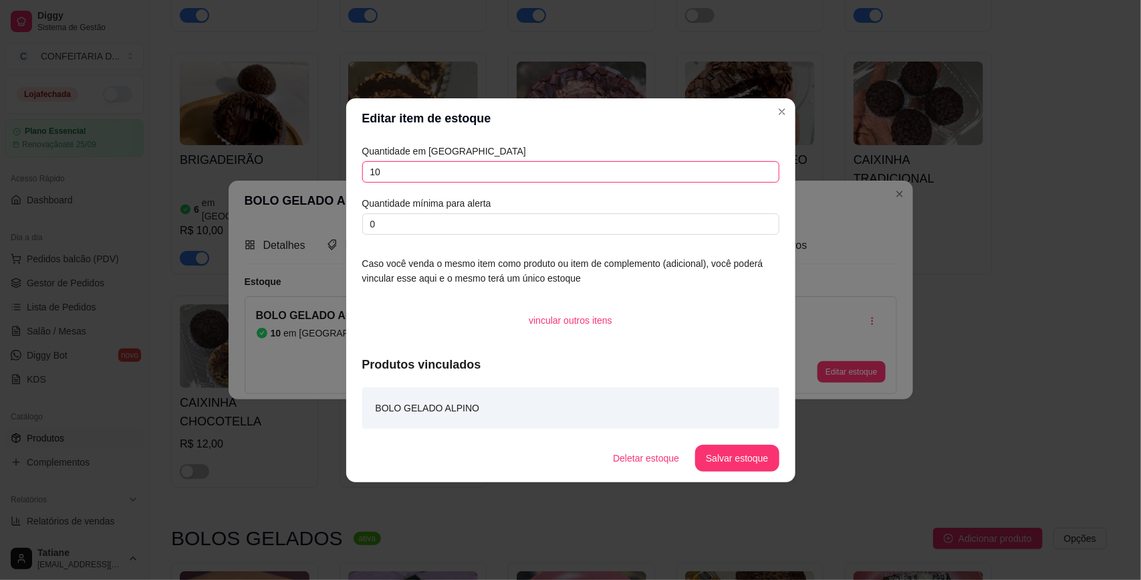
click at [415, 171] on input "10" at bounding box center [570, 171] width 417 height 21
type input "9"
click at [723, 456] on button "Salvar estoque" at bounding box center [737, 458] width 84 height 27
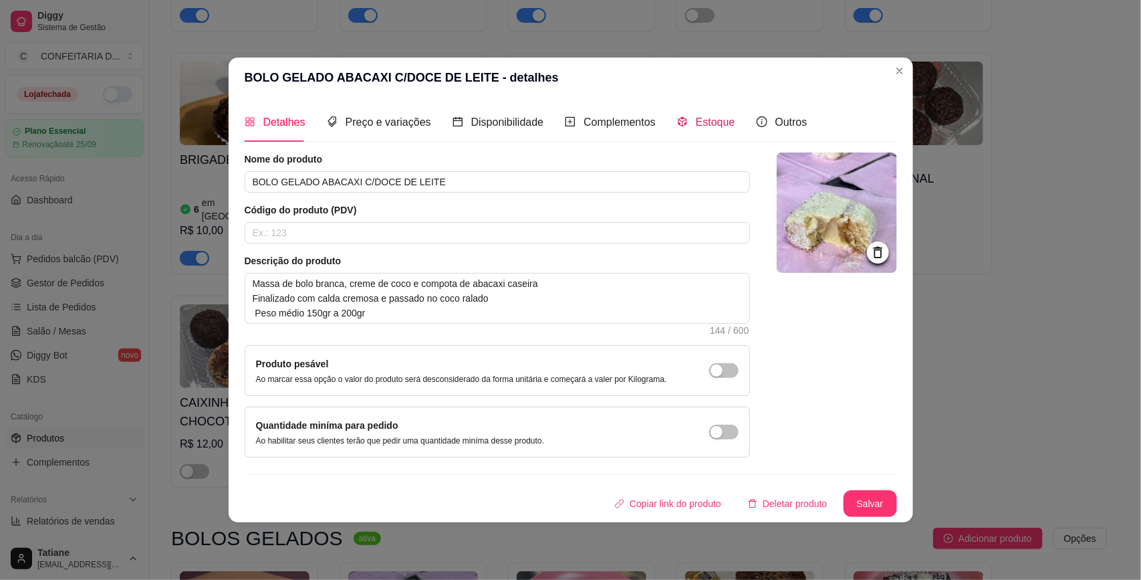
click at [696, 127] on span "Estoque" at bounding box center [715, 121] width 39 height 11
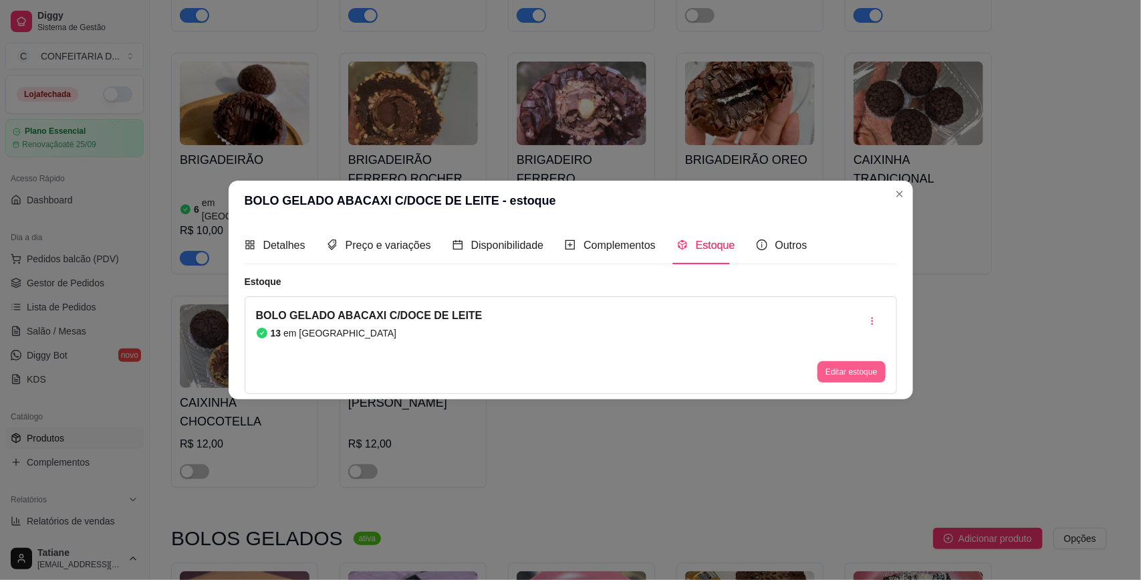
click at [850, 374] on button "Editar estoque" at bounding box center [852, 371] width 68 height 21
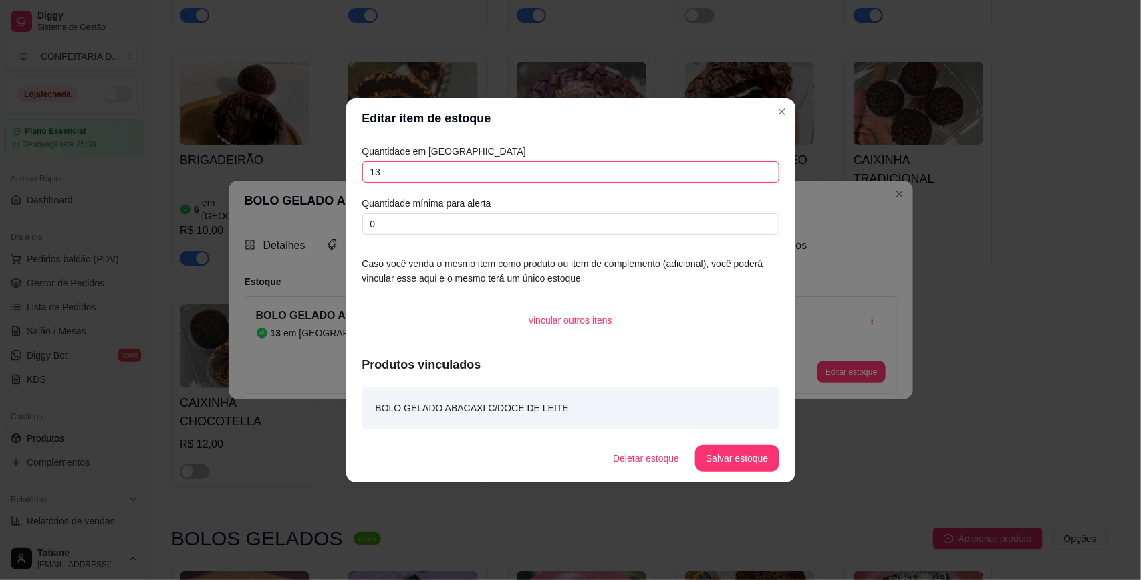
click at [420, 162] on input "13" at bounding box center [570, 171] width 417 height 21
click at [737, 449] on button "Salvar estoque" at bounding box center [737, 458] width 84 height 27
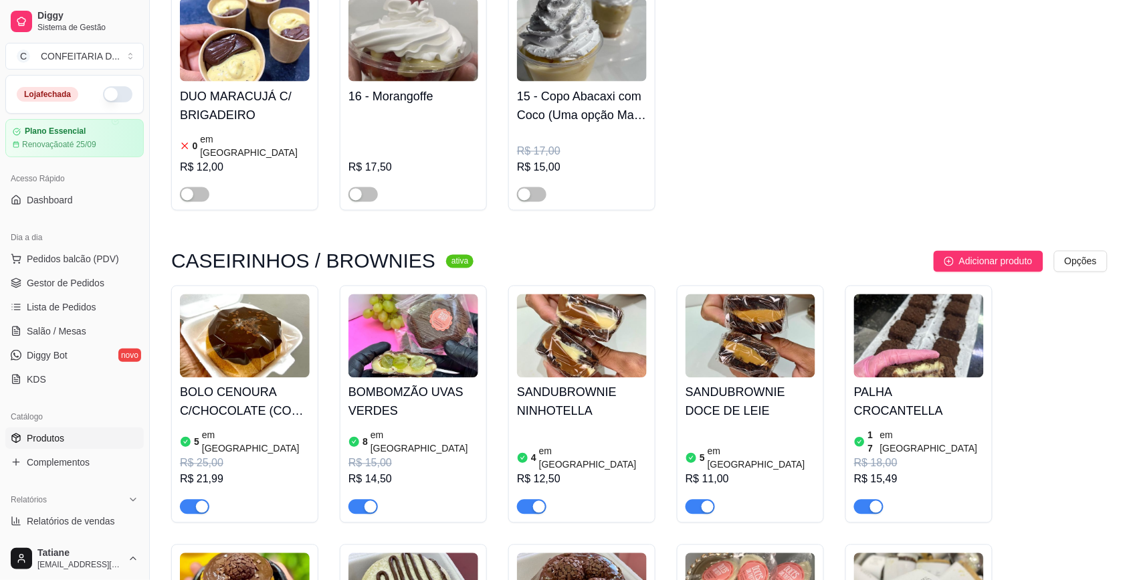
scroll to position [6268, 0]
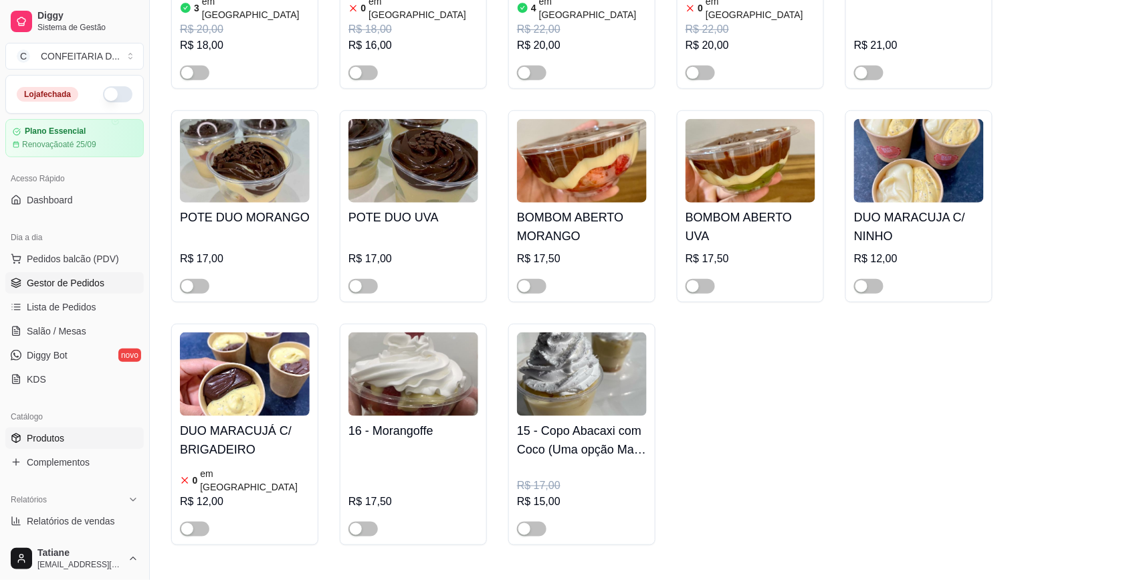
click at [40, 283] on span "Gestor de Pedidos" at bounding box center [66, 282] width 78 height 13
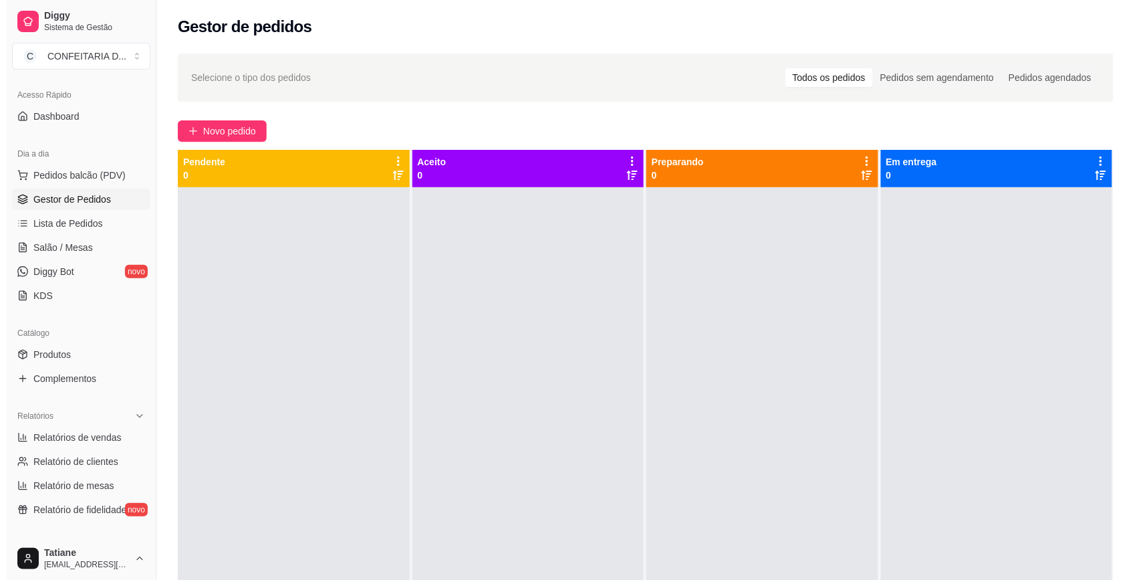
scroll to position [251, 0]
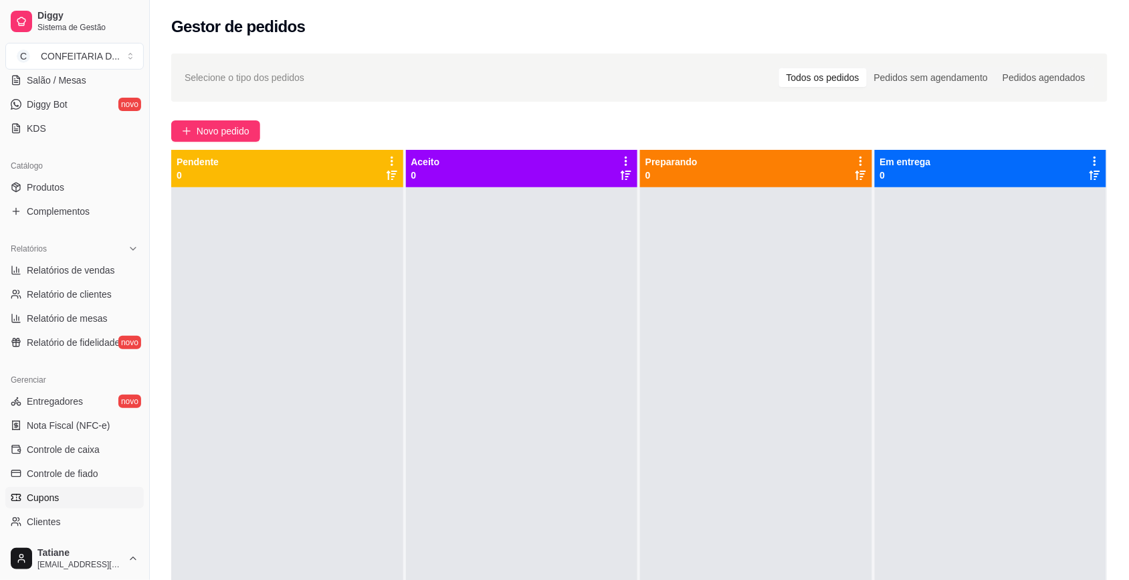
click at [66, 495] on link "Cupons" at bounding box center [74, 497] width 138 height 21
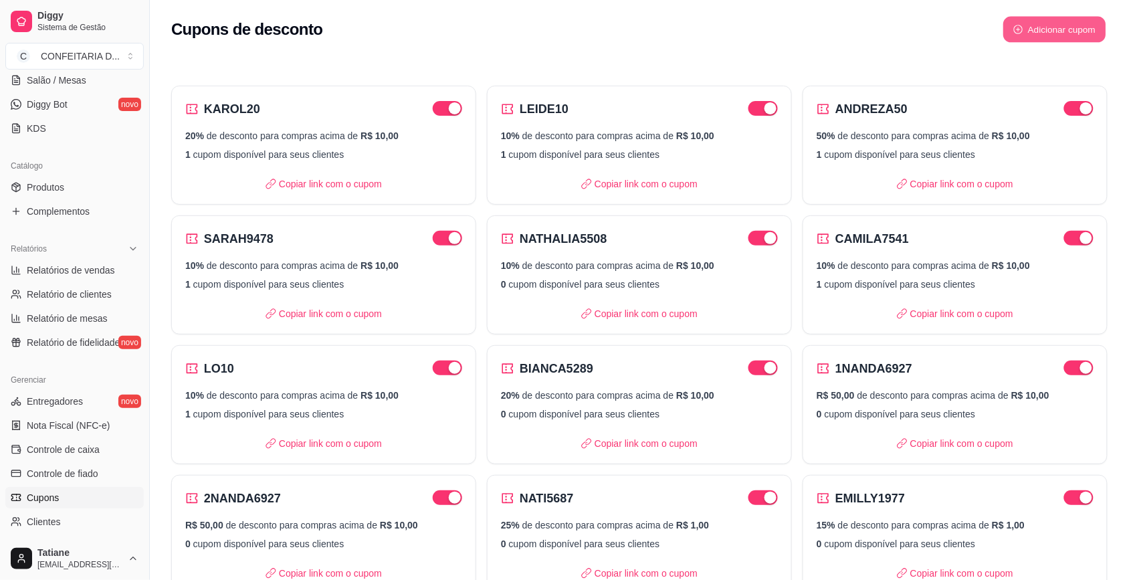
click at [1053, 31] on button "Adicionar cupom" at bounding box center [1054, 30] width 103 height 26
select select "FIXED_VALUE"
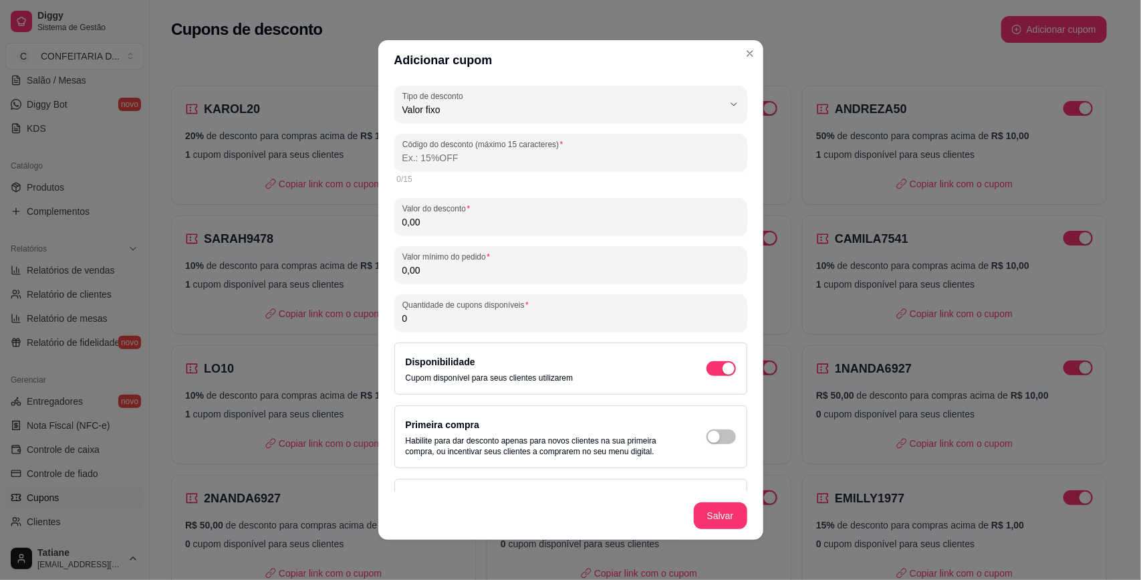
click at [462, 162] on input "Código do desconto (máximo 15 caracteres)" at bounding box center [570, 157] width 337 height 13
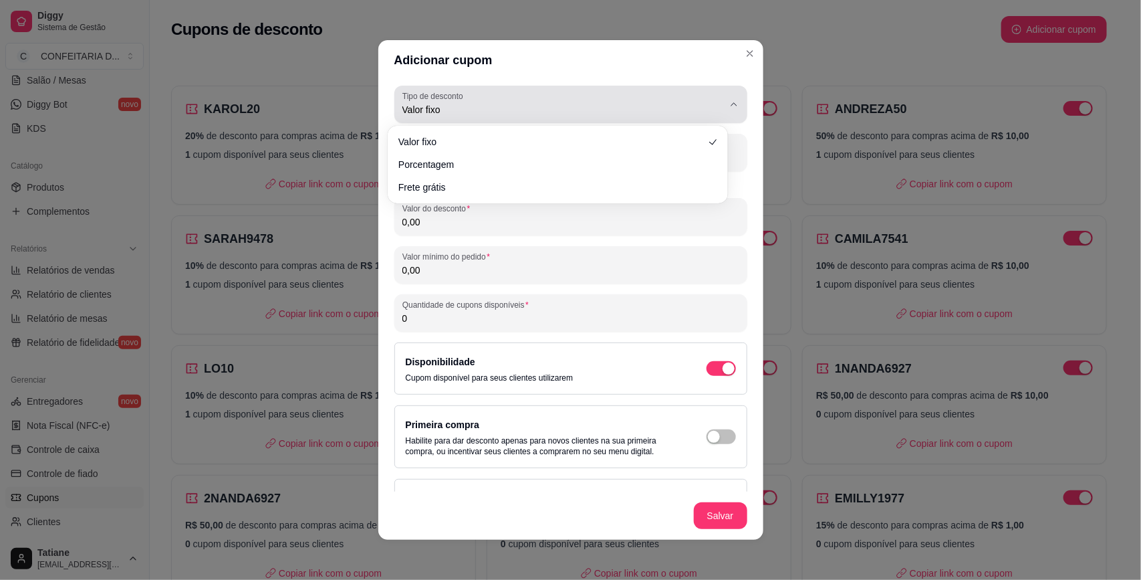
click at [442, 109] on span "Valor fixo" at bounding box center [562, 109] width 321 height 13
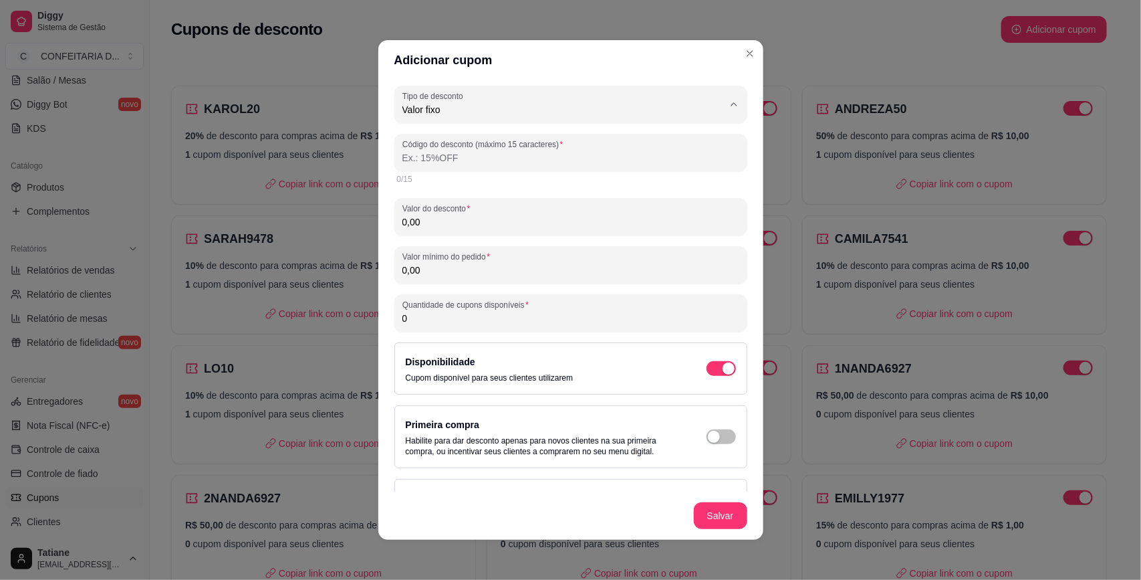
click at [445, 140] on span "Valor fixo" at bounding box center [552, 140] width 294 height 13
select select
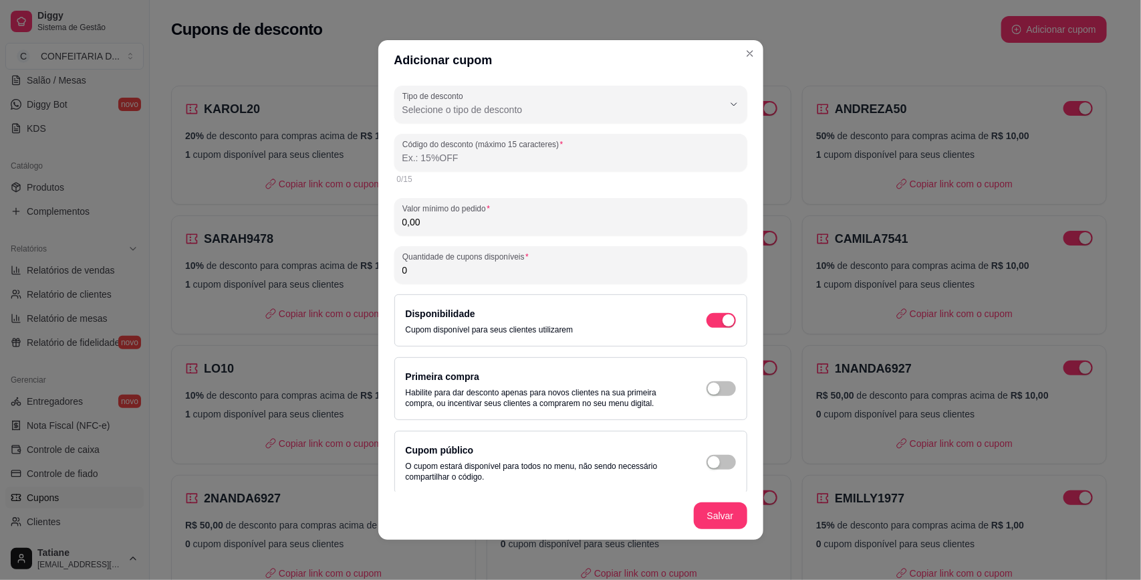
click at [442, 152] on input "Código do desconto (máximo 15 caracteres)" at bounding box center [570, 157] width 337 height 13
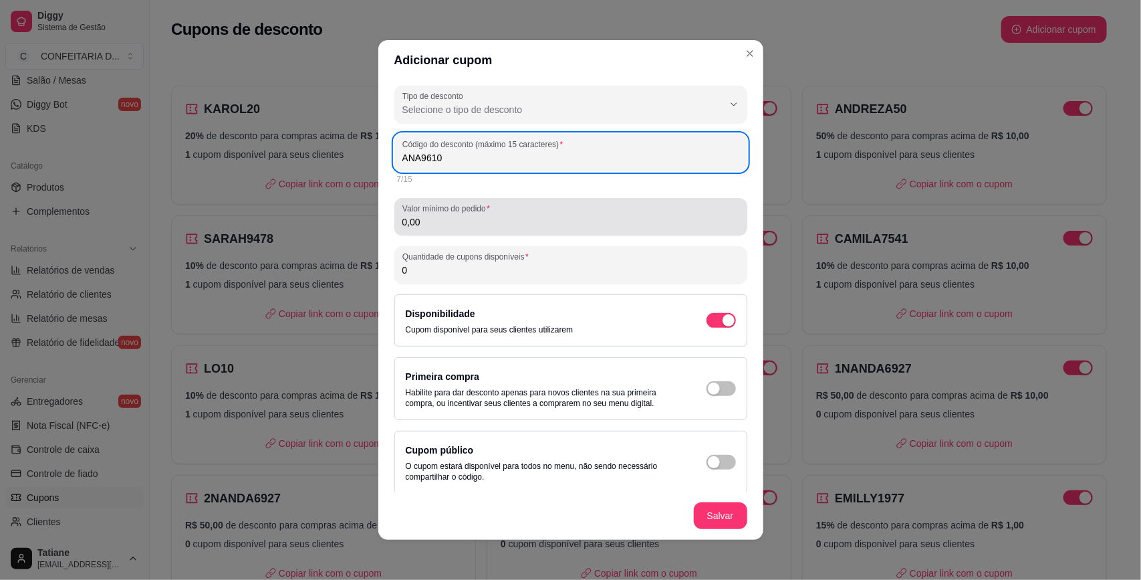
type input "ANA9610"
click at [459, 228] on input "0,00" at bounding box center [570, 221] width 337 height 13
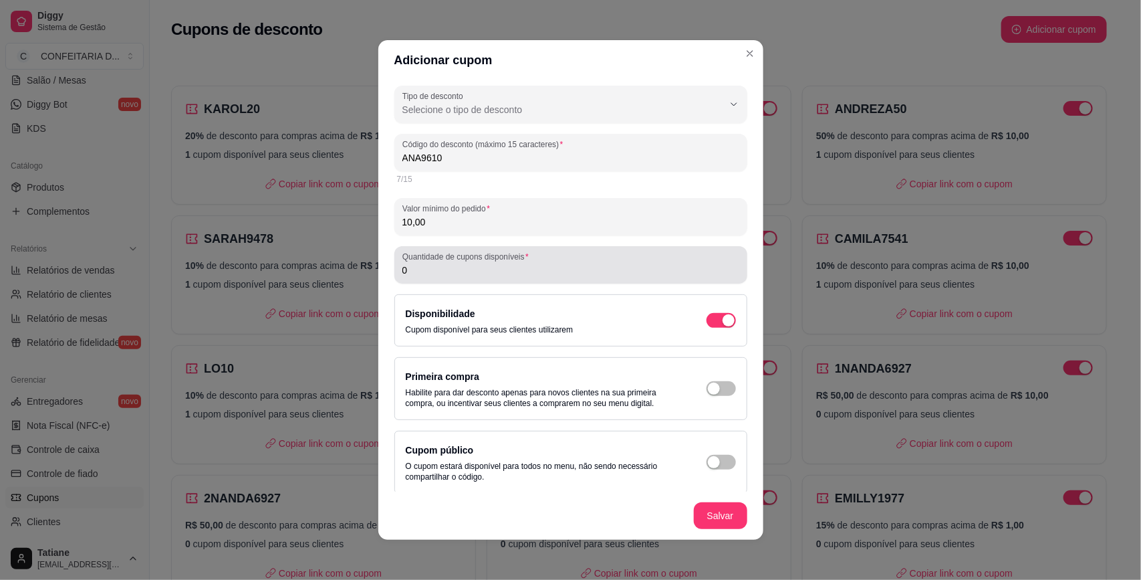
type input "10,00"
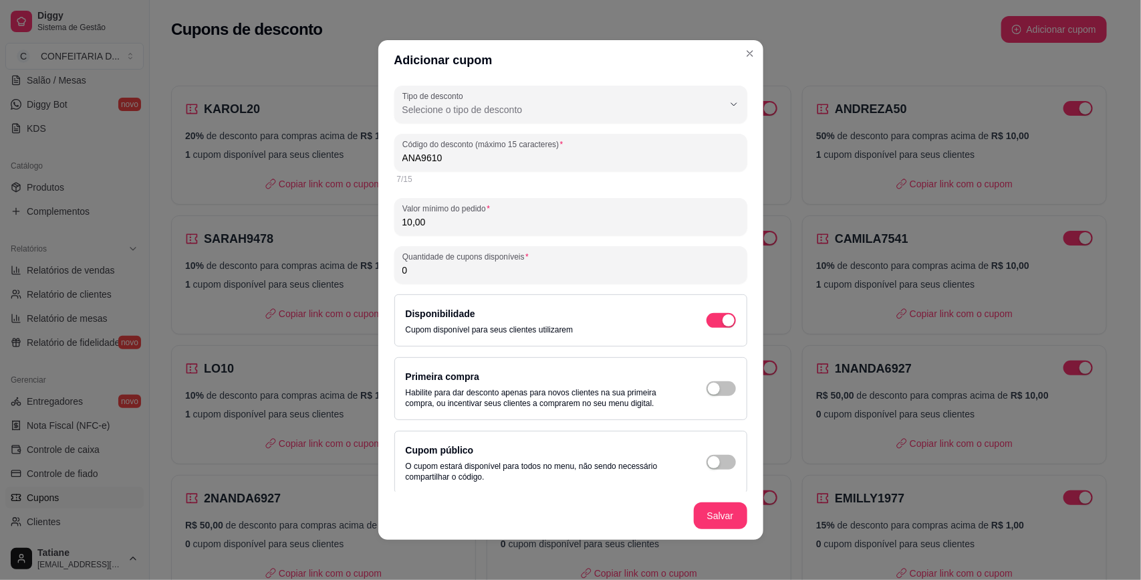
click at [457, 271] on input "0" at bounding box center [570, 269] width 337 height 13
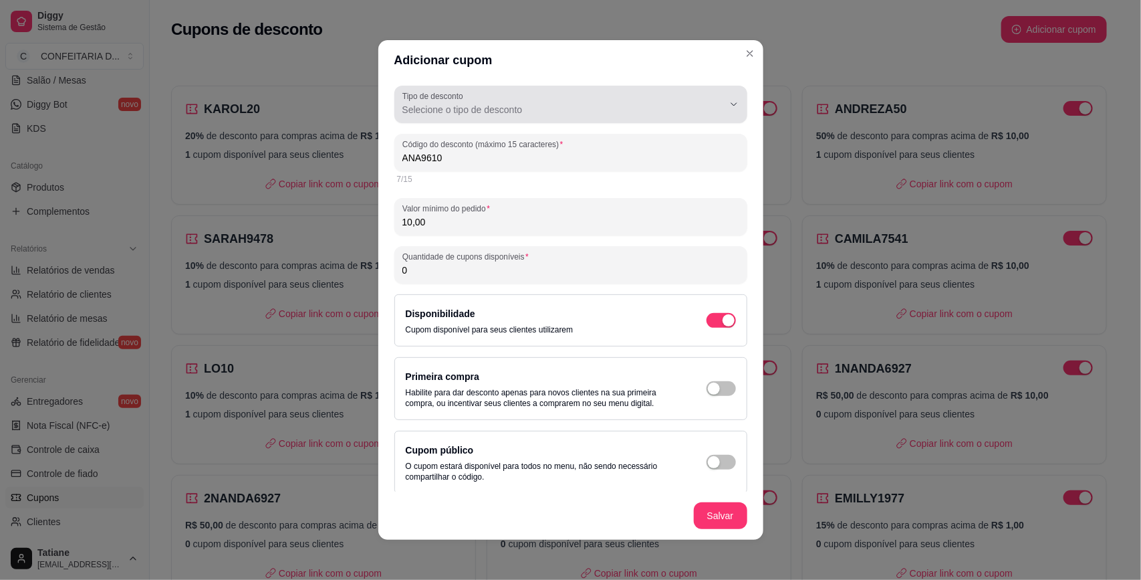
click at [479, 108] on span "Selecione o tipo de desconto" at bounding box center [562, 109] width 321 height 13
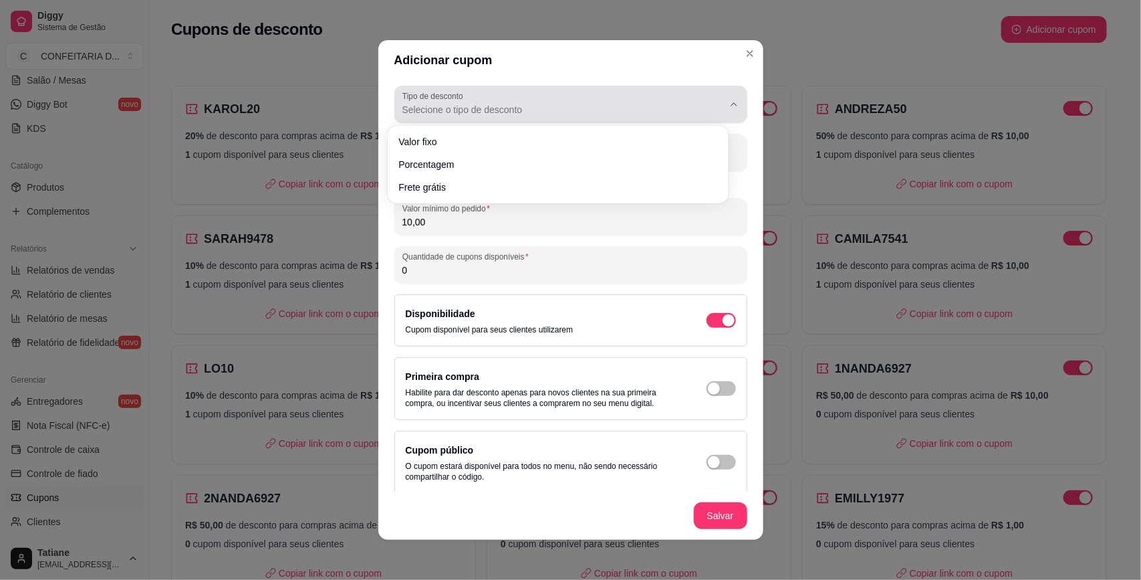
click at [479, 108] on span "Selecione o tipo de desconto" at bounding box center [562, 109] width 321 height 13
click at [572, 88] on button "Tipo de desconto Selecione o tipo de desconto" at bounding box center [570, 104] width 353 height 37
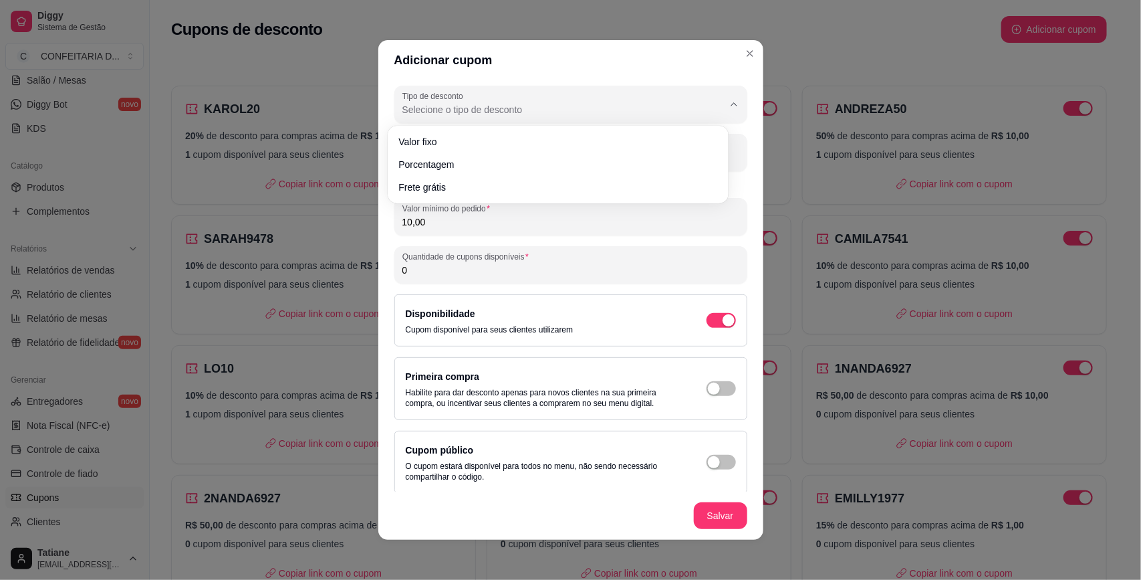
click at [579, 72] on header "Adicionar cupom" at bounding box center [570, 60] width 385 height 40
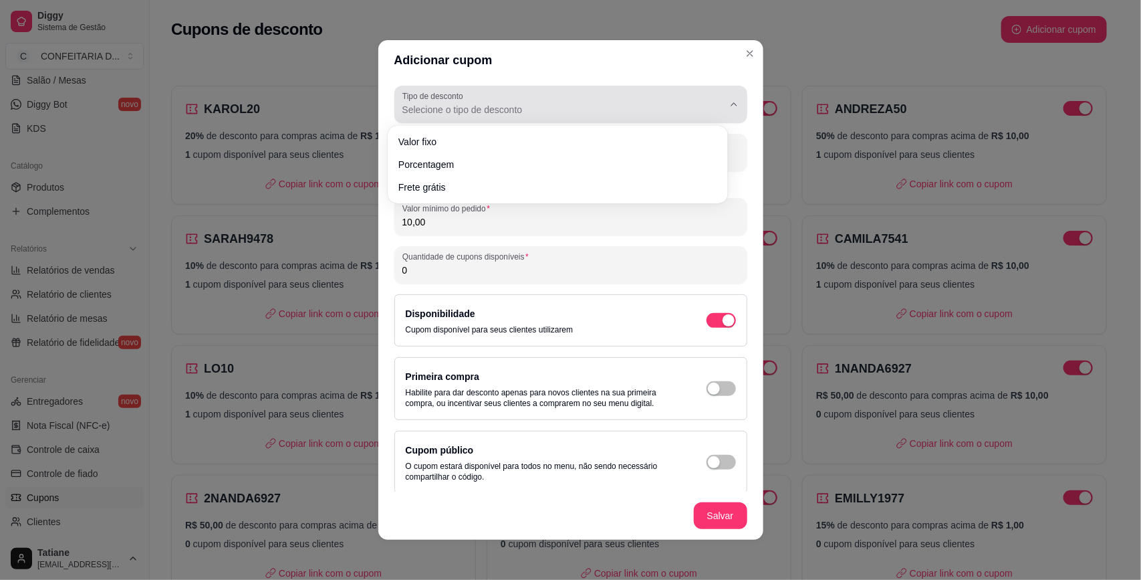
click at [449, 117] on div "Selecione o tipo de desconto" at bounding box center [562, 104] width 321 height 27
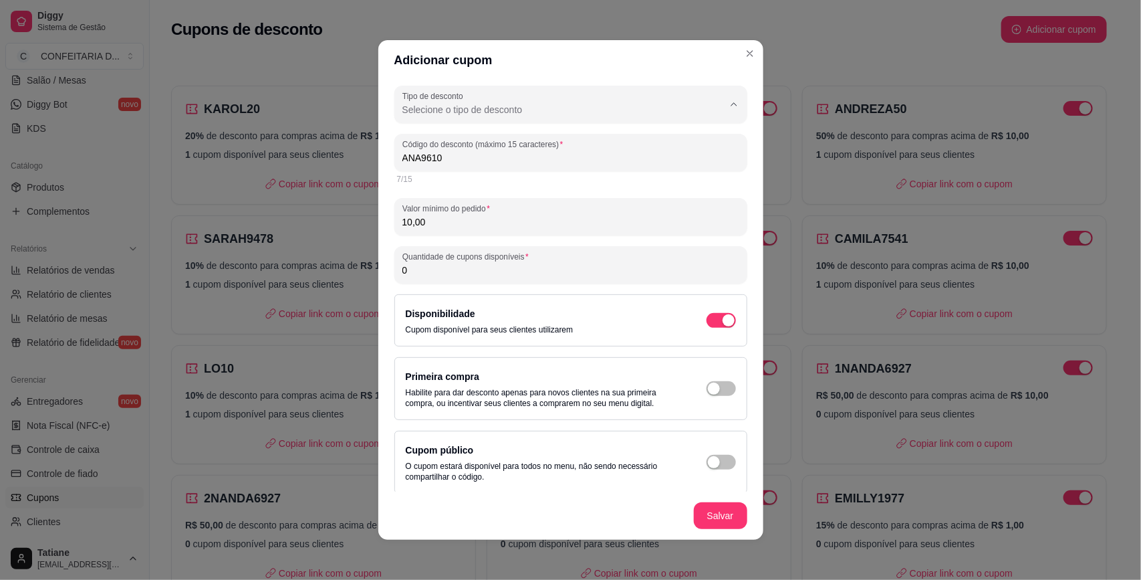
click at [449, 146] on span "Valor fixo" at bounding box center [552, 140] width 294 height 13
type input "FIXED_VALUE"
select select "FIXED_VALUE"
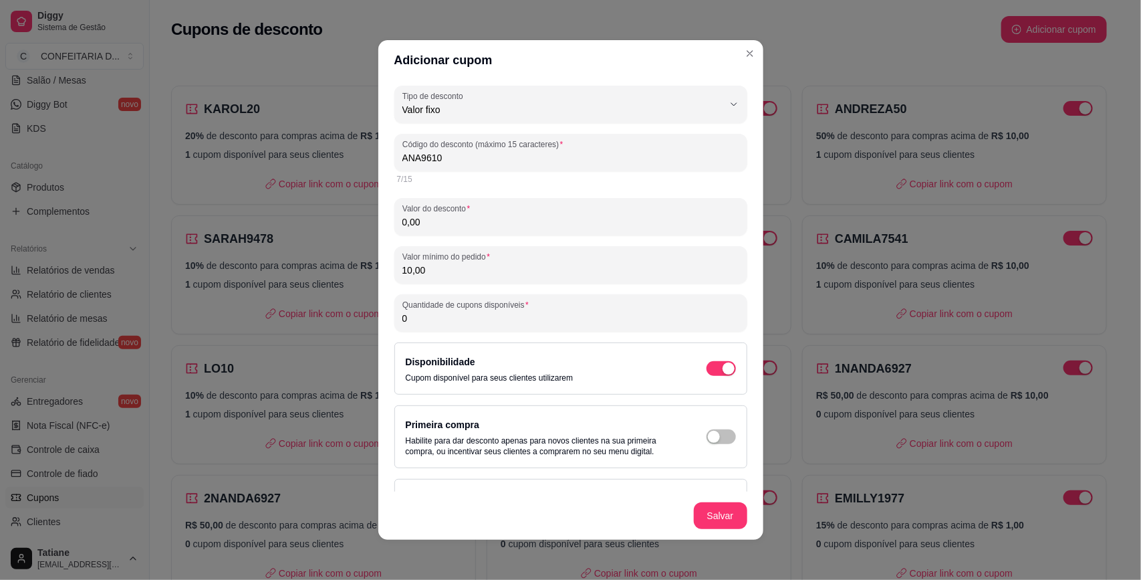
click at [445, 221] on input "0,00" at bounding box center [570, 221] width 337 height 13
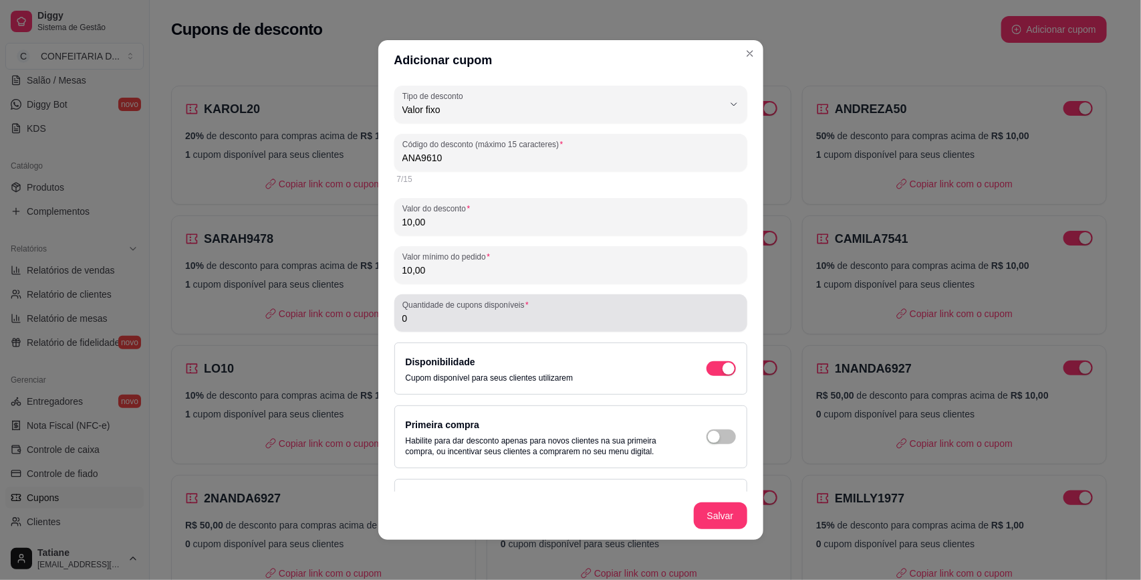
type input "10,00"
click at [449, 325] on div "0" at bounding box center [570, 313] width 337 height 27
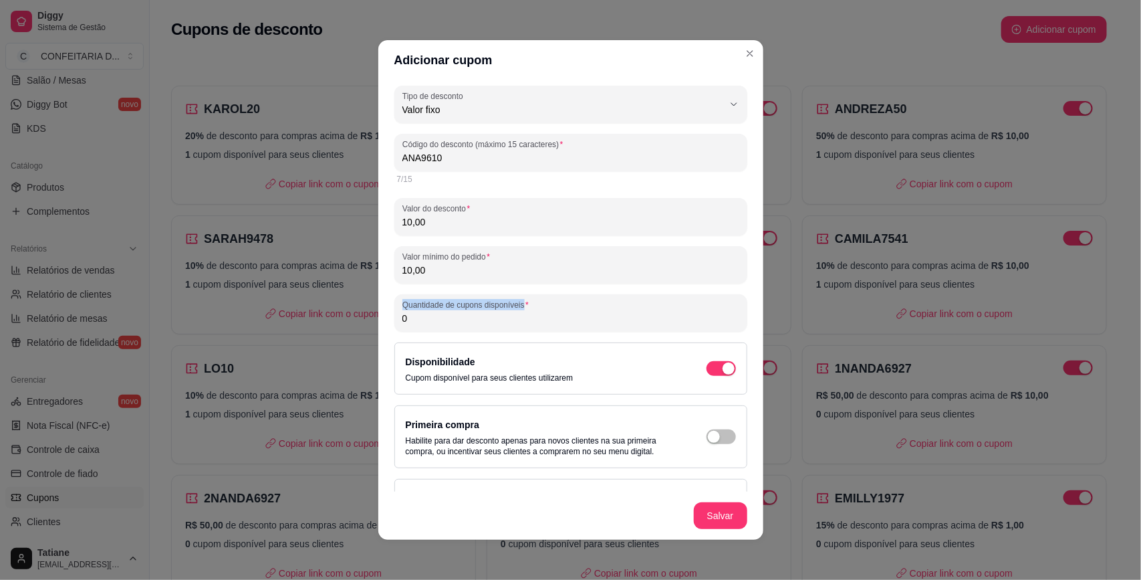
click at [449, 325] on div "0" at bounding box center [570, 313] width 337 height 27
type input "1"
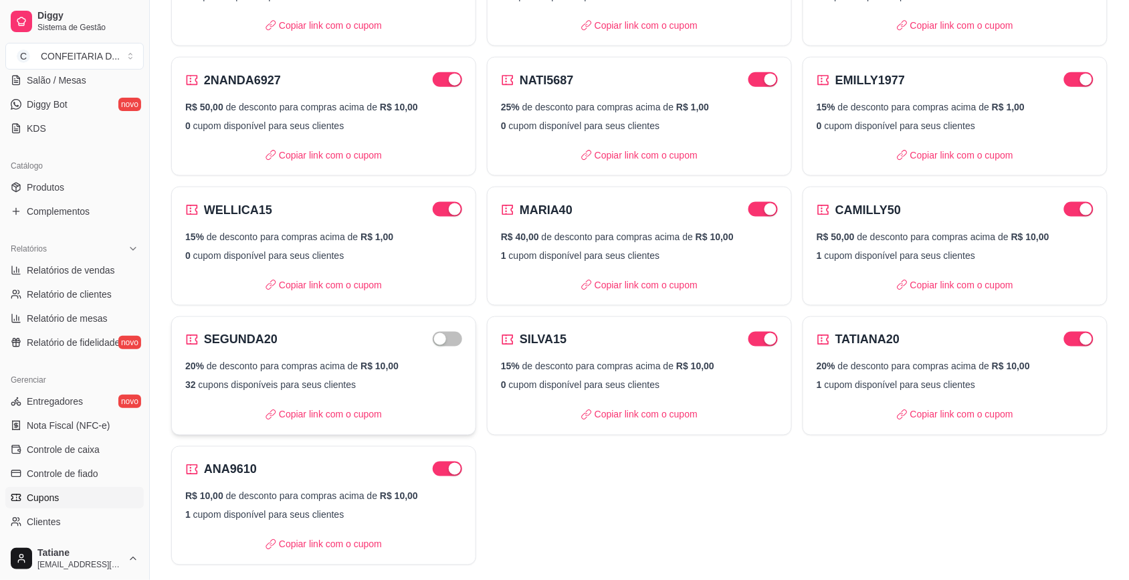
scroll to position [459, 0]
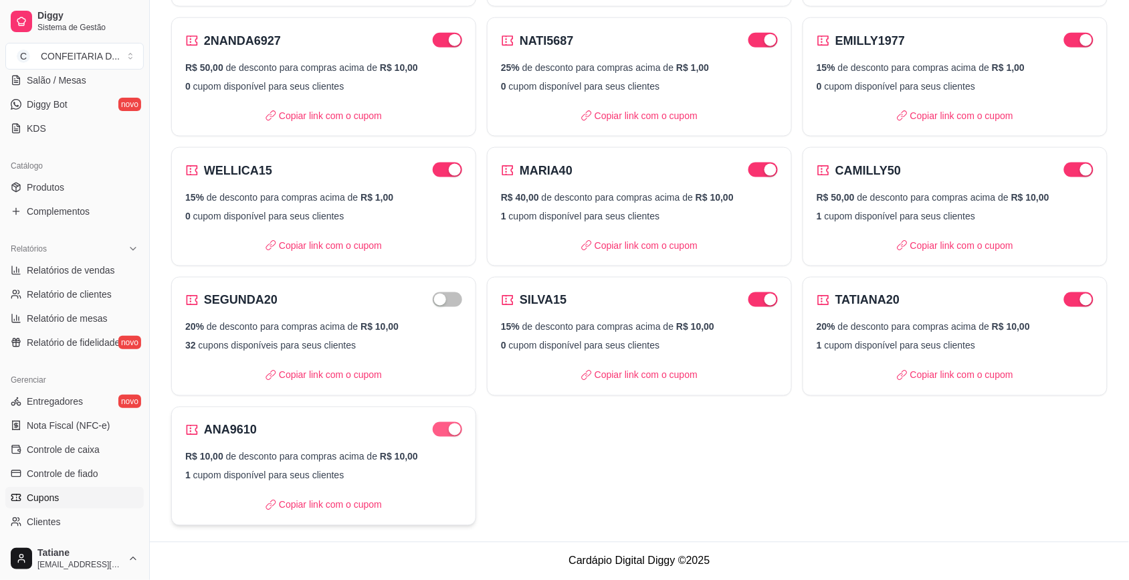
click at [438, 430] on span "button" at bounding box center [447, 429] width 29 height 15
click at [453, 432] on span "button" at bounding box center [447, 429] width 29 height 15
click at [336, 439] on div "ANA9610 R$ 10,00 de desconto para compras acima de R$ 10,00 1 cupom disponível …" at bounding box center [323, 465] width 305 height 119
select select "FIXED_VALUE"
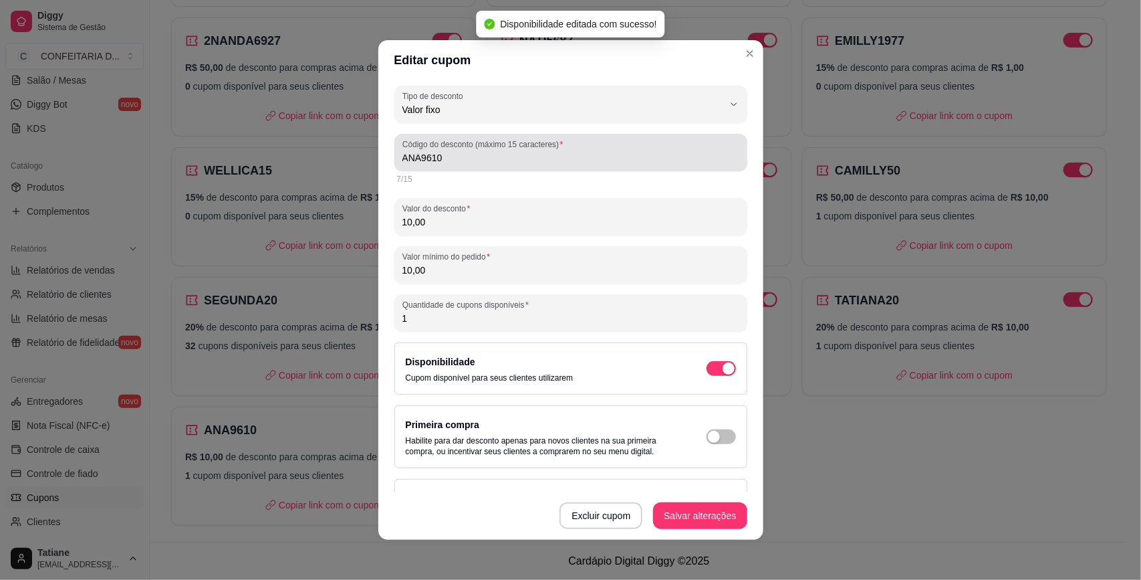
click at [463, 157] on input "ANA9610" at bounding box center [570, 157] width 337 height 13
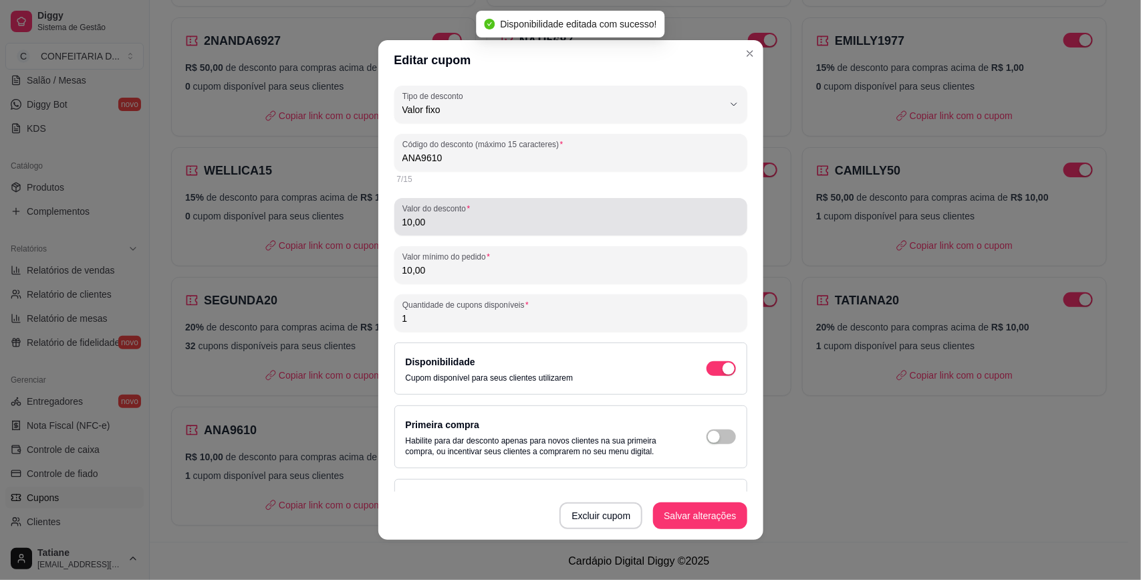
click at [458, 221] on input "10,00" at bounding box center [570, 221] width 337 height 13
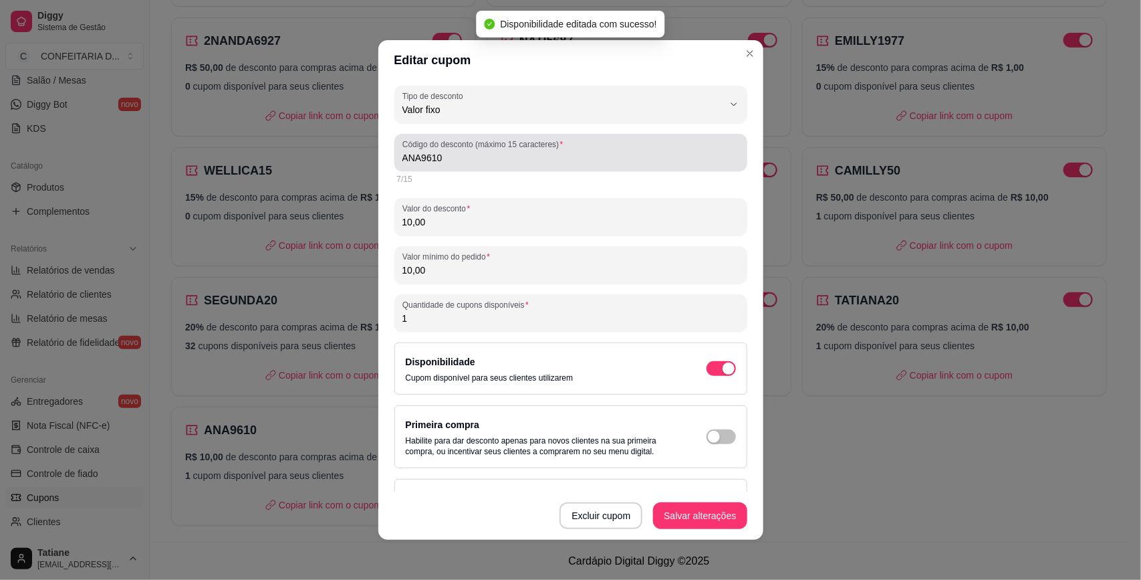
click at [487, 152] on input "ANA9610" at bounding box center [570, 157] width 337 height 13
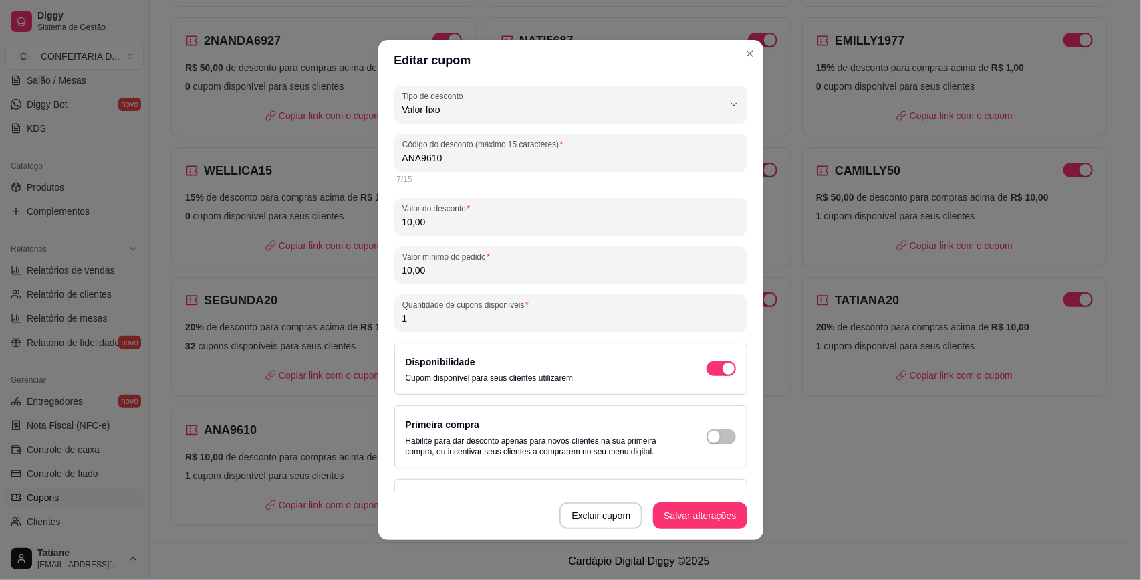
click at [496, 101] on div "Valor fixo" at bounding box center [562, 104] width 321 height 27
click at [456, 170] on span "Porcentagem" at bounding box center [552, 165] width 294 height 13
type input "PERCENTAGE"
select select "PERCENTAGE"
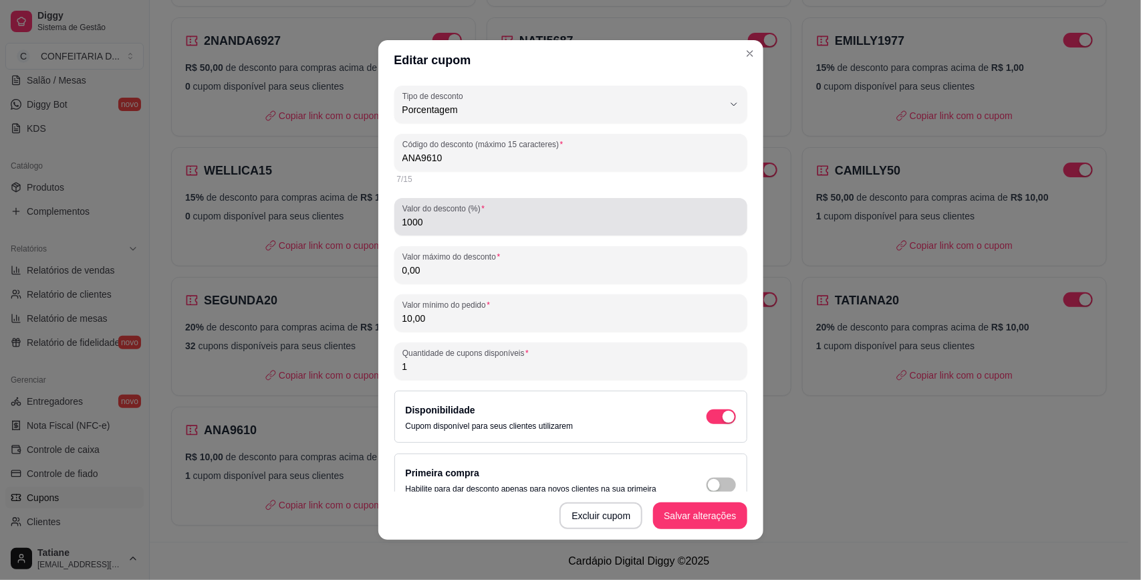
click at [430, 229] on div "1000" at bounding box center [570, 216] width 337 height 27
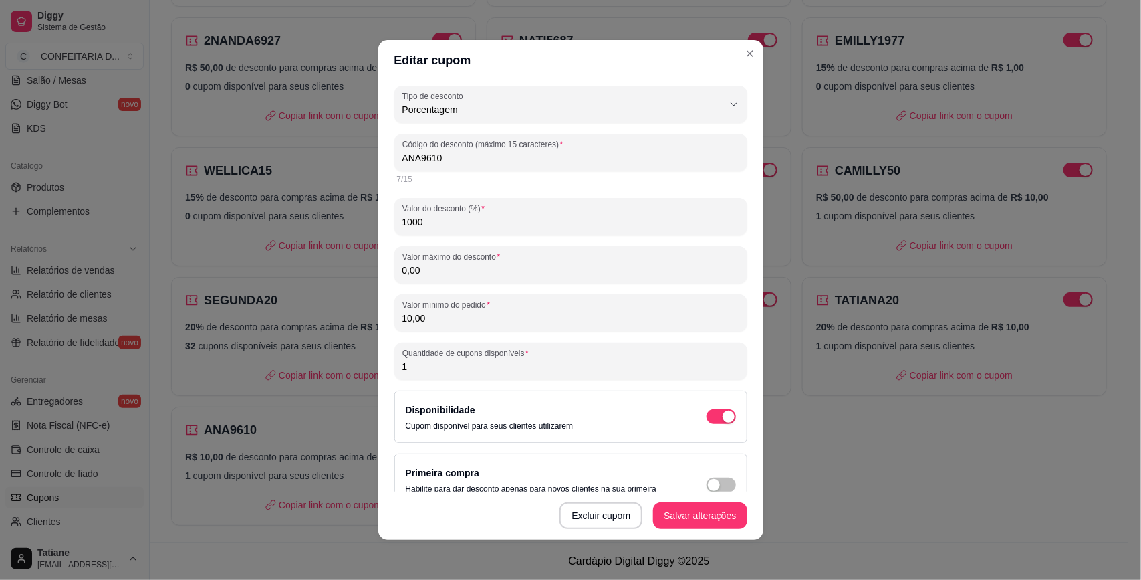
click at [433, 224] on input "1000" at bounding box center [570, 221] width 337 height 13
type input "10"
click at [445, 271] on input "0,00" at bounding box center [570, 269] width 337 height 13
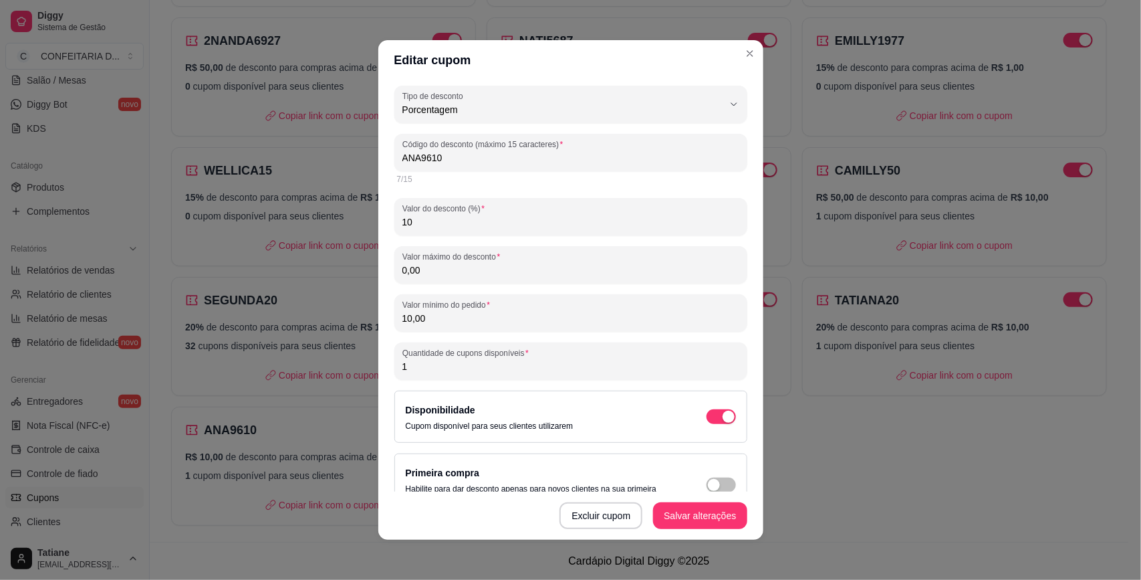
click at [445, 271] on input "0,00" at bounding box center [570, 269] width 337 height 13
type input "10,00"
